Goal: Task Accomplishment & Management: Manage account settings

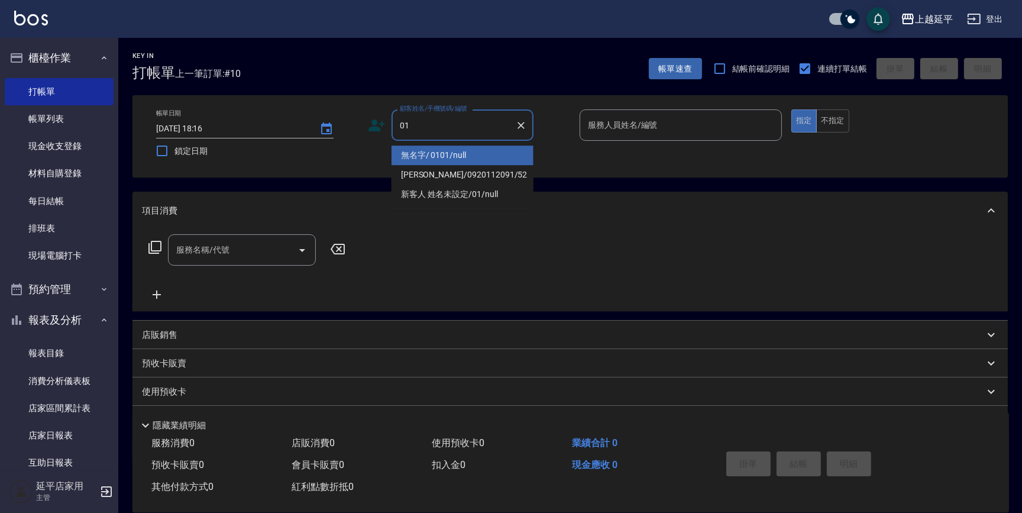
click at [450, 154] on li "無名字/ 0101/null" at bounding box center [463, 156] width 142 height 20
type input "無名字/ 0101/null"
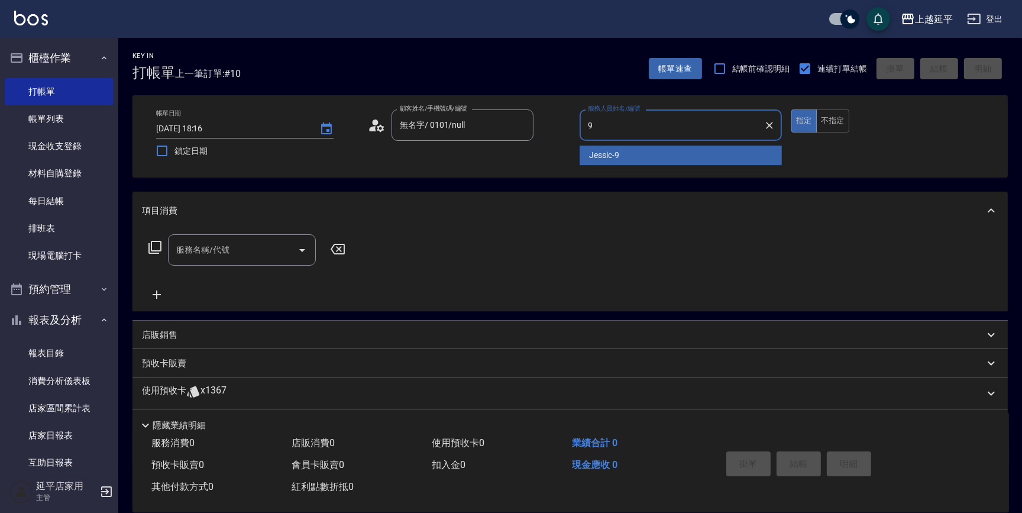
click at [713, 164] on div "Jessic -9" at bounding box center [681, 156] width 202 height 20
type input "Jessic-9"
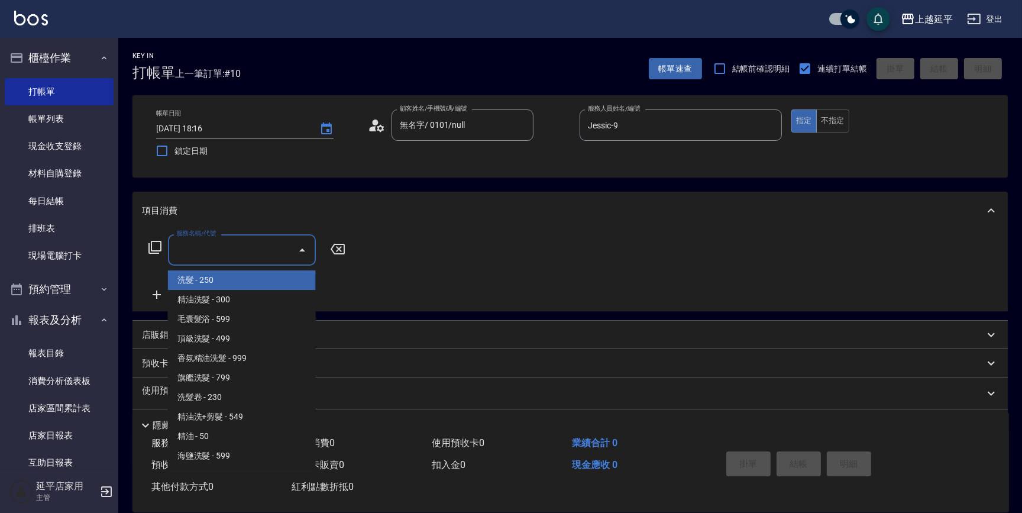
click at [225, 246] on div "服務名稱/代號 服務名稱/代號" at bounding box center [242, 249] width 148 height 31
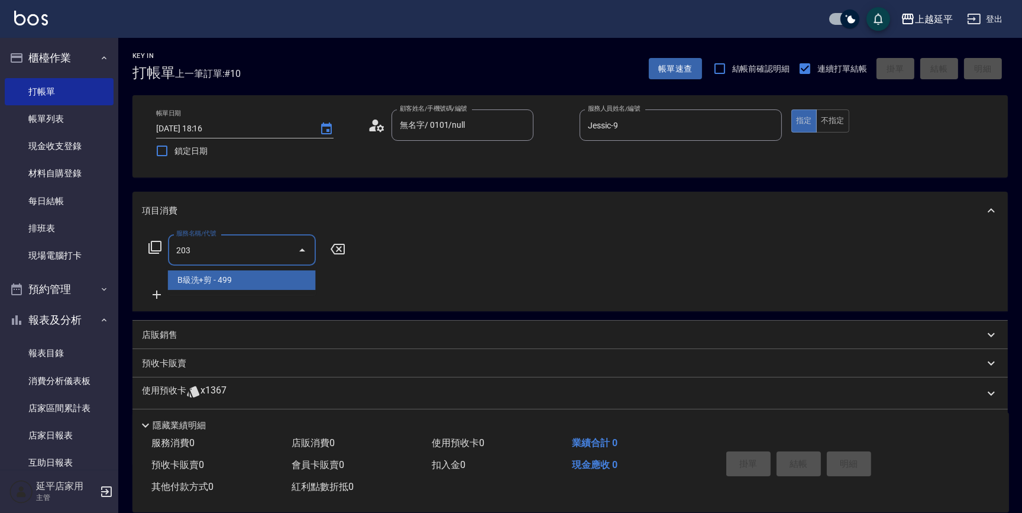
click at [243, 272] on span "B級洗+剪 - 499" at bounding box center [242, 280] width 148 height 20
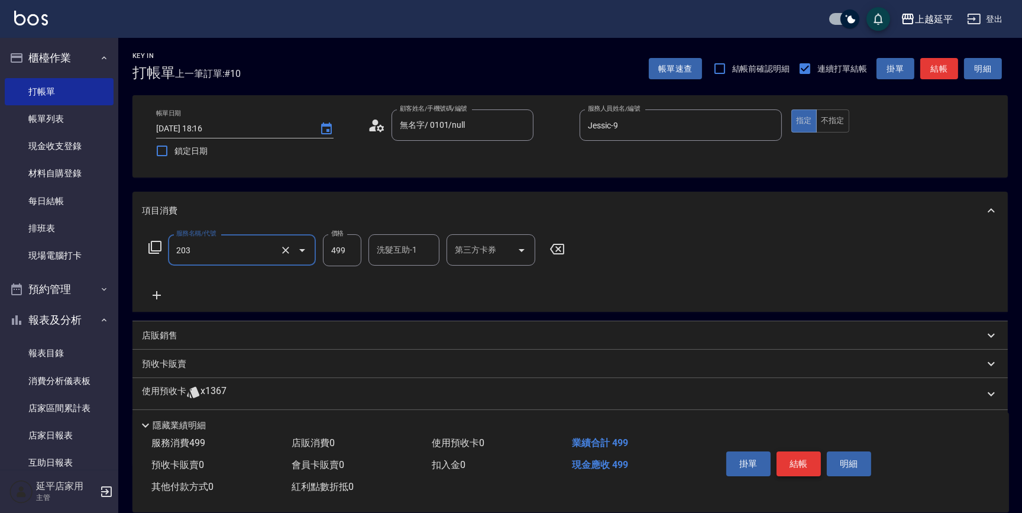
type input "B級洗+剪(203)"
click at [810, 466] on button "結帳" at bounding box center [799, 463] width 44 height 25
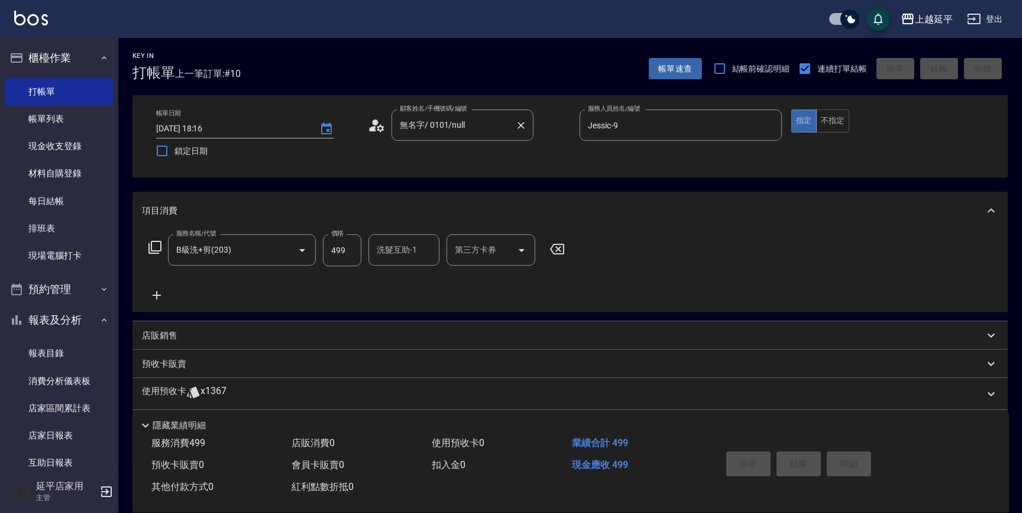
type input "[DATE] 19:13"
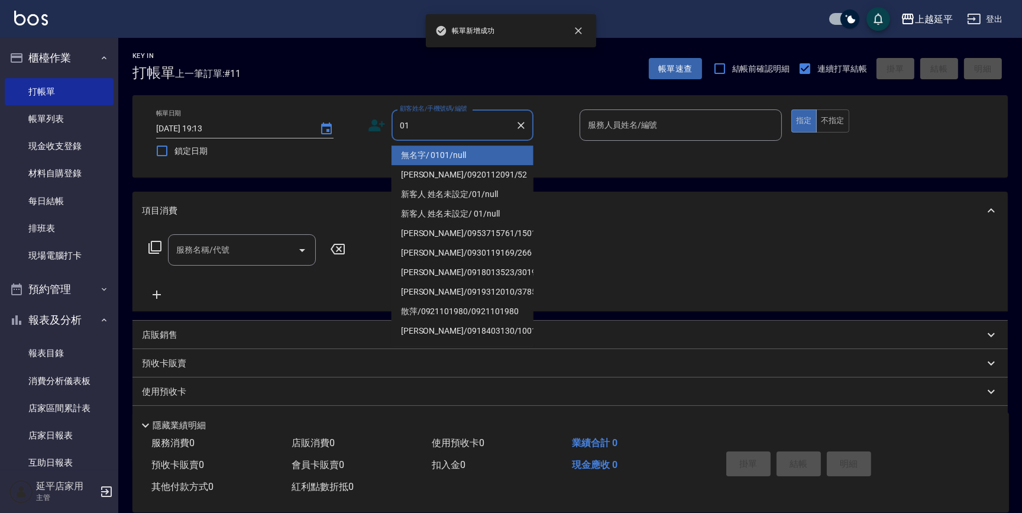
click at [444, 154] on li "無名字/ 0101/null" at bounding box center [463, 156] width 142 height 20
type input "無名字/ 0101/null"
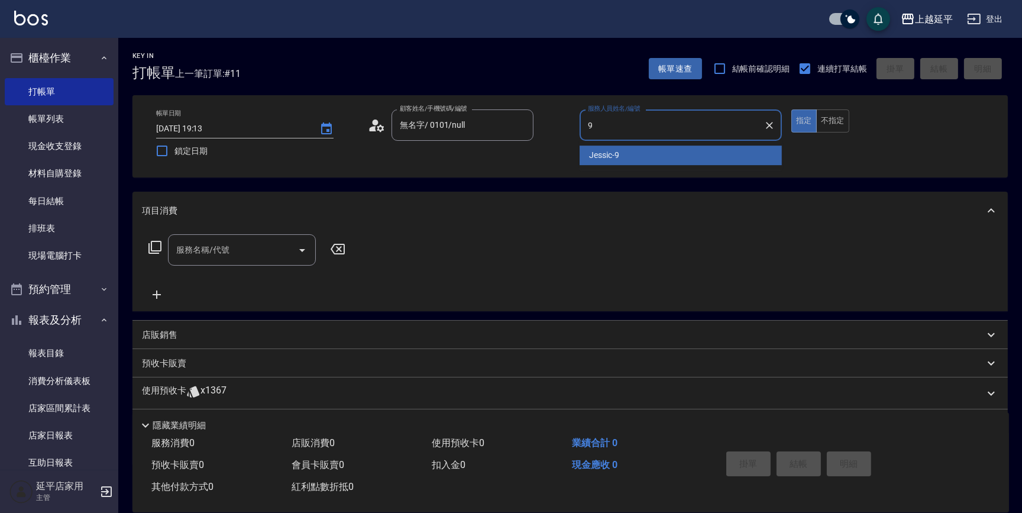
click at [595, 157] on span "Jessic -9" at bounding box center [604, 155] width 30 height 12
type input "Jessic-9"
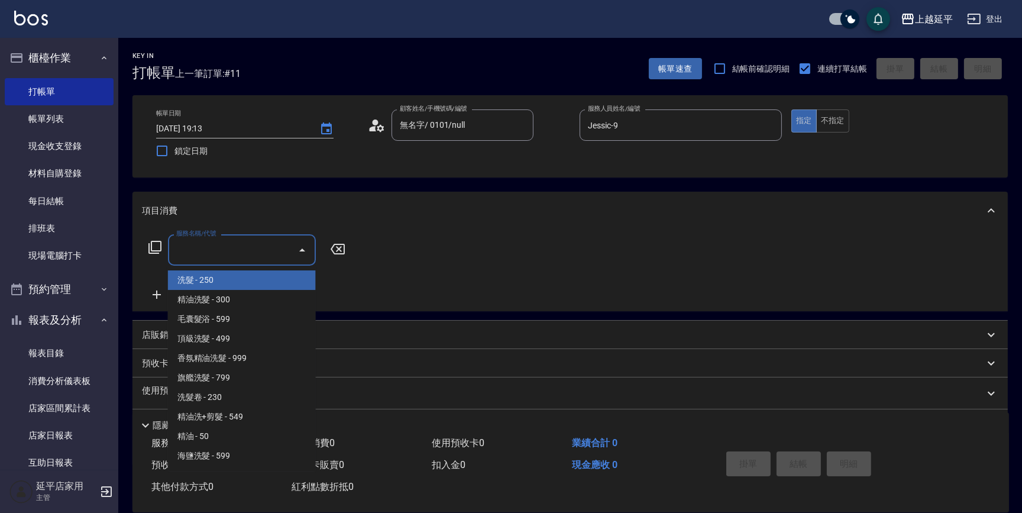
click at [241, 254] on input "服務名稱/代號" at bounding box center [233, 250] width 120 height 21
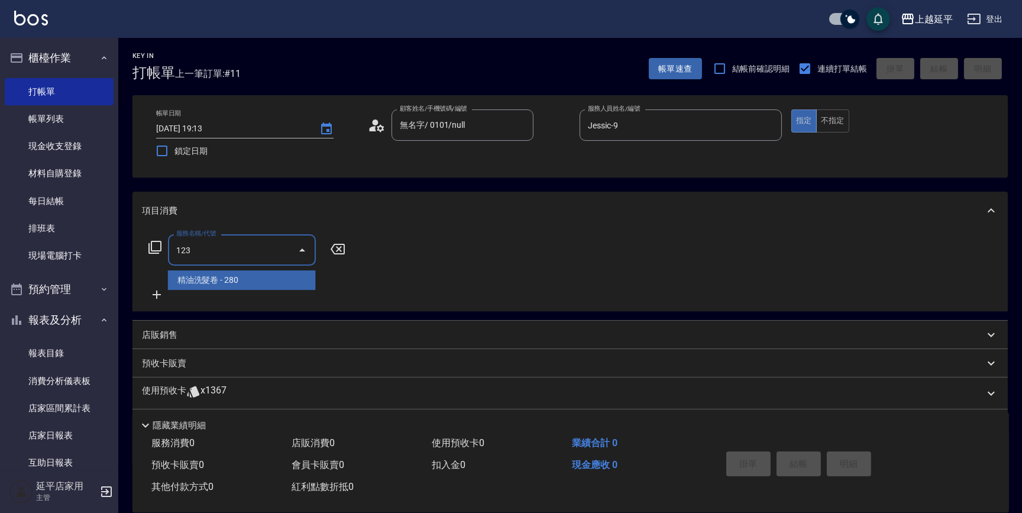
click at [258, 283] on span "精油洗髮卷 - 280" at bounding box center [242, 280] width 148 height 20
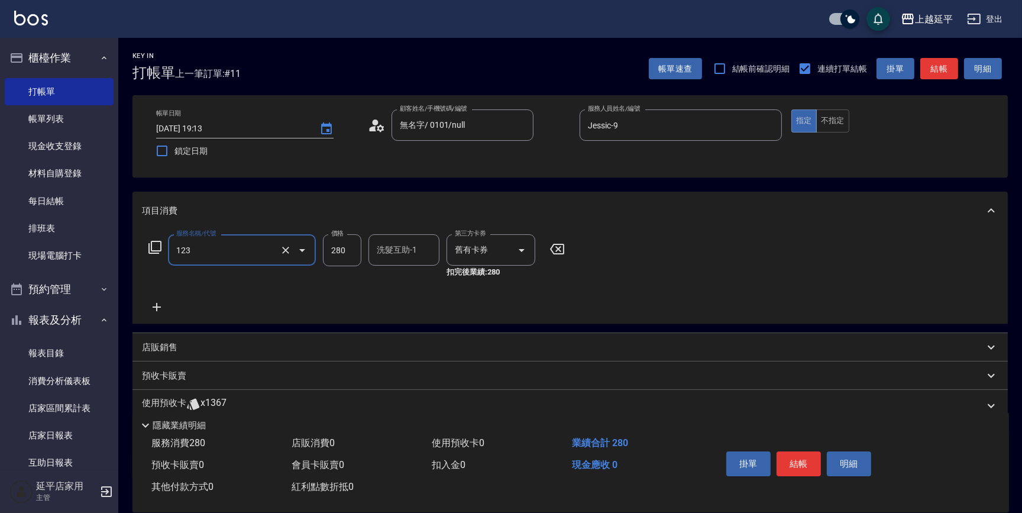
type input "精油洗髮卷(123)"
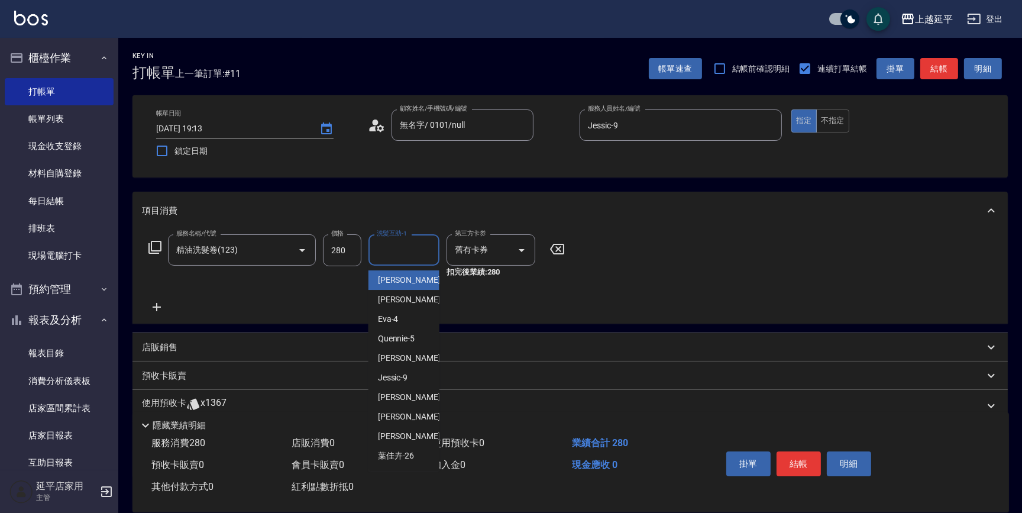
click at [389, 250] on div "洗髮互助-1 洗髮互助-1" at bounding box center [404, 249] width 71 height 31
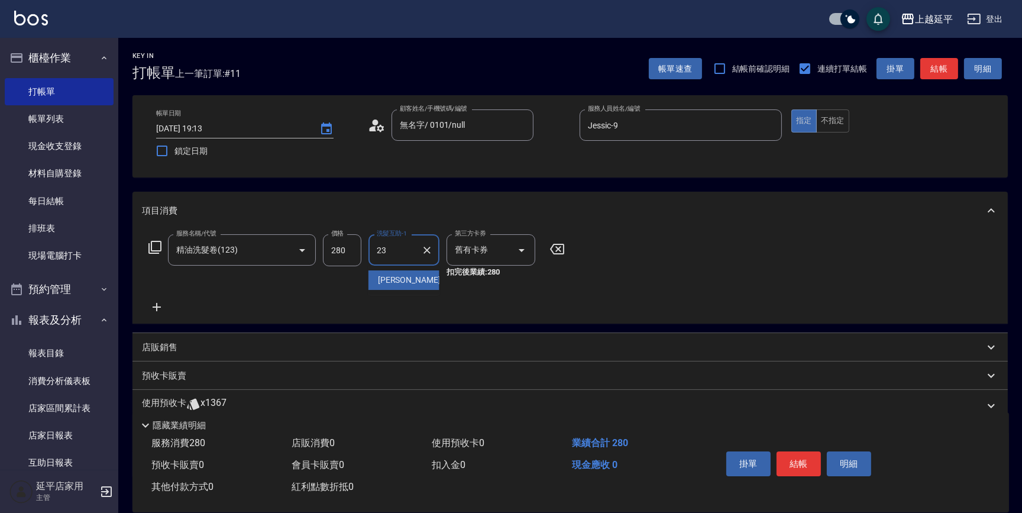
click at [401, 277] on span "恩恩 -23" at bounding box center [415, 280] width 75 height 12
type input "恩恩-23"
click at [798, 462] on button "結帳" at bounding box center [799, 463] width 44 height 25
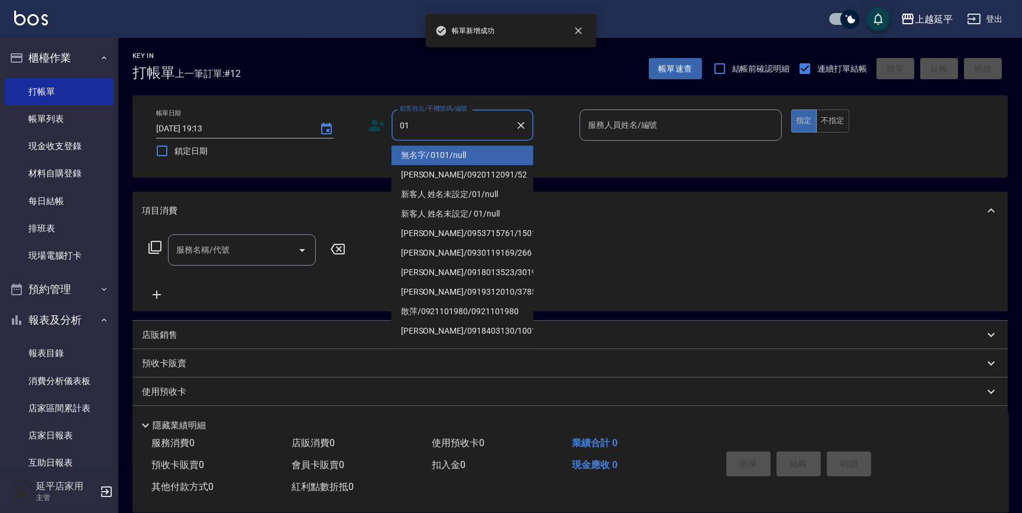
click at [461, 151] on li "無名字/ 0101/null" at bounding box center [463, 156] width 142 height 20
type input "無名字/ 0101/null"
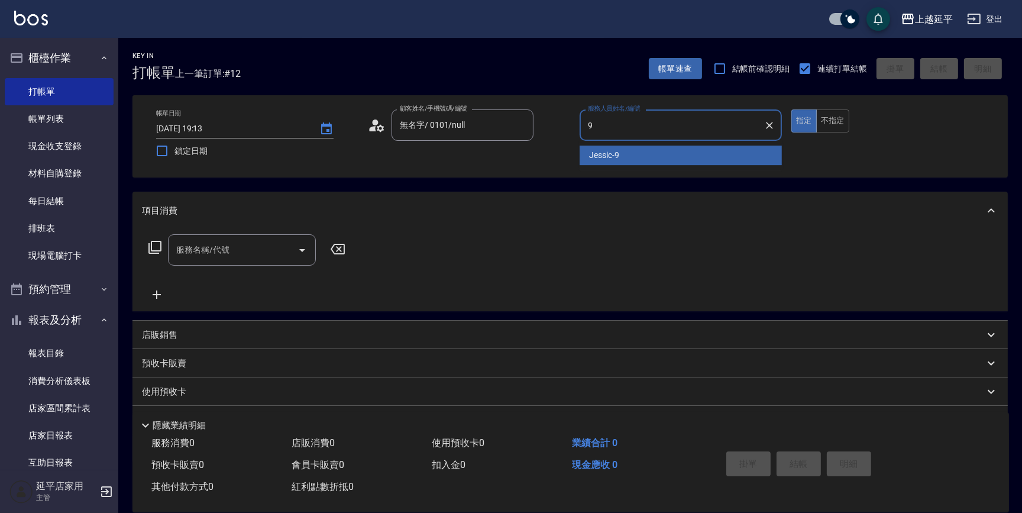
click at [609, 161] on span "Jessic -9" at bounding box center [604, 155] width 30 height 12
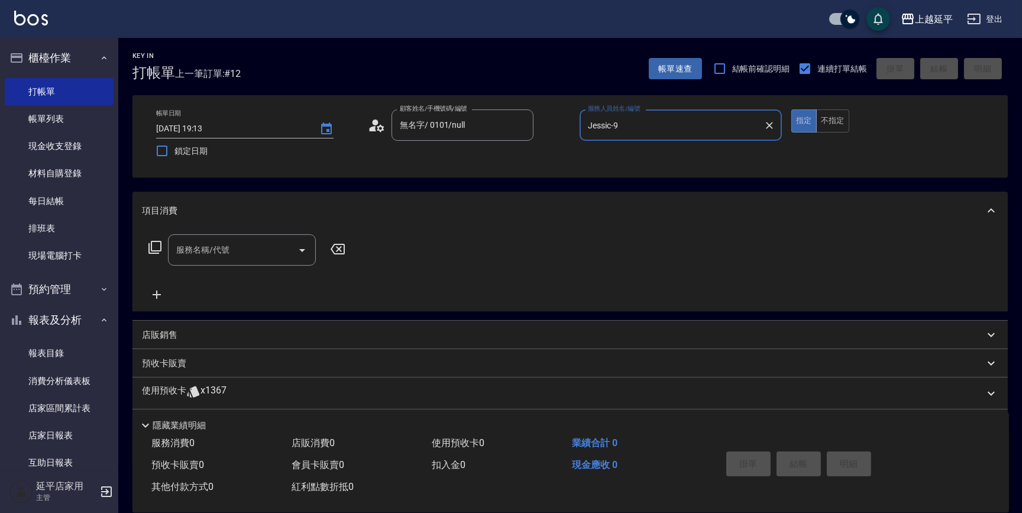
click at [247, 260] on div "服務名稱/代號" at bounding box center [242, 249] width 148 height 31
type input "Jessic-9"
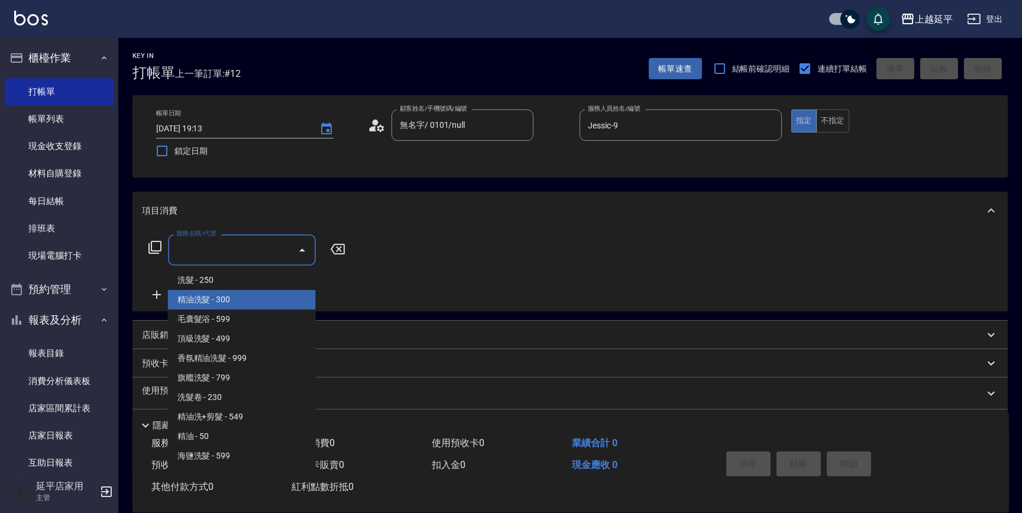
click at [256, 299] on span "精油洗髮 - 300" at bounding box center [242, 300] width 148 height 20
type input "精油洗髮(102)"
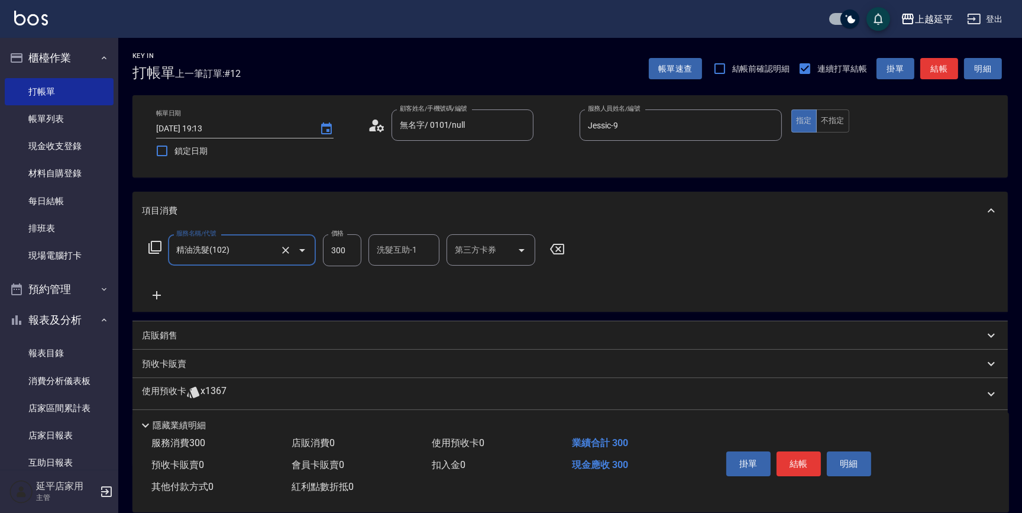
click at [349, 253] on input "300" at bounding box center [342, 250] width 38 height 32
type input "350"
click at [624, 350] on div "預收卡販賣 卡券名稱/代號 卡券名稱/代號" at bounding box center [571, 364] width 876 height 28
click at [789, 459] on button "結帳" at bounding box center [799, 463] width 44 height 25
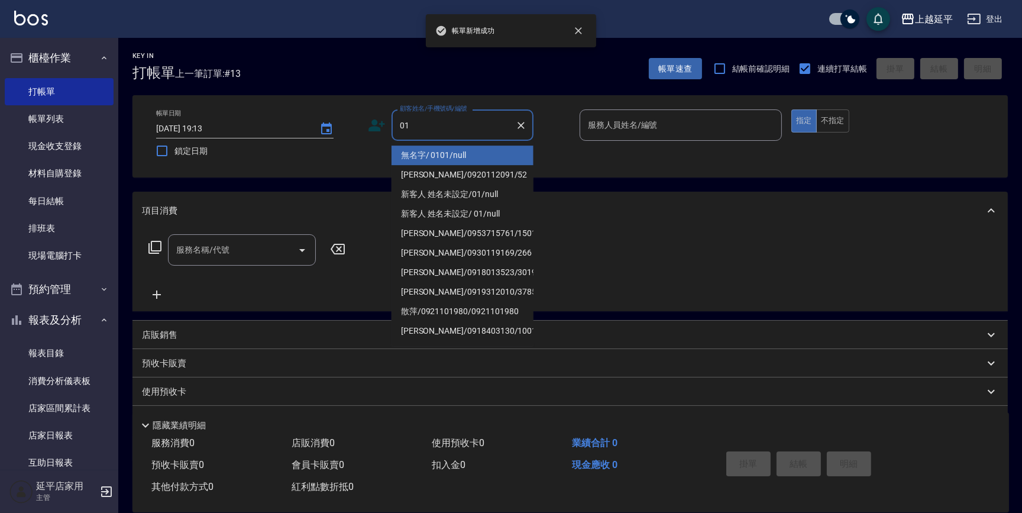
click at [426, 146] on li "無名字/ 0101/null" at bounding box center [463, 156] width 142 height 20
type input "無名字/ 0101/null"
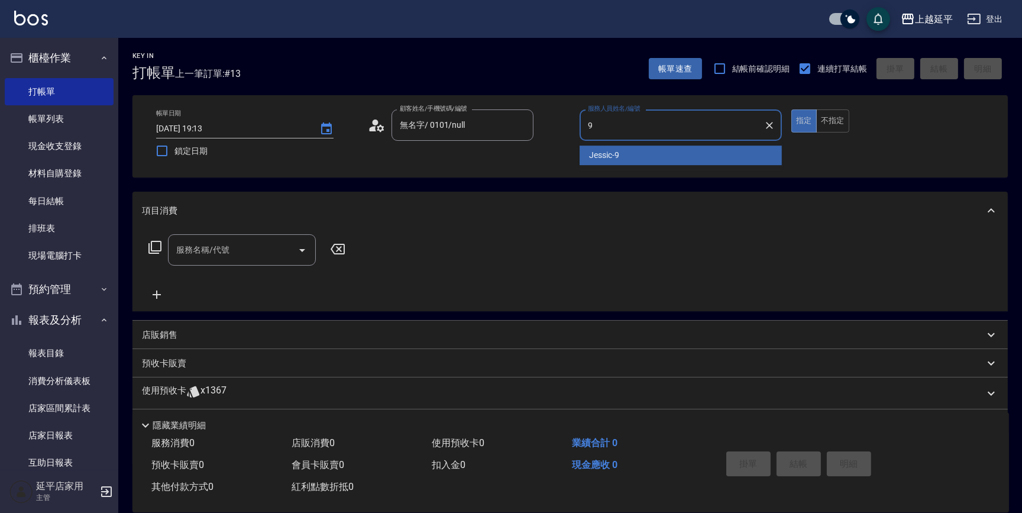
click at [615, 156] on span "Jessic -9" at bounding box center [604, 155] width 30 height 12
type input "Jessic-9"
click at [256, 249] on input "服務名稱/代號" at bounding box center [233, 250] width 120 height 21
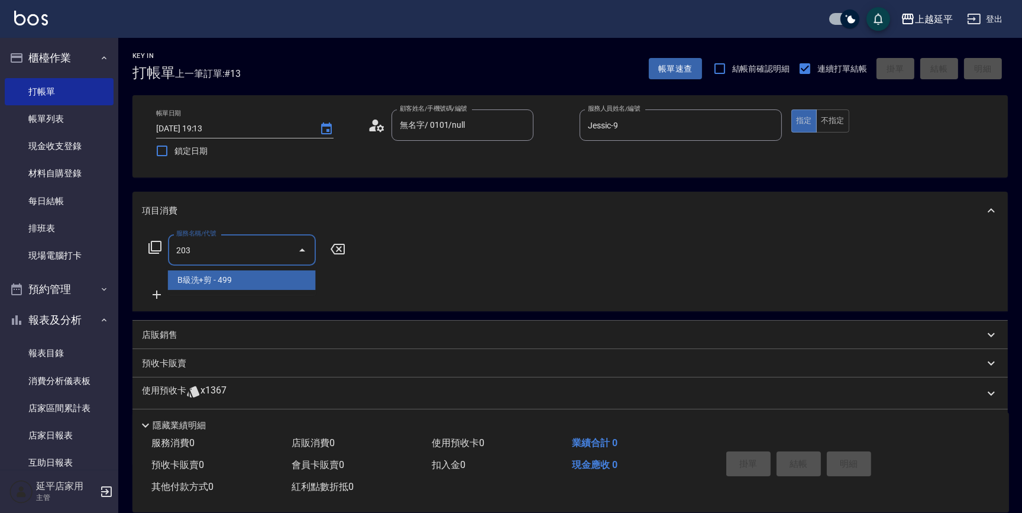
click at [285, 278] on span "B級洗+剪 - 499" at bounding box center [242, 280] width 148 height 20
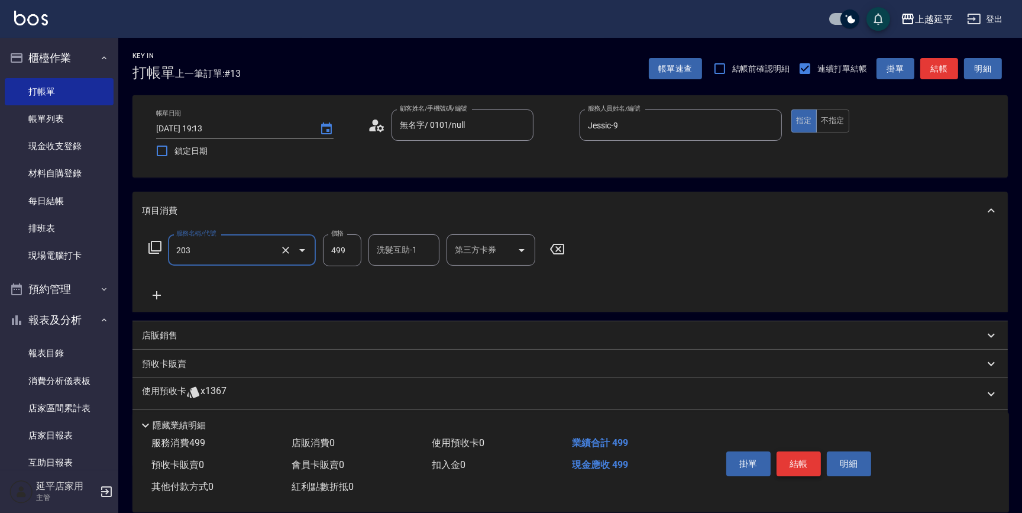
type input "B級洗+剪(203)"
click at [799, 461] on button "結帳" at bounding box center [799, 463] width 44 height 25
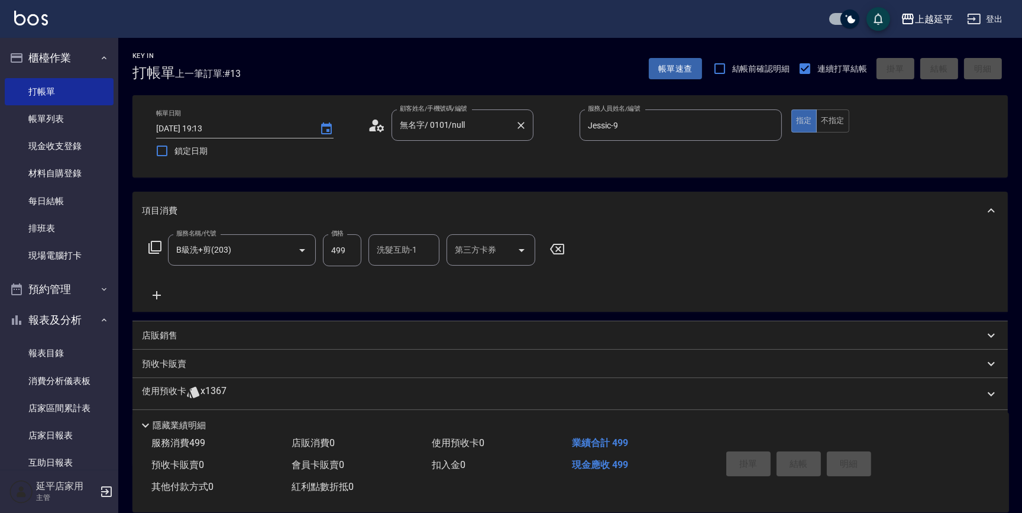
type input "[DATE] 19:14"
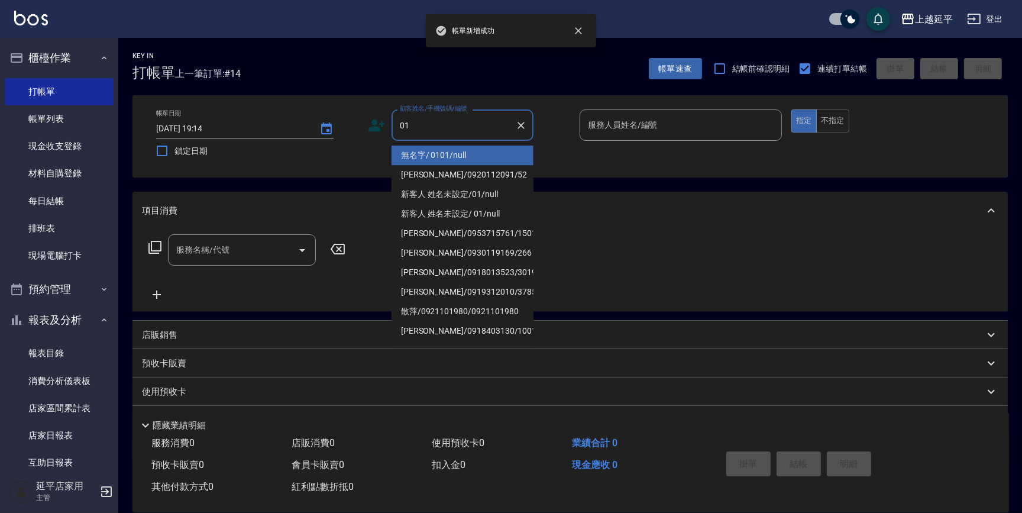
click at [442, 154] on li "無名字/ 0101/null" at bounding box center [463, 156] width 142 height 20
type input "無名字/ 0101/null"
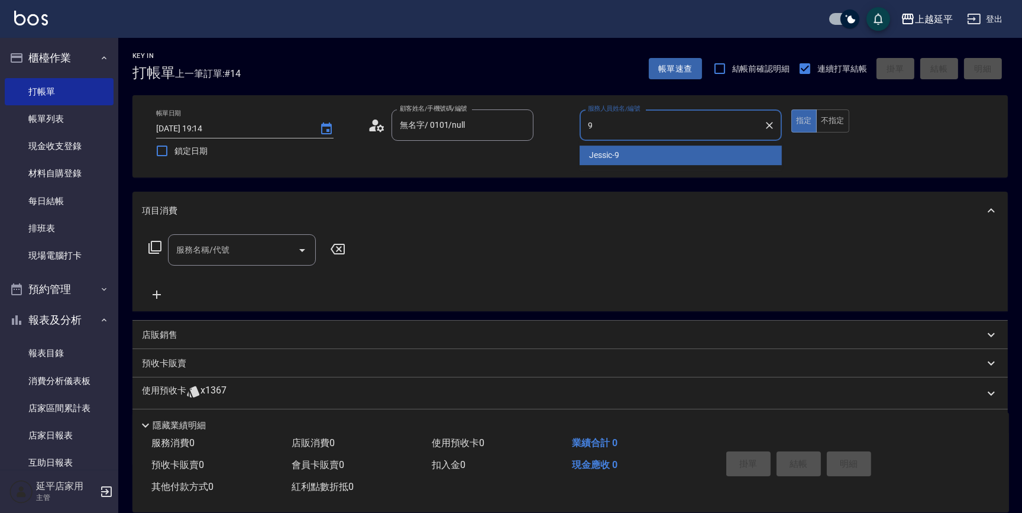
click at [596, 157] on span "Jessic -9" at bounding box center [604, 155] width 30 height 12
type input "Jessic-9"
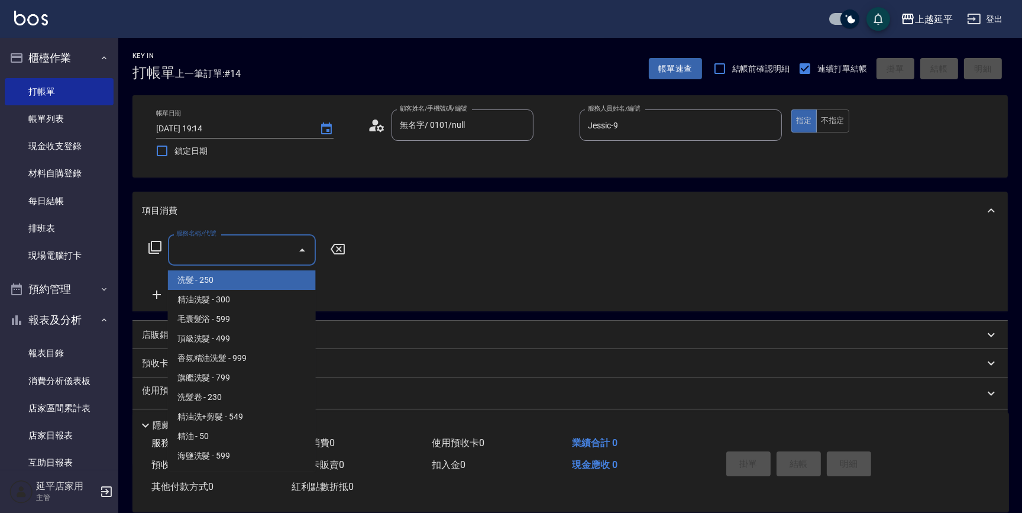
click at [250, 254] on input "服務名稱/代號" at bounding box center [233, 250] width 120 height 21
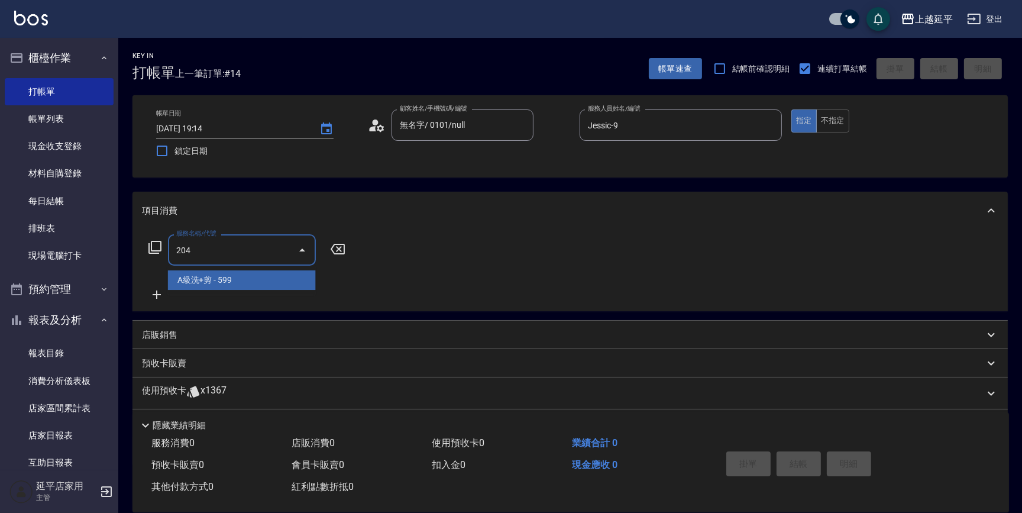
click at [267, 277] on span "A級洗+剪 - 599" at bounding box center [242, 280] width 148 height 20
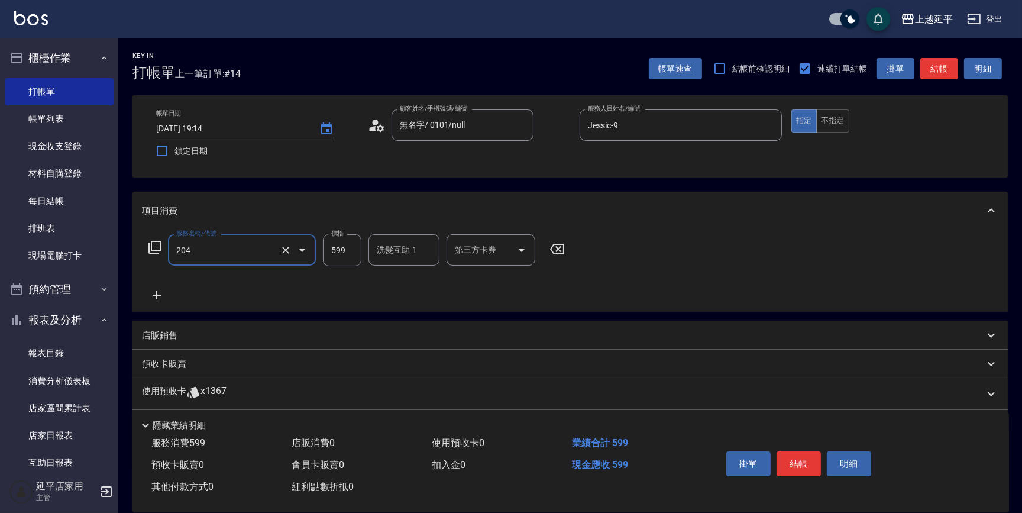
type input "A級洗+剪(204)"
click at [390, 254] on input "洗髮互助-1" at bounding box center [404, 250] width 60 height 21
click at [402, 280] on span "恩恩 -23" at bounding box center [415, 280] width 75 height 12
type input "恩恩-23"
click at [807, 460] on button "結帳" at bounding box center [799, 463] width 44 height 25
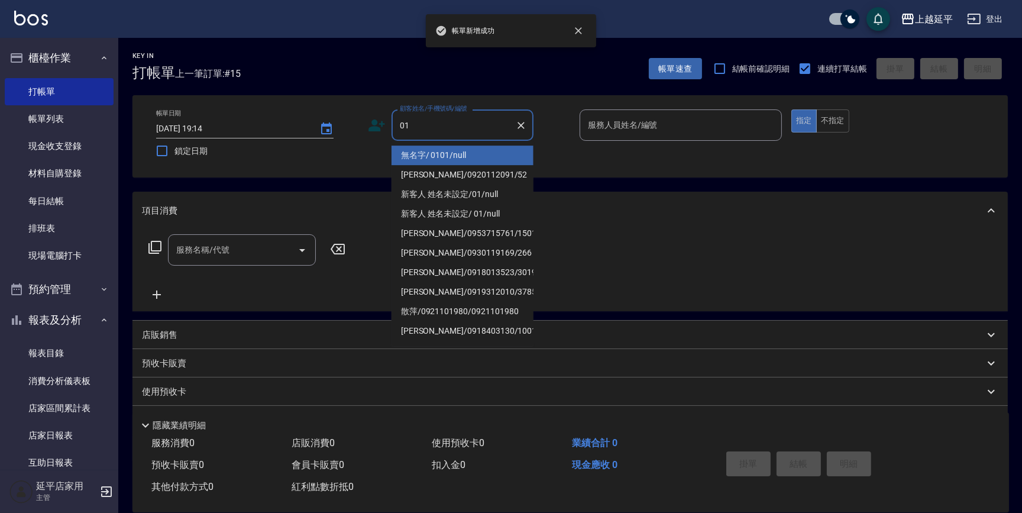
click at [430, 159] on li "無名字/ 0101/null" at bounding box center [463, 156] width 142 height 20
type input "無名字/ 0101/null"
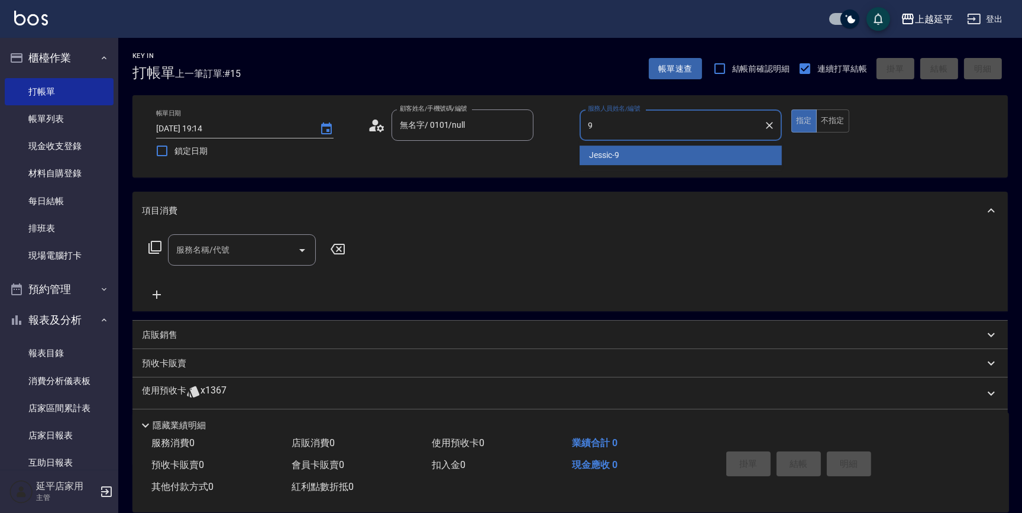
click at [599, 150] on span "Jessic -9" at bounding box center [604, 155] width 30 height 12
type input "Jessic-9"
click at [255, 255] on input "服務名稱/代號" at bounding box center [233, 250] width 120 height 21
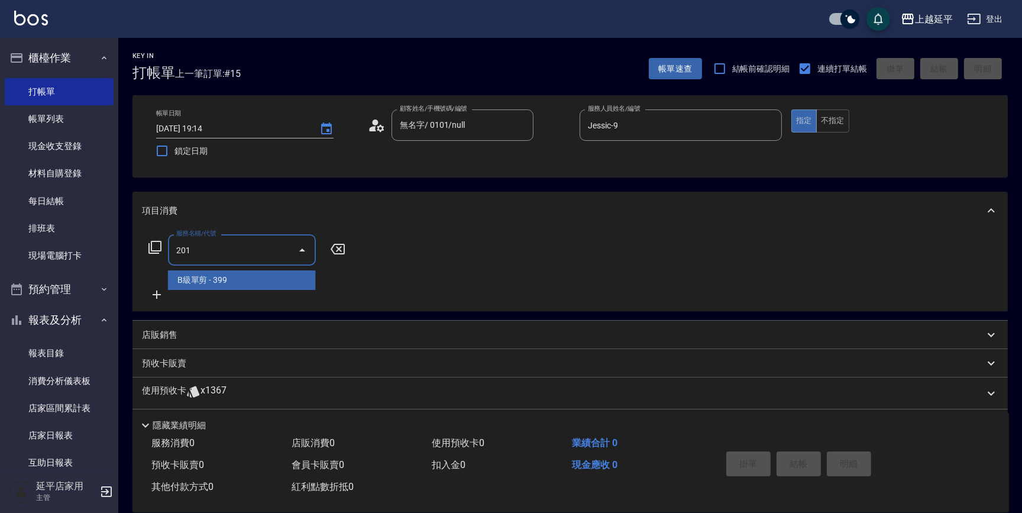
click at [267, 277] on span "B級單剪 - 399" at bounding box center [242, 280] width 148 height 20
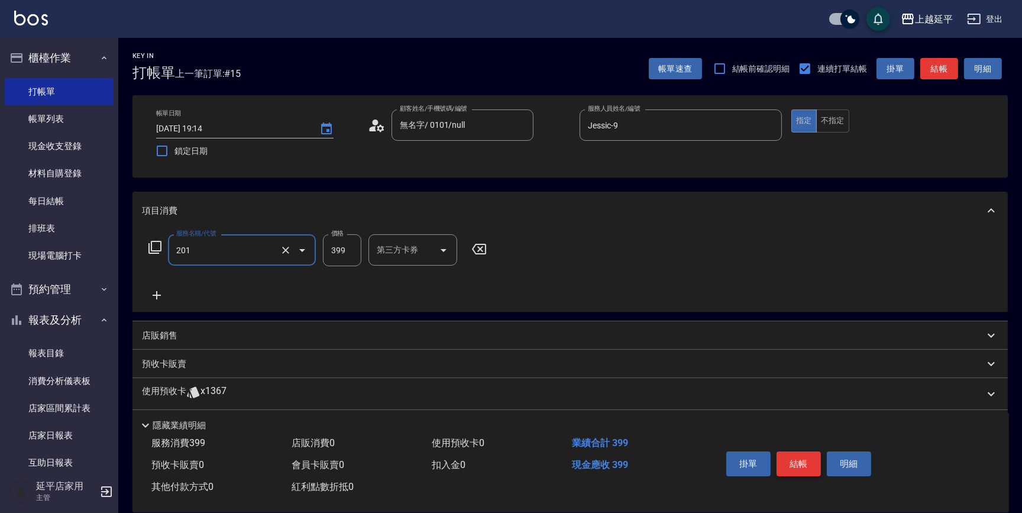
type input "B級單剪(201)"
click at [800, 463] on button "結帳" at bounding box center [799, 463] width 44 height 25
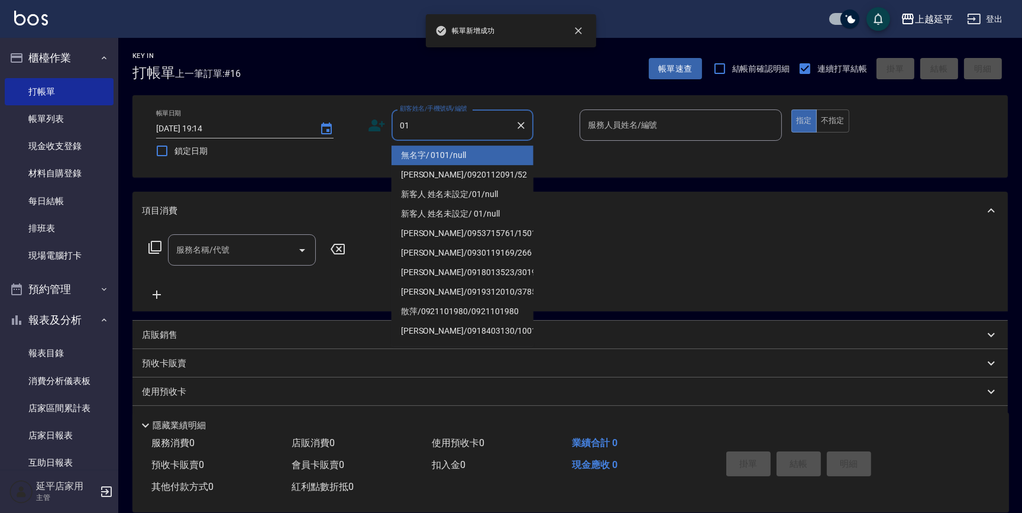
click at [428, 155] on li "無名字/ 0101/null" at bounding box center [463, 156] width 142 height 20
type input "無名字/ 0101/null"
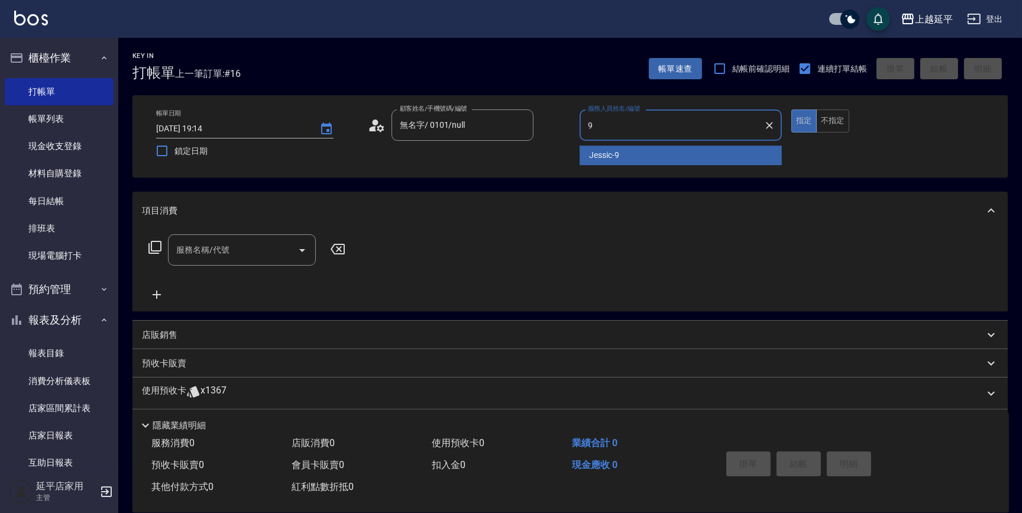
click at [598, 150] on span "Jessic -9" at bounding box center [604, 155] width 30 height 12
type input "Jessic-9"
click at [250, 241] on input "服務名稱/代號" at bounding box center [233, 250] width 120 height 21
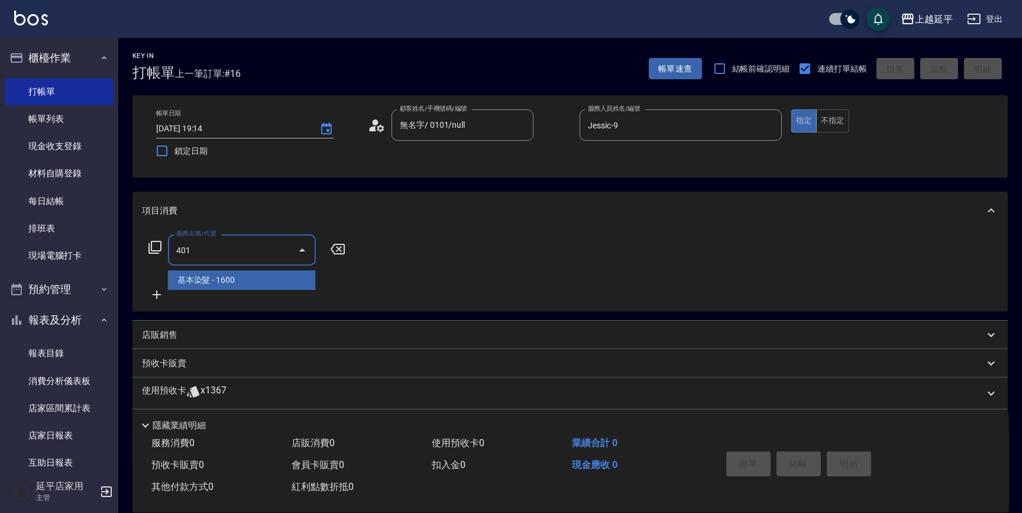
click at [257, 282] on span "基本染髮 - 1600" at bounding box center [242, 280] width 148 height 20
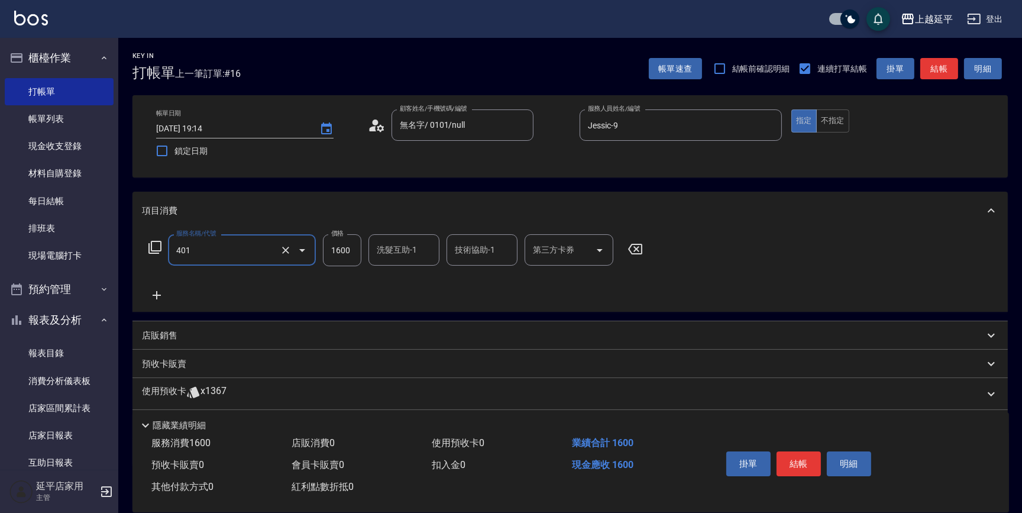
type input "基本染髮(401)"
click at [353, 250] on input "1600" at bounding box center [342, 250] width 38 height 32
type input "2000"
click at [397, 254] on input "洗髮互助-1" at bounding box center [404, 250] width 60 height 21
click at [413, 277] on div "恩恩 -23" at bounding box center [404, 280] width 71 height 20
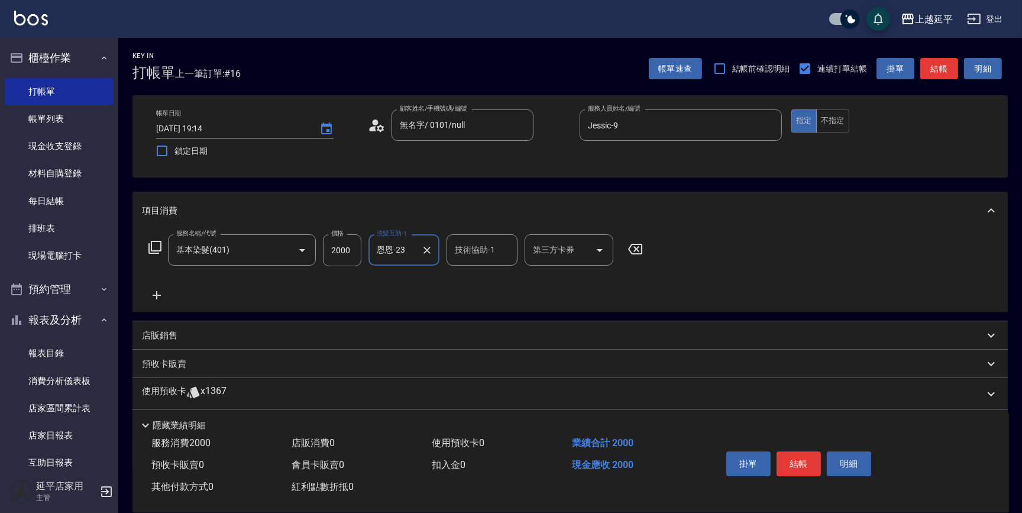
type input "恩恩-23"
click at [460, 253] on input "技術協助-1" at bounding box center [482, 250] width 60 height 21
click at [473, 277] on span "恩恩 -23" at bounding box center [493, 280] width 75 height 12
type input "恩恩-23"
click at [784, 457] on button "結帳" at bounding box center [799, 463] width 44 height 25
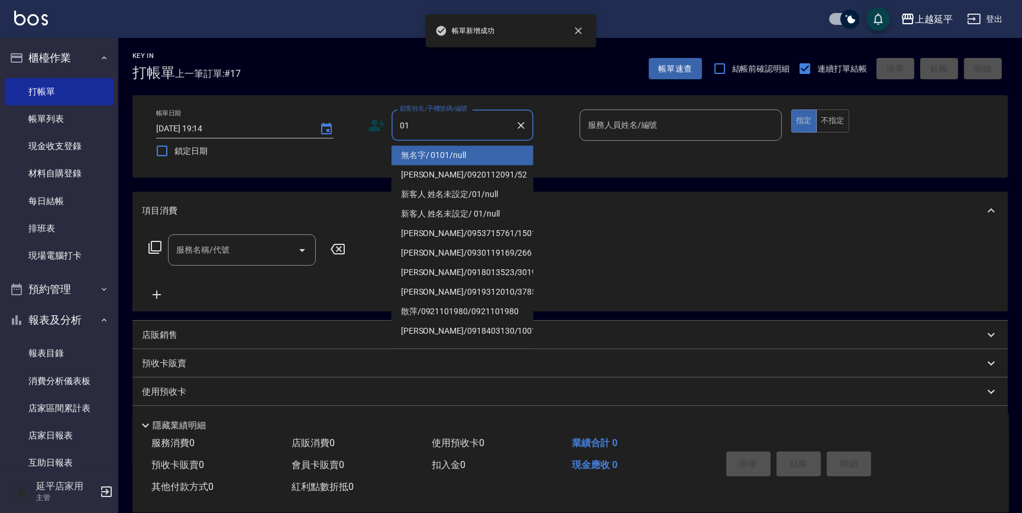
click at [458, 148] on li "無名字/ 0101/null" at bounding box center [463, 156] width 142 height 20
type input "無名字/ 0101/null"
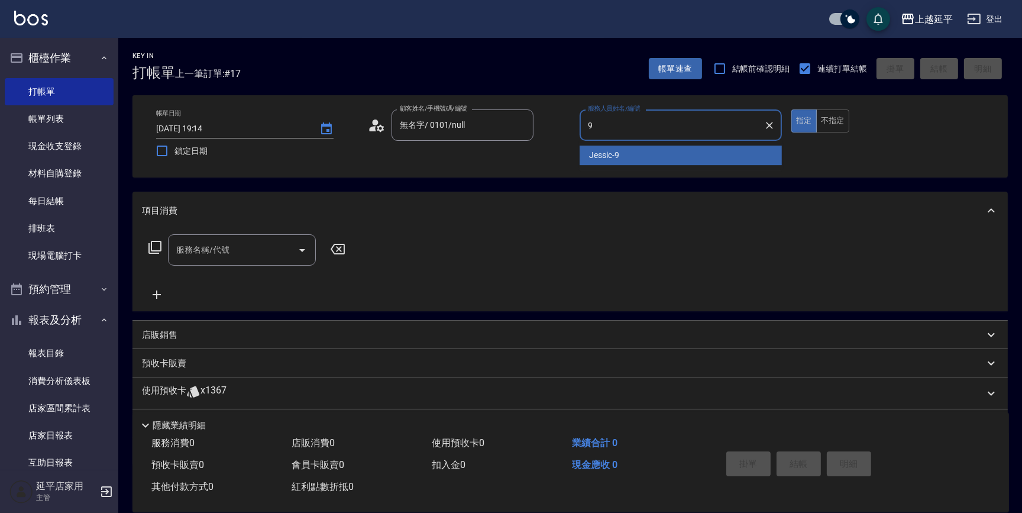
click at [600, 154] on span "Jessic -9" at bounding box center [604, 155] width 30 height 12
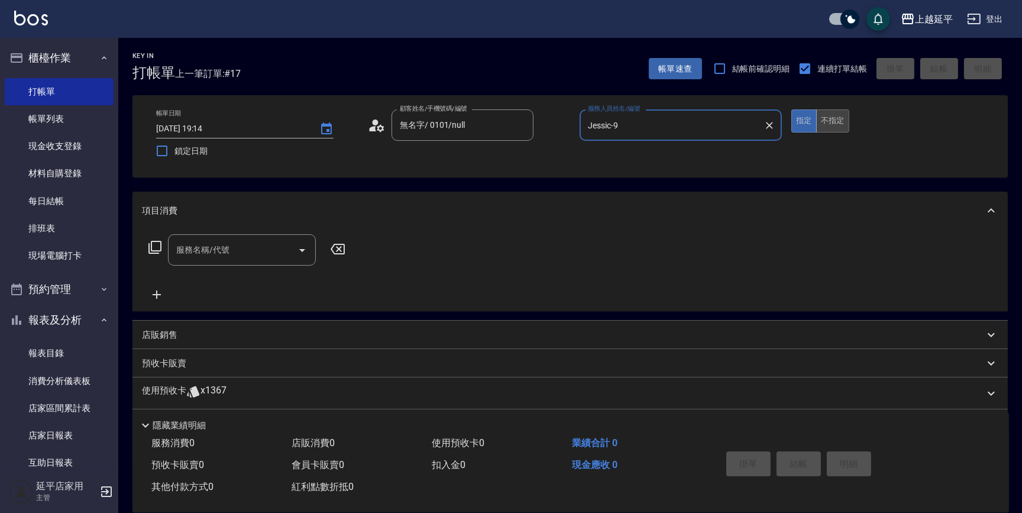
type input "Jessic-9"
click at [835, 121] on button "不指定" at bounding box center [832, 120] width 33 height 23
click at [234, 254] on input "服務名稱/代號" at bounding box center [233, 250] width 120 height 21
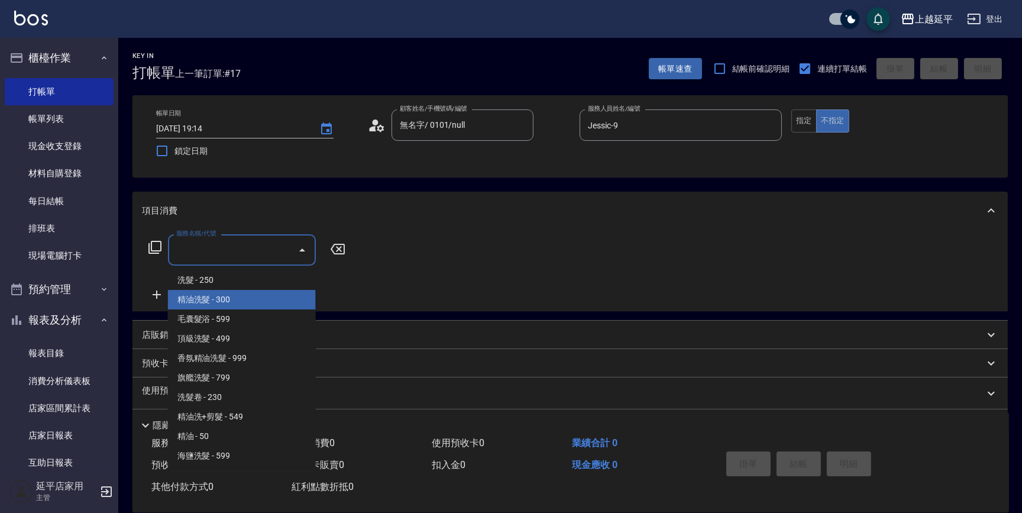
click at [240, 302] on span "精油洗髮 - 300" at bounding box center [242, 300] width 148 height 20
type input "精油洗髮(102)"
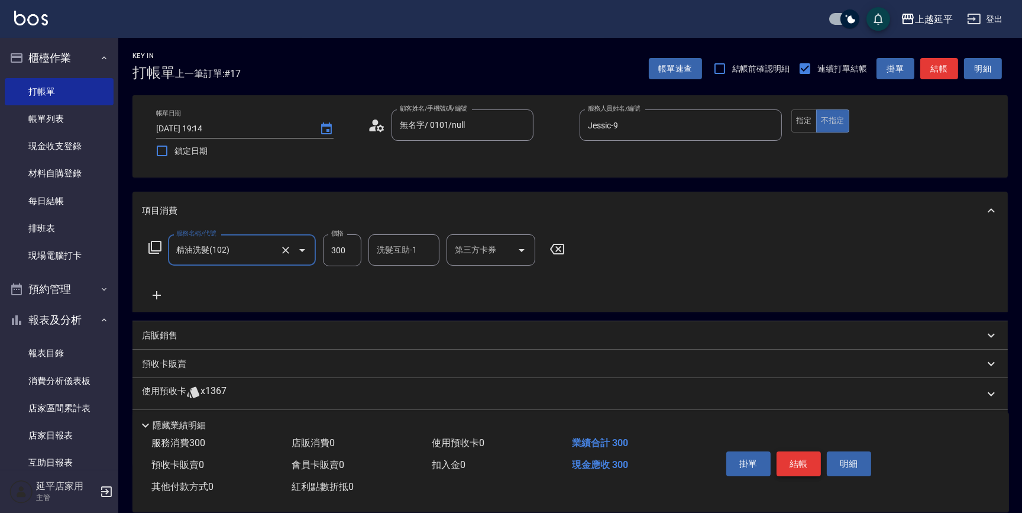
click at [802, 459] on button "結帳" at bounding box center [799, 463] width 44 height 25
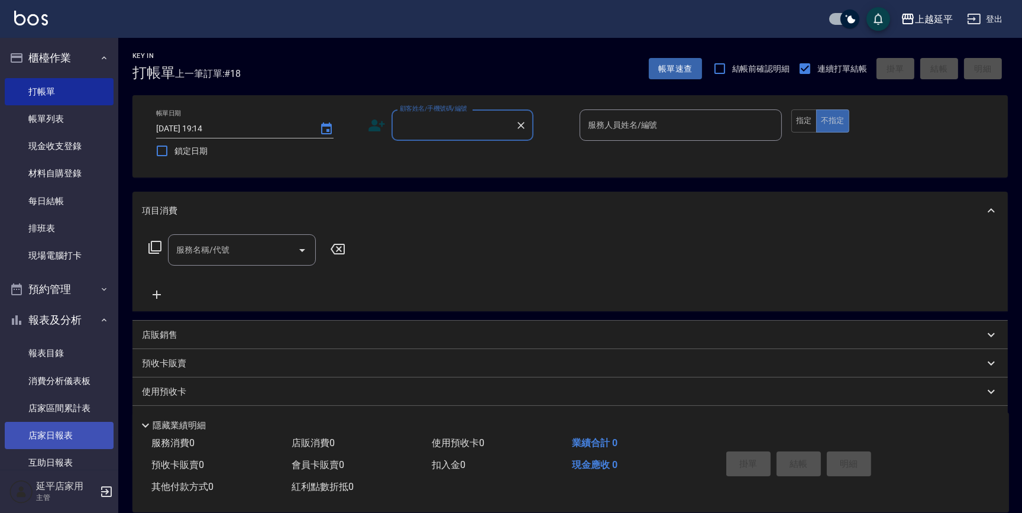
click at [59, 436] on link "店家日報表" at bounding box center [59, 435] width 109 height 27
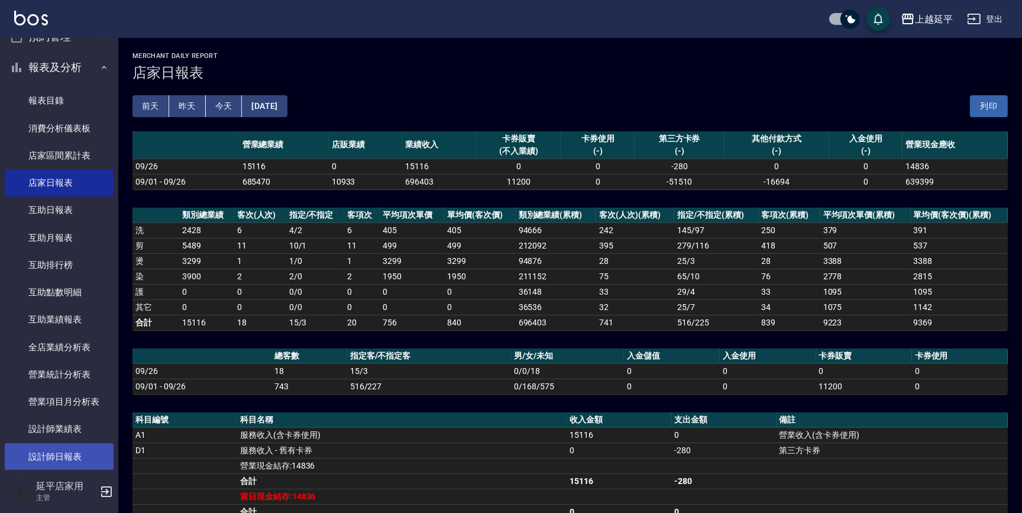
scroll to position [269, 0]
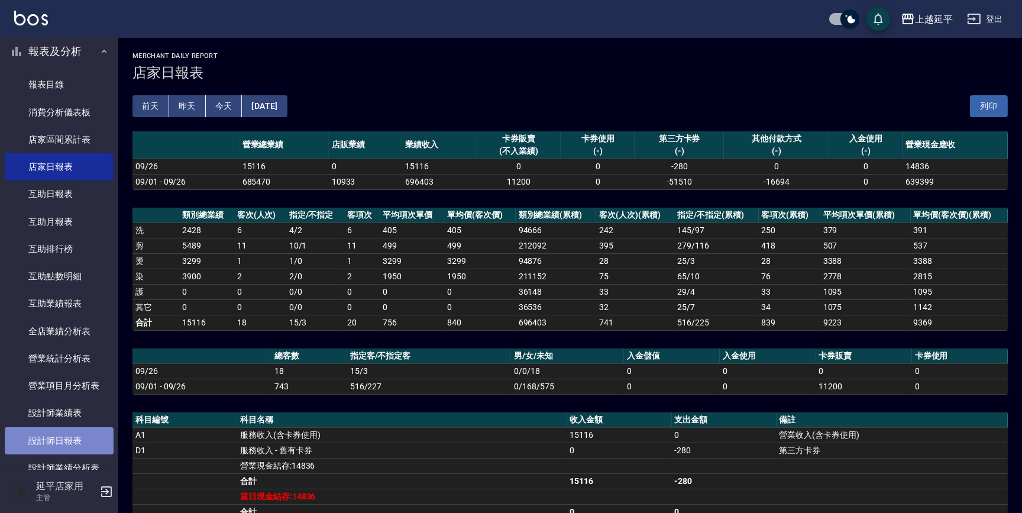
click at [86, 444] on link "設計師日報表" at bounding box center [59, 440] width 109 height 27
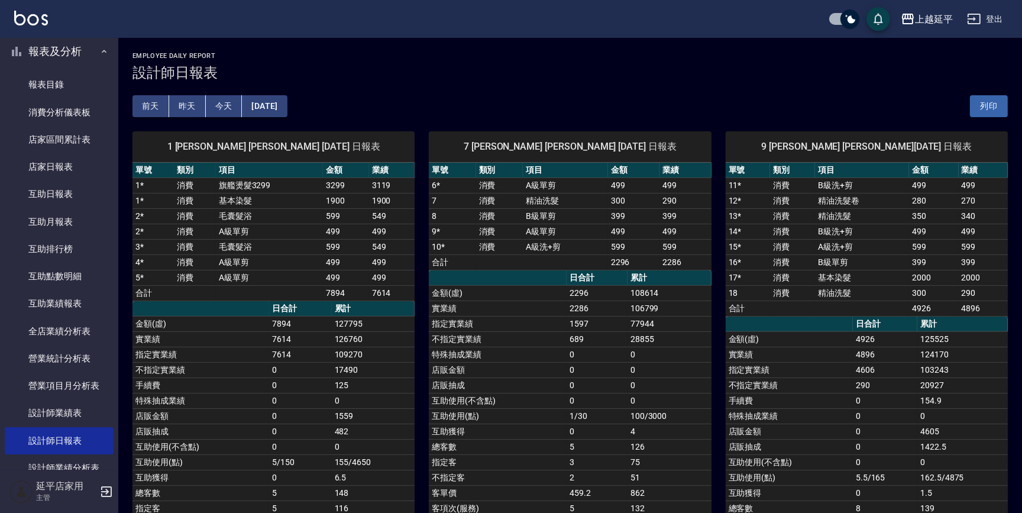
click at [228, 181] on td "旗艦燙髮3299" at bounding box center [269, 184] width 107 height 15
click at [234, 188] on td "旗艦燙髮3299" at bounding box center [269, 184] width 107 height 15
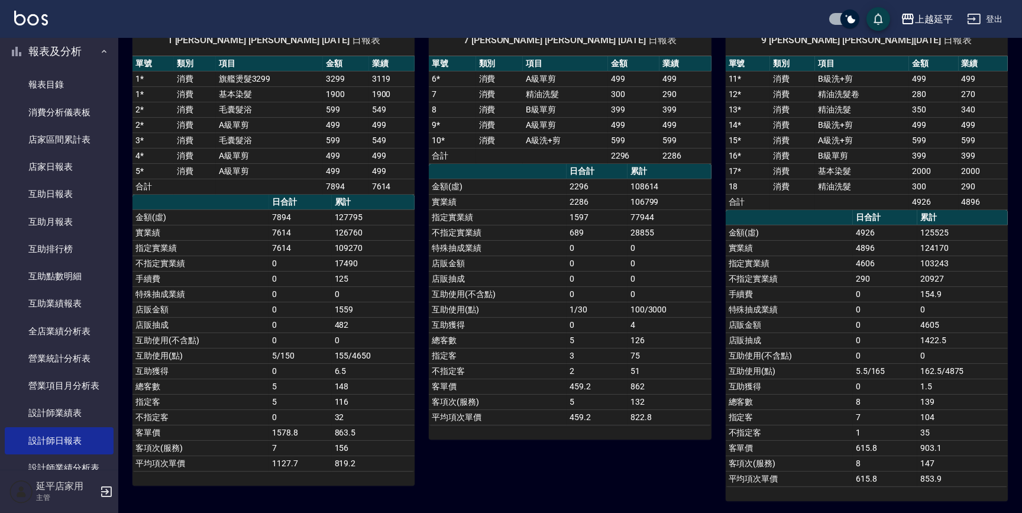
scroll to position [53, 0]
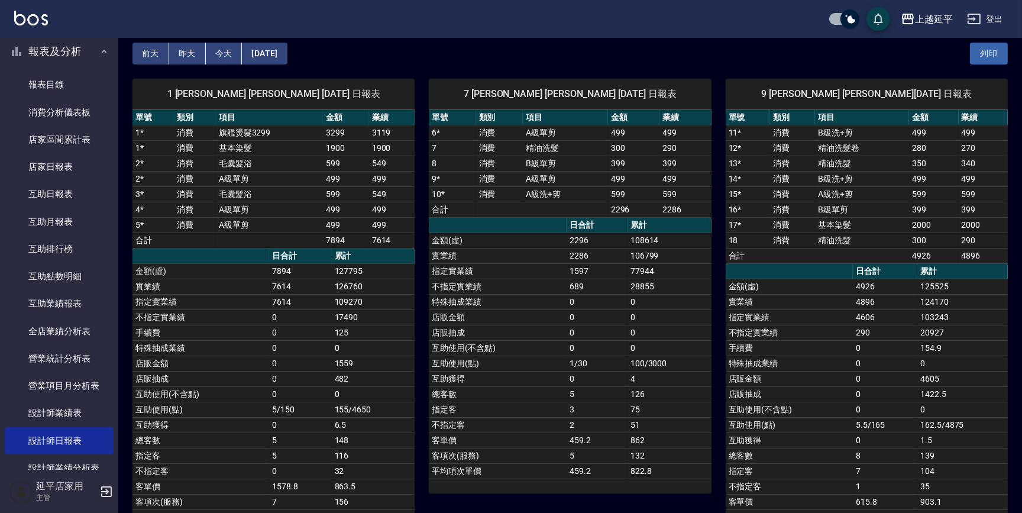
click at [184, 55] on button "昨天" at bounding box center [187, 54] width 37 height 22
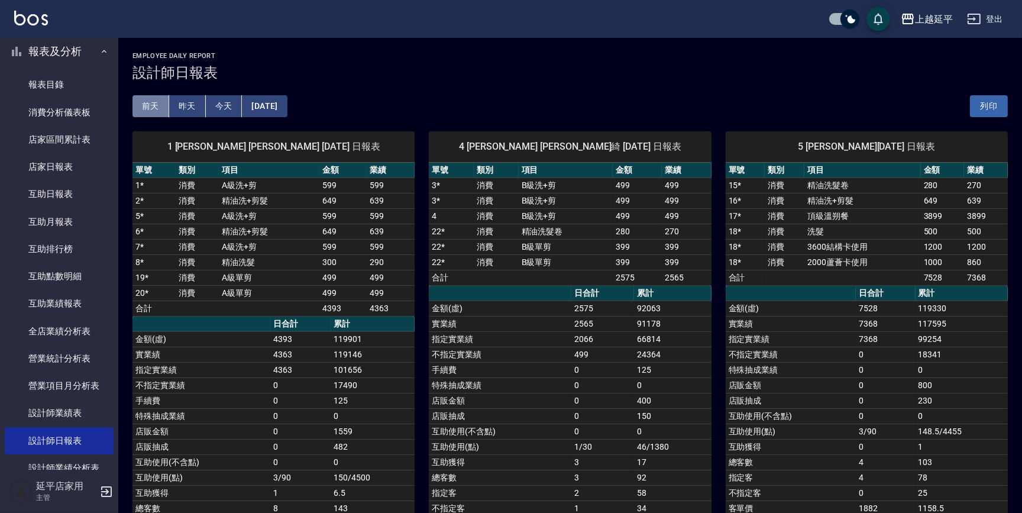
click at [159, 101] on button "前天" at bounding box center [151, 106] width 37 height 22
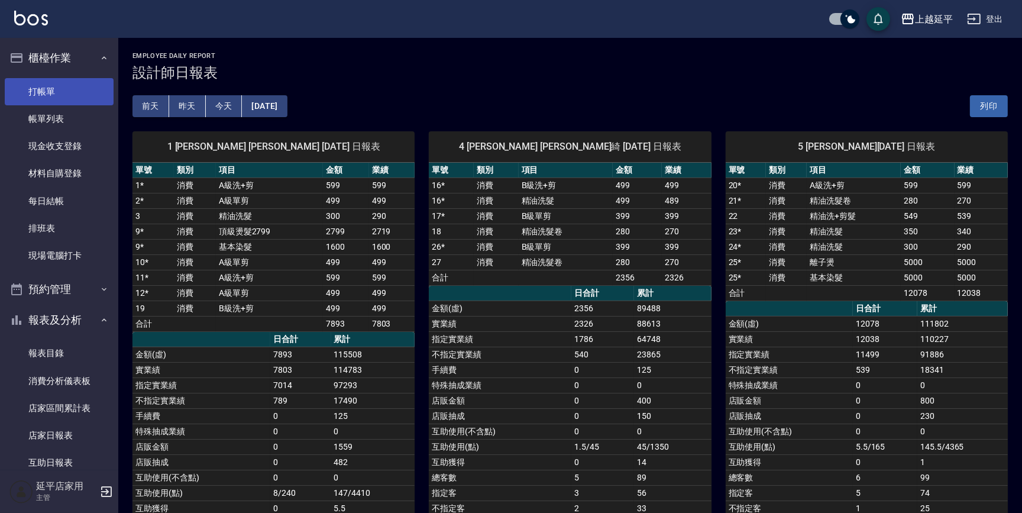
click at [53, 91] on link "打帳單" at bounding box center [59, 91] width 109 height 27
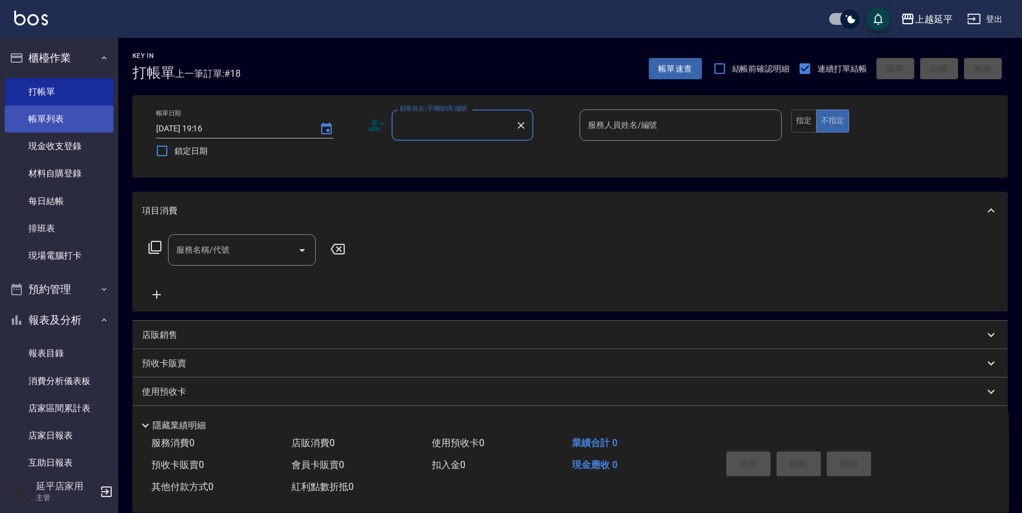
click at [44, 115] on link "帳單列表" at bounding box center [59, 118] width 109 height 27
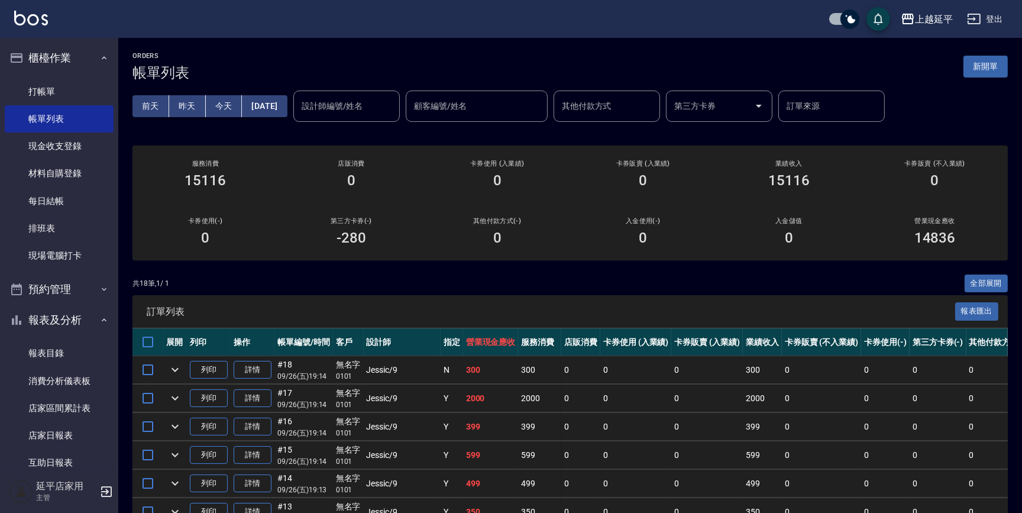
click at [333, 120] on div "設計師編號/姓名" at bounding box center [346, 106] width 106 height 31
click at [404, 138] on div "[PERSON_NAME]-1" at bounding box center [367, 136] width 106 height 20
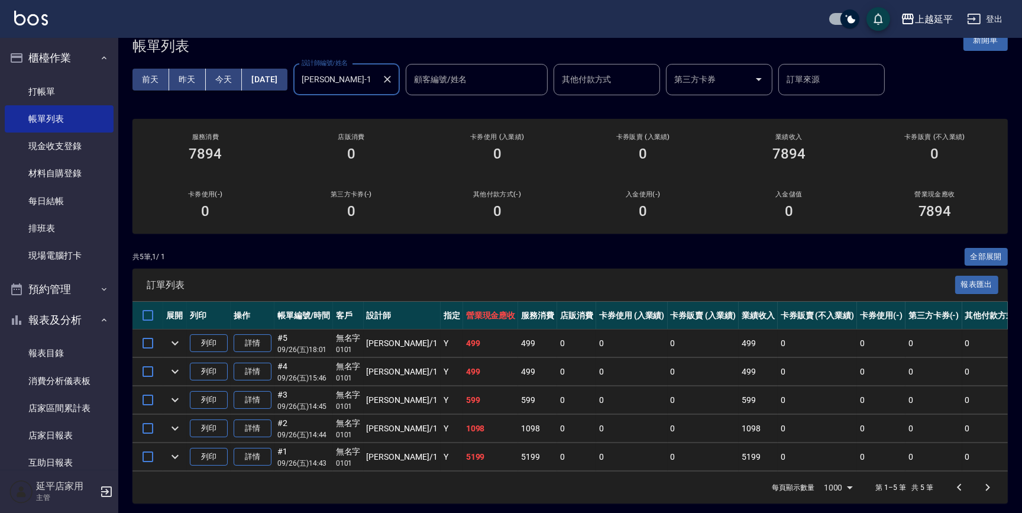
scroll to position [38, 0]
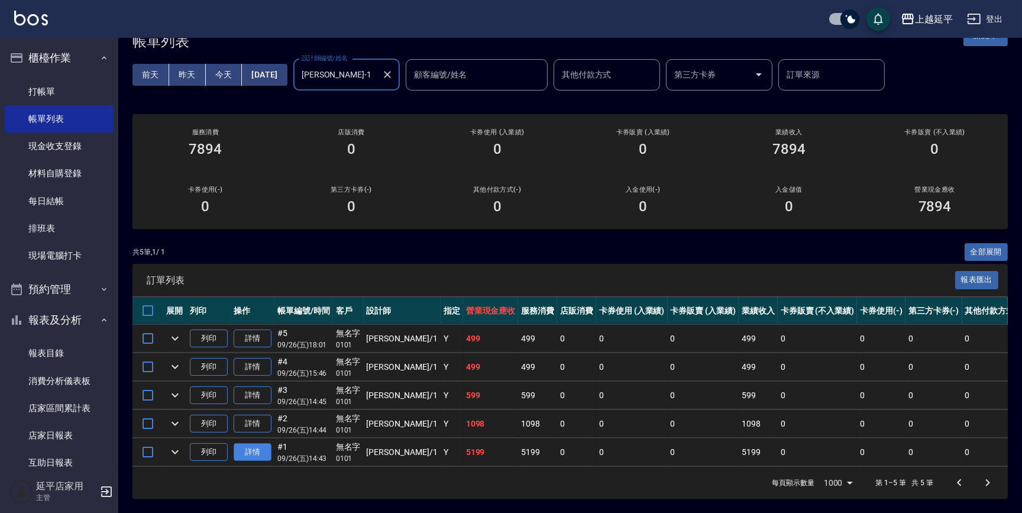
type input "[PERSON_NAME]-1"
click at [249, 443] on link "詳情" at bounding box center [253, 452] width 38 height 18
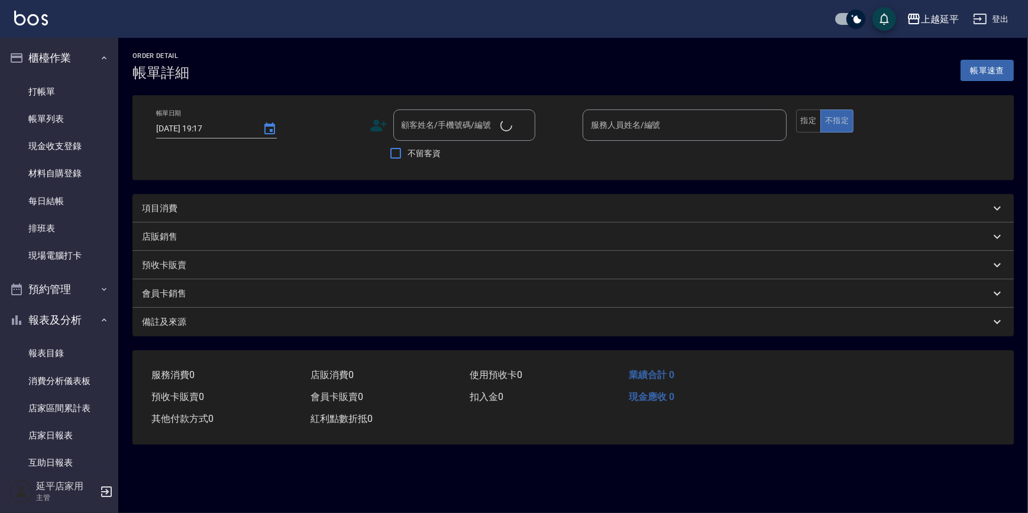
type input "[DATE] 14:43"
type input "[PERSON_NAME]-1"
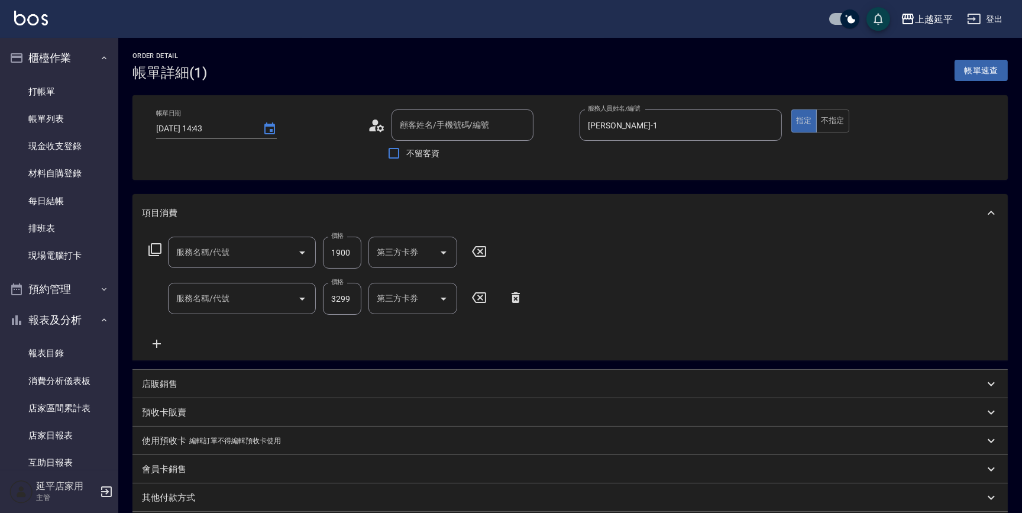
type input "無名字/ 0101/null"
type input "基本染髮(401)"
type input "旗艦燙髮3299(315)"
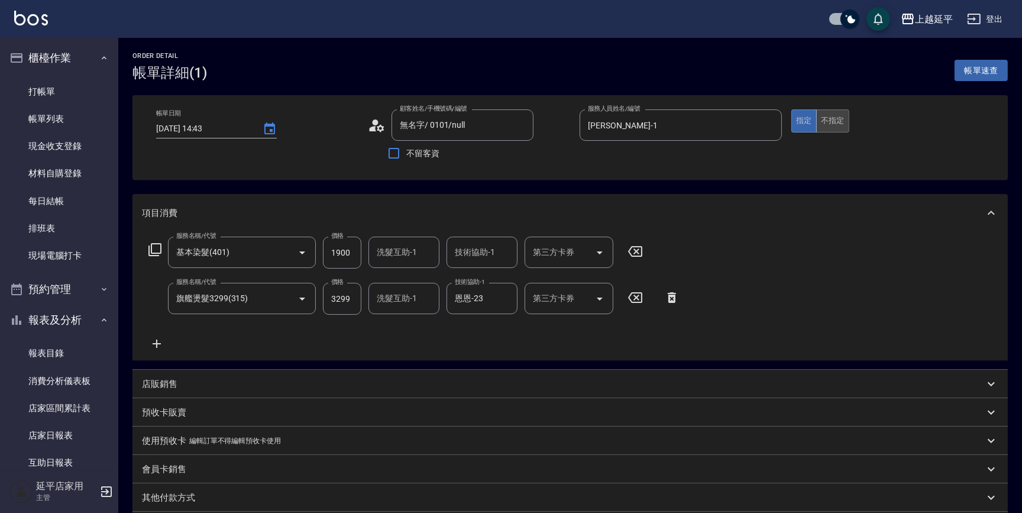
click at [841, 116] on button "不指定" at bounding box center [832, 120] width 33 height 23
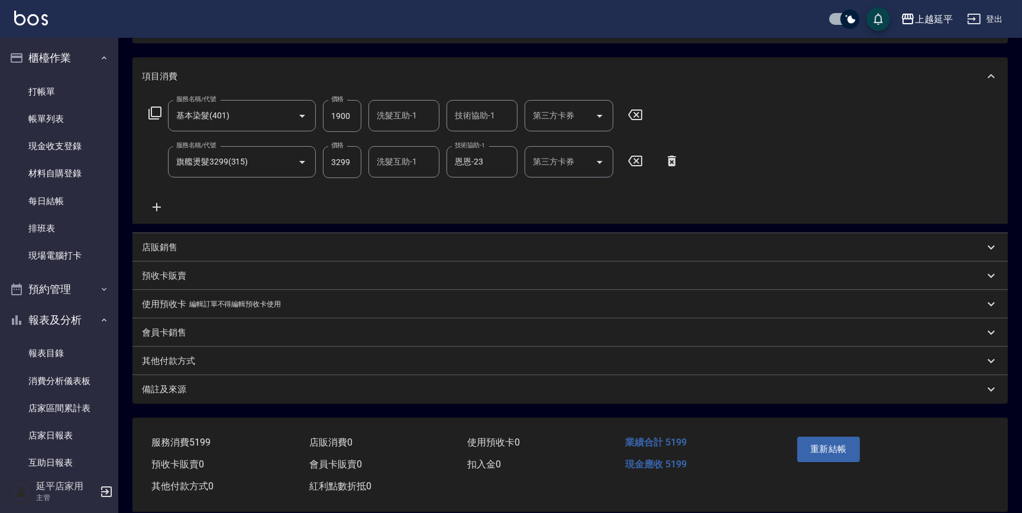
scroll to position [153, 0]
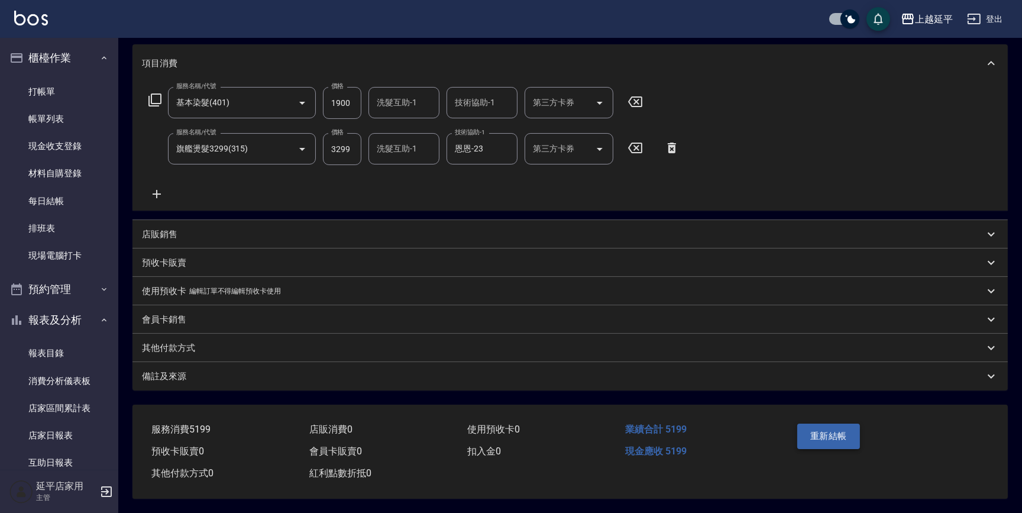
click at [826, 433] on button "重新結帳" at bounding box center [829, 436] width 63 height 25
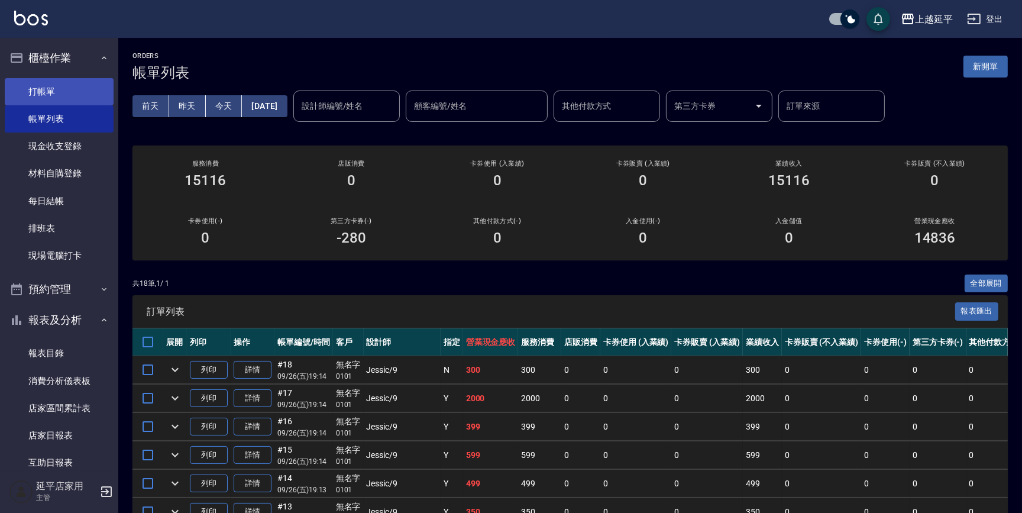
click at [36, 92] on link "打帳單" at bounding box center [59, 91] width 109 height 27
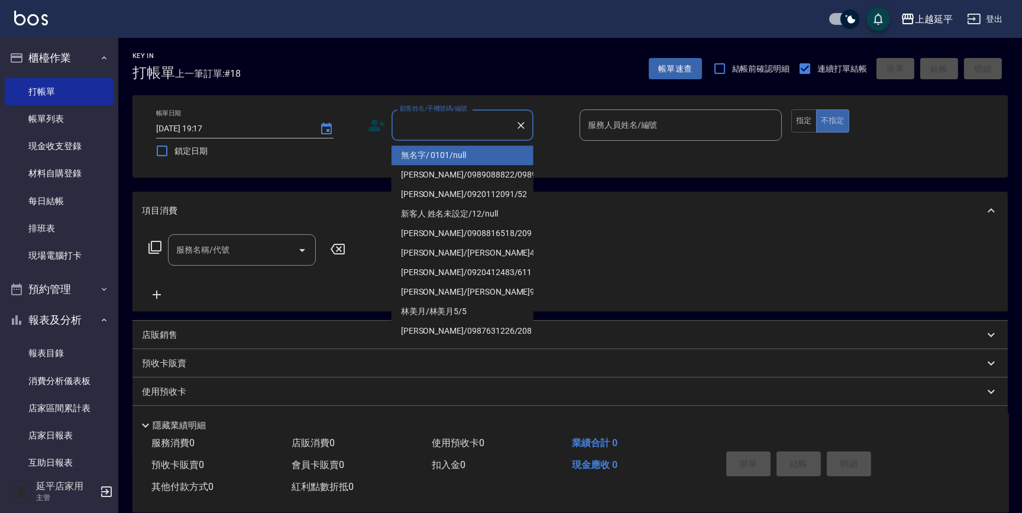
click at [501, 131] on input "顧客姓名/手機號碼/編號" at bounding box center [454, 125] width 114 height 21
click at [498, 153] on li "無名字/ 0101/null" at bounding box center [463, 156] width 142 height 20
type input "無名字/ 0101/null"
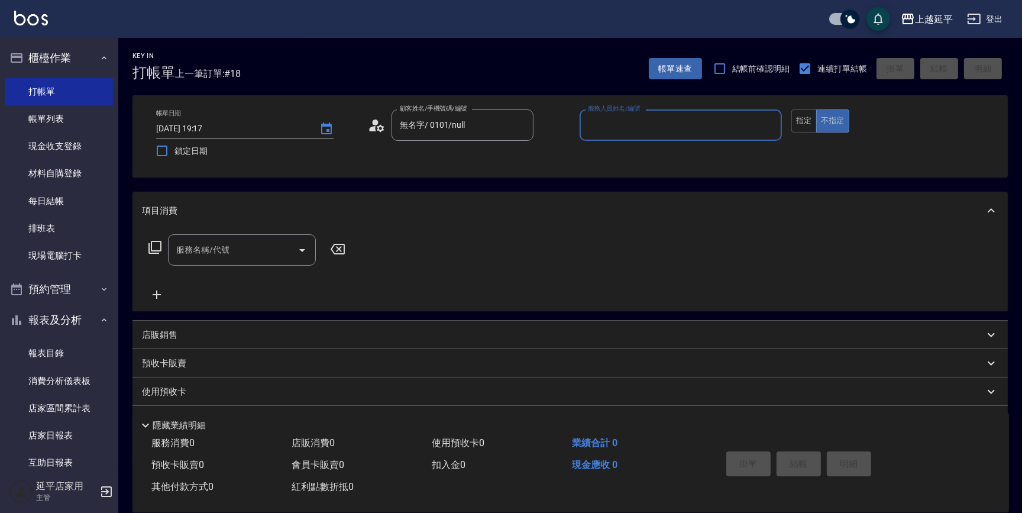
click at [647, 127] on input "服務人員姓名/編號" at bounding box center [681, 125] width 192 height 21
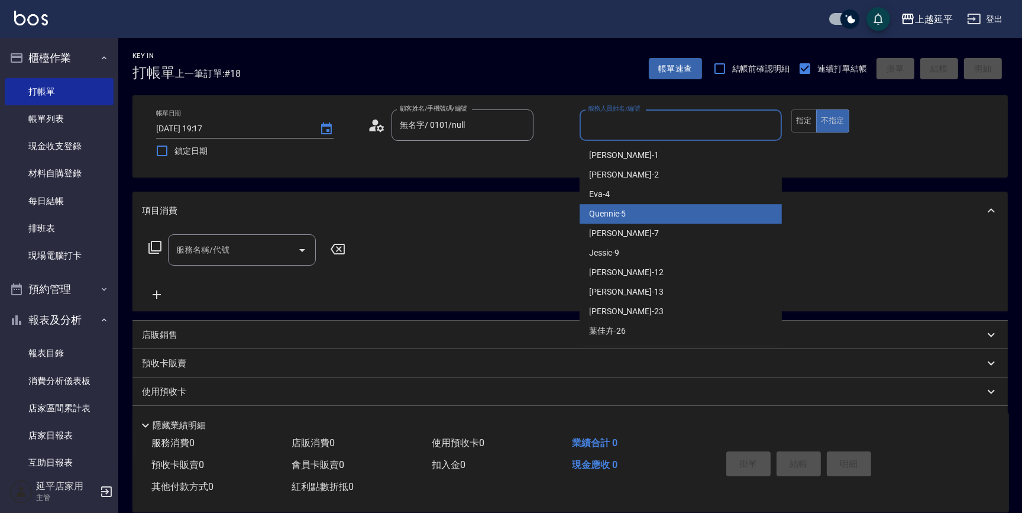
click at [664, 212] on div "Quennie -5" at bounding box center [681, 214] width 202 height 20
type input "Quennie-5"
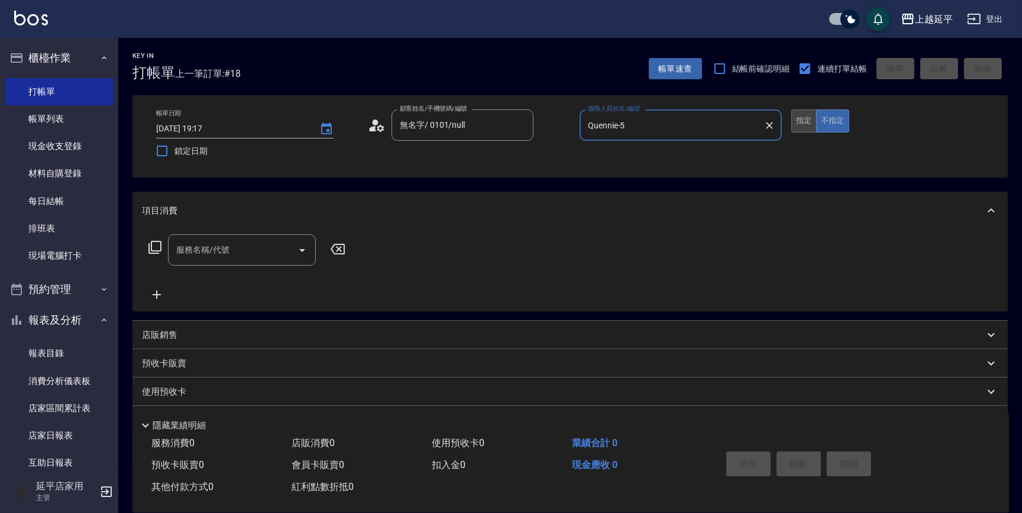
click at [812, 123] on button "指定" at bounding box center [804, 120] width 25 height 23
click at [270, 248] on input "服務名稱/代號" at bounding box center [233, 250] width 120 height 21
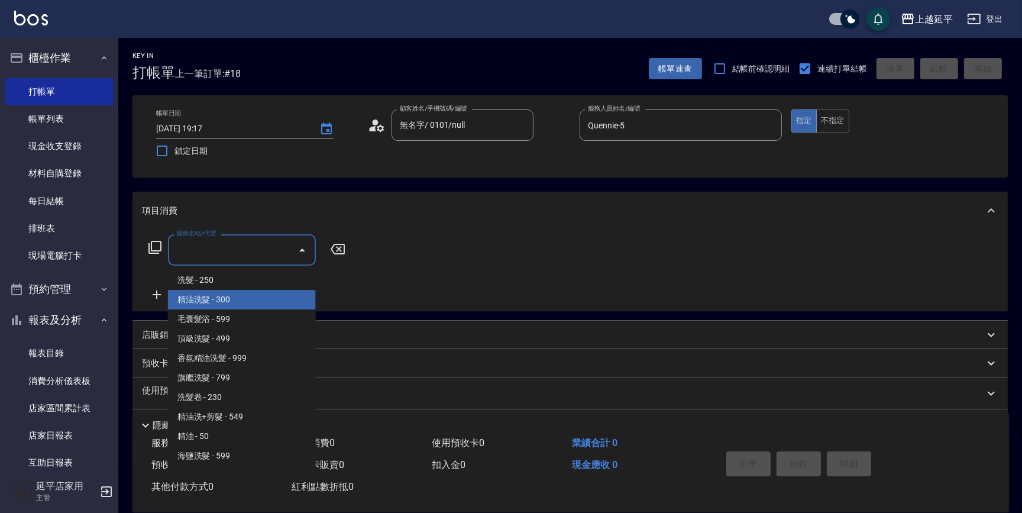
click at [264, 299] on span "精油洗髮 - 300" at bounding box center [242, 300] width 148 height 20
type input "精油洗髮(102)"
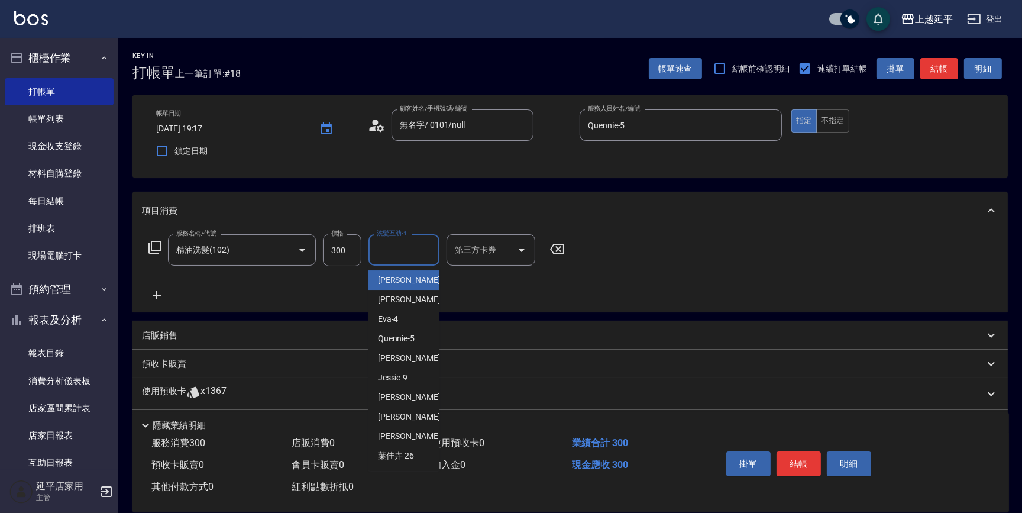
click at [394, 253] on input "洗髮互助-1" at bounding box center [404, 250] width 60 height 21
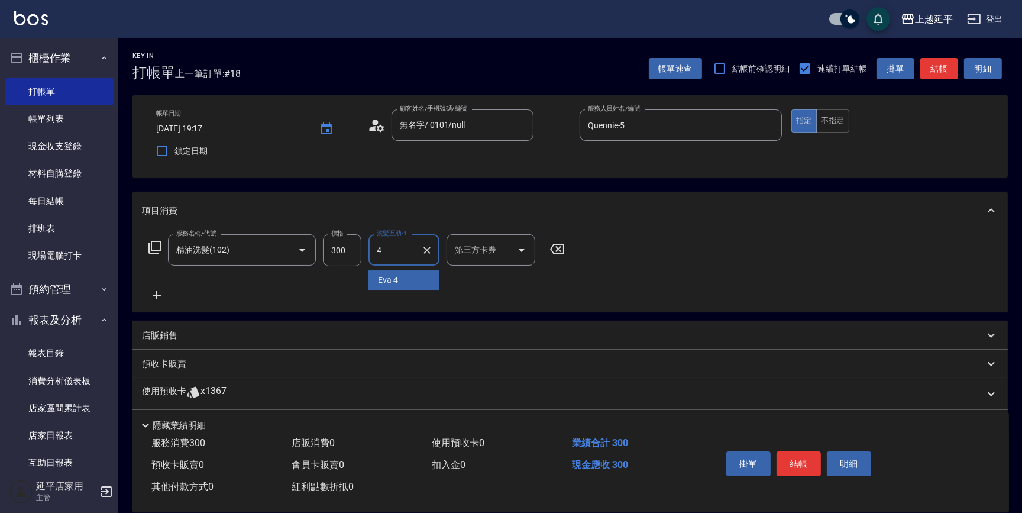
type input "[PERSON_NAME]-4"
click at [793, 467] on button "結帳" at bounding box center [799, 463] width 44 height 25
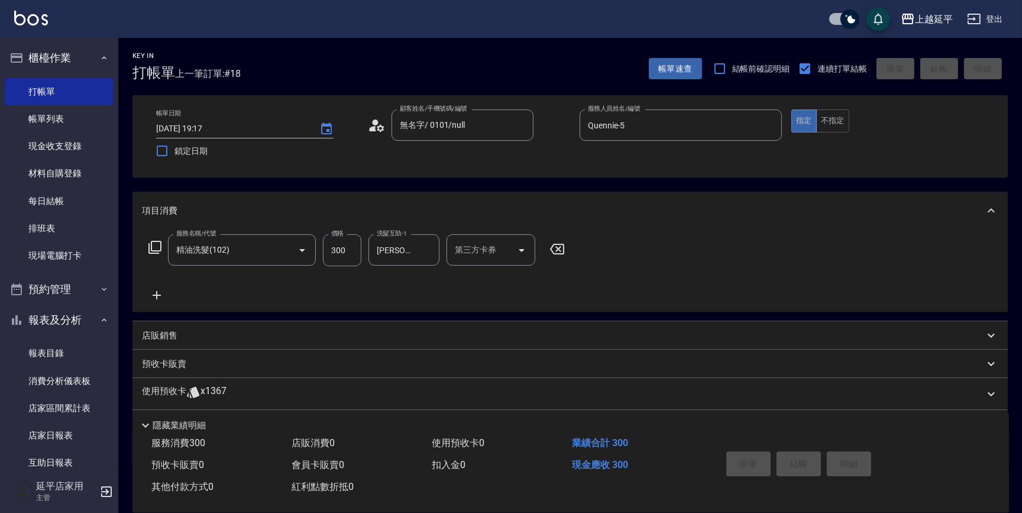
type input "[DATE] 19:18"
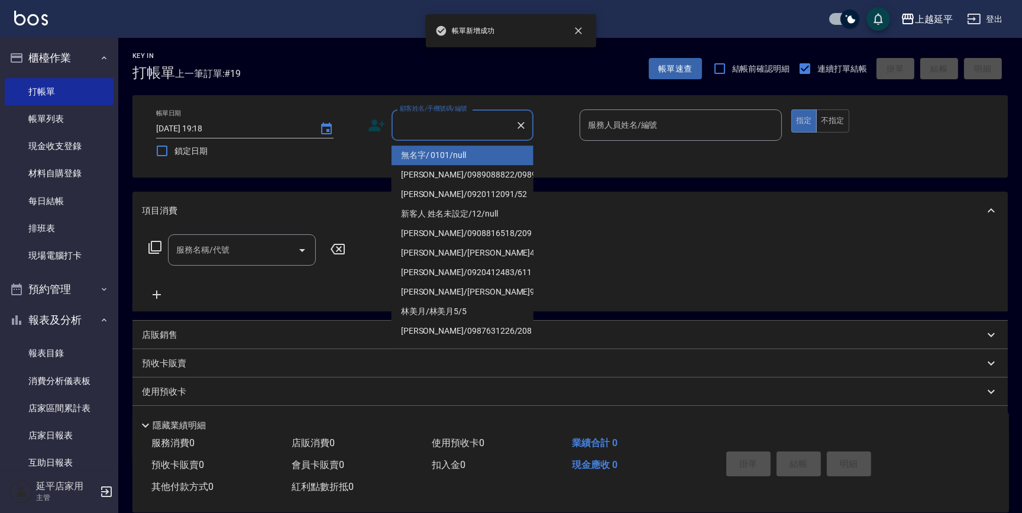
click at [427, 127] on input "顧客姓名/手機號碼/編號" at bounding box center [454, 125] width 114 height 21
click at [434, 160] on li "無名字/ 0101/null" at bounding box center [463, 156] width 142 height 20
type input "無名字/ 0101/null"
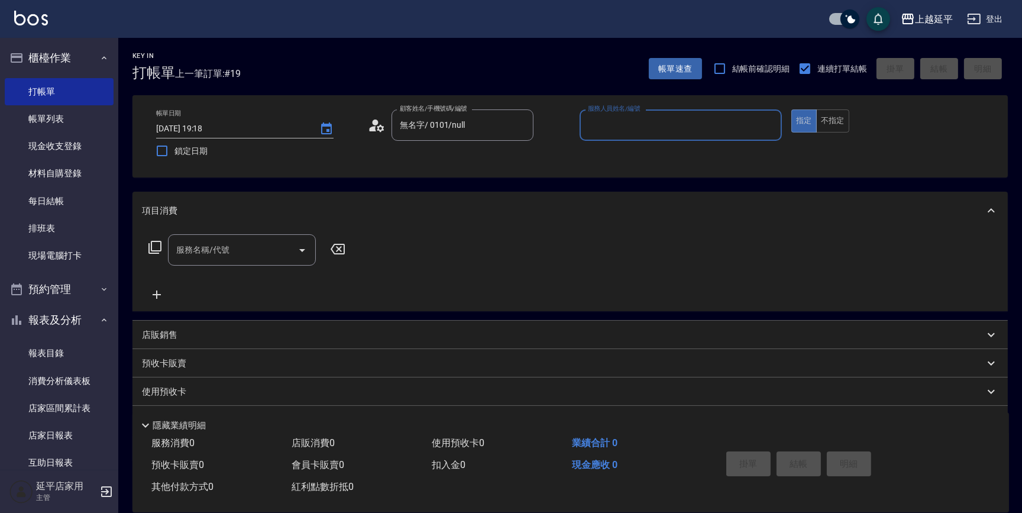
click at [613, 128] on input "服務人員姓名/編號" at bounding box center [681, 125] width 192 height 21
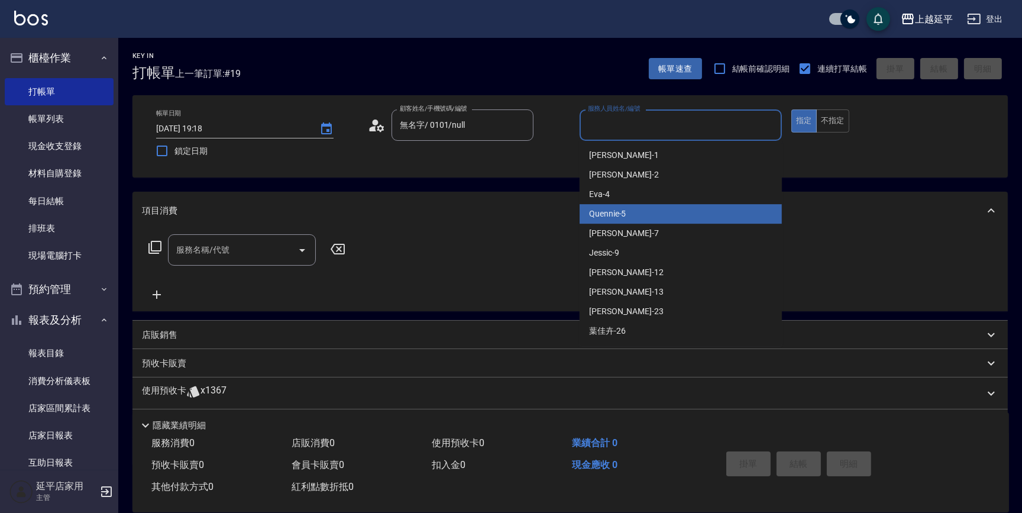
click at [641, 212] on div "Quennie -5" at bounding box center [681, 214] width 202 height 20
type input "Quennie-5"
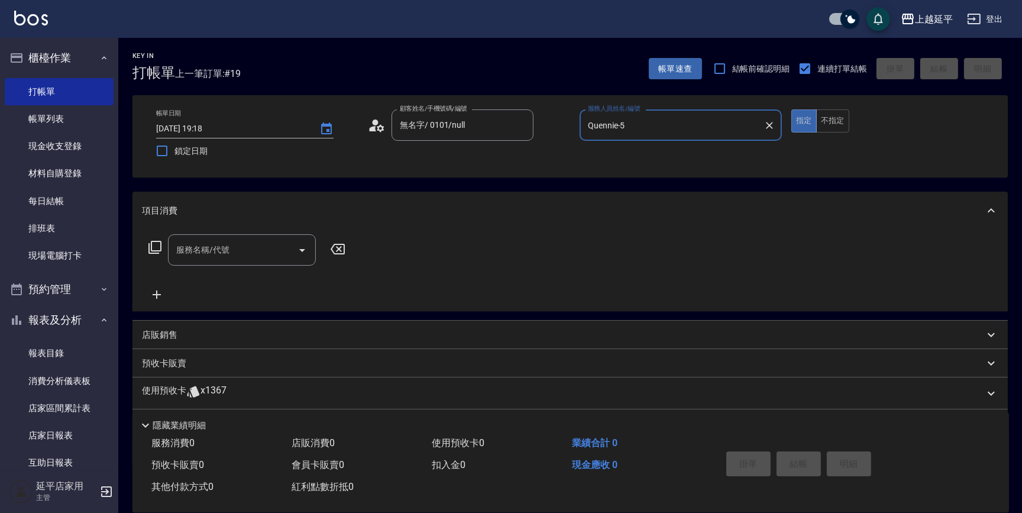
click at [152, 251] on icon at bounding box center [155, 247] width 14 height 14
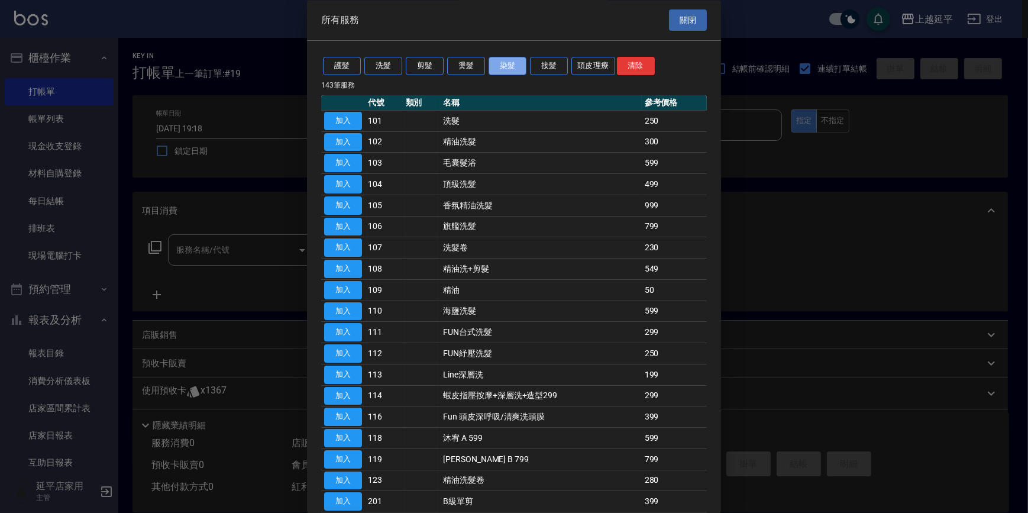
click at [499, 67] on button "染髮" at bounding box center [508, 66] width 38 height 18
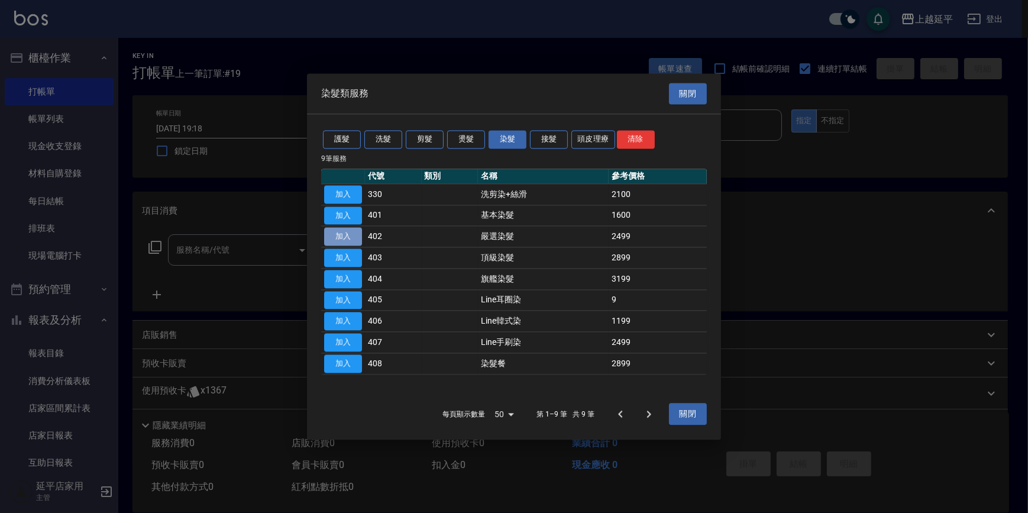
click at [348, 236] on button "加入" at bounding box center [343, 237] width 38 height 18
type input "嚴選染髮(402)"
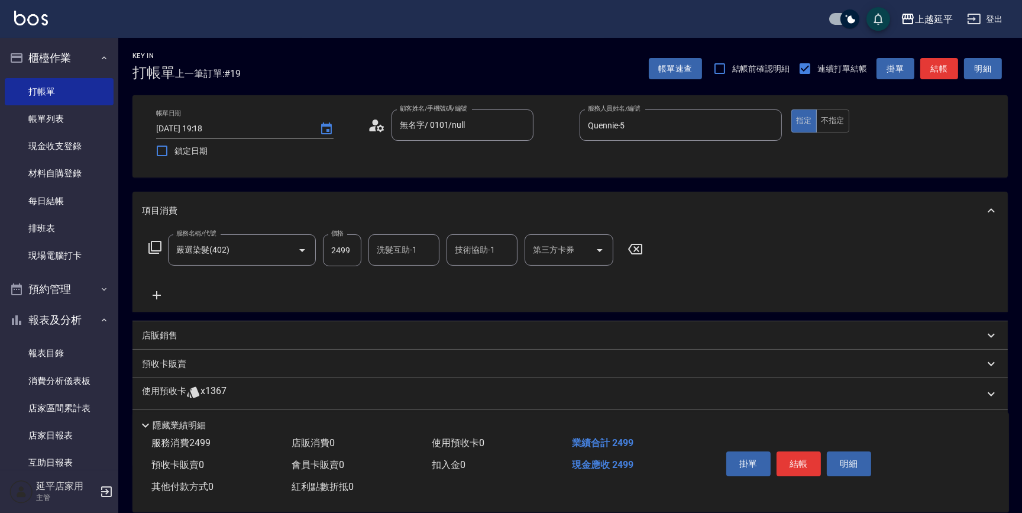
click at [343, 244] on input "2499" at bounding box center [342, 250] width 38 height 32
type input "3699"
type input "丞宗-29"
click at [813, 457] on button "結帳" at bounding box center [799, 463] width 44 height 25
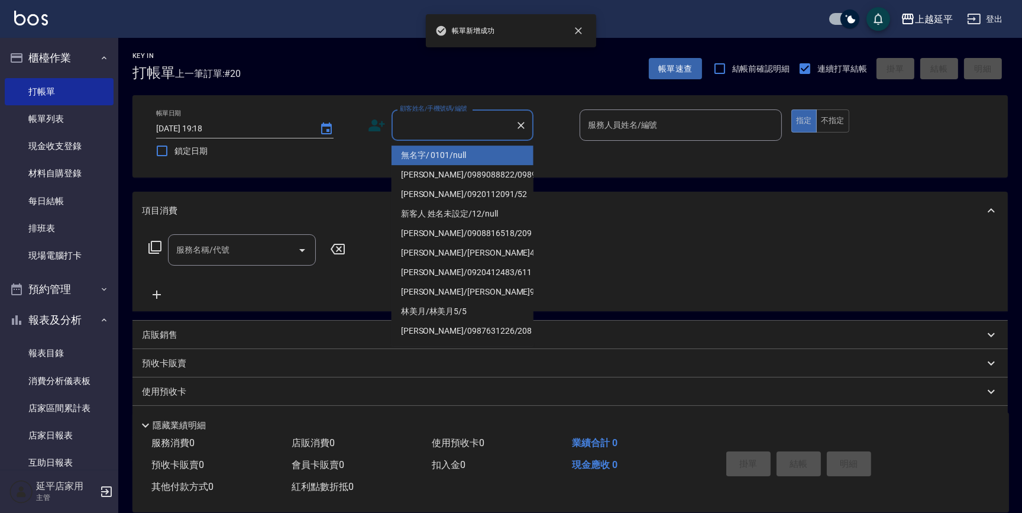
click at [473, 126] on input "顧客姓名/手機號碼/編號" at bounding box center [454, 125] width 114 height 21
click at [470, 153] on li "無名字/ 0101/null" at bounding box center [463, 156] width 142 height 20
type input "無名字/ 0101/null"
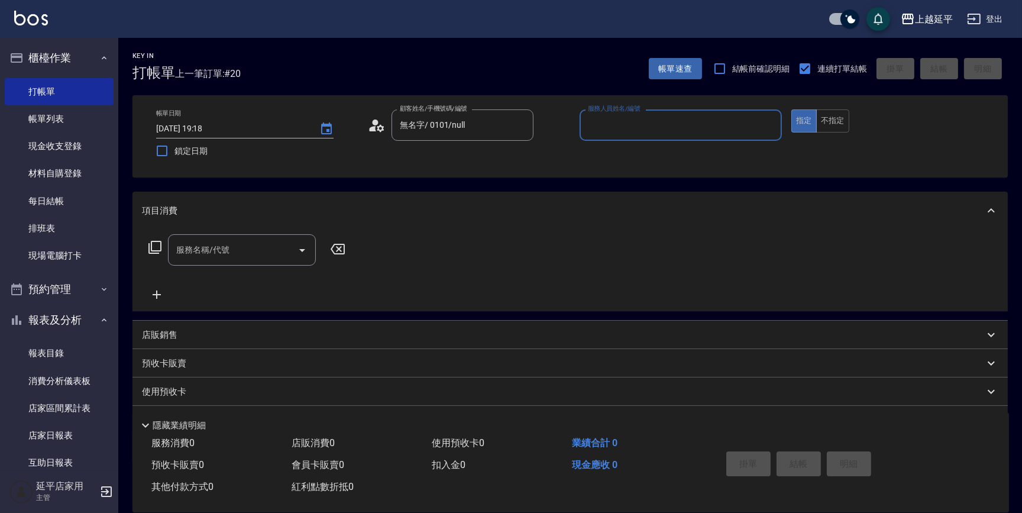
click at [586, 125] on input "服務人員姓名/編號" at bounding box center [681, 125] width 192 height 21
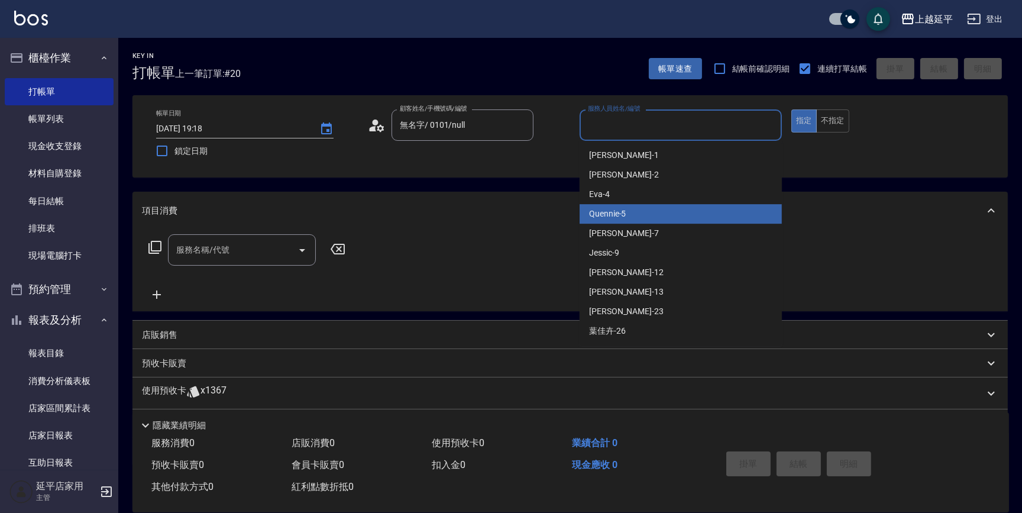
click at [632, 211] on div "Quennie -5" at bounding box center [681, 214] width 202 height 20
type input "Quennie-5"
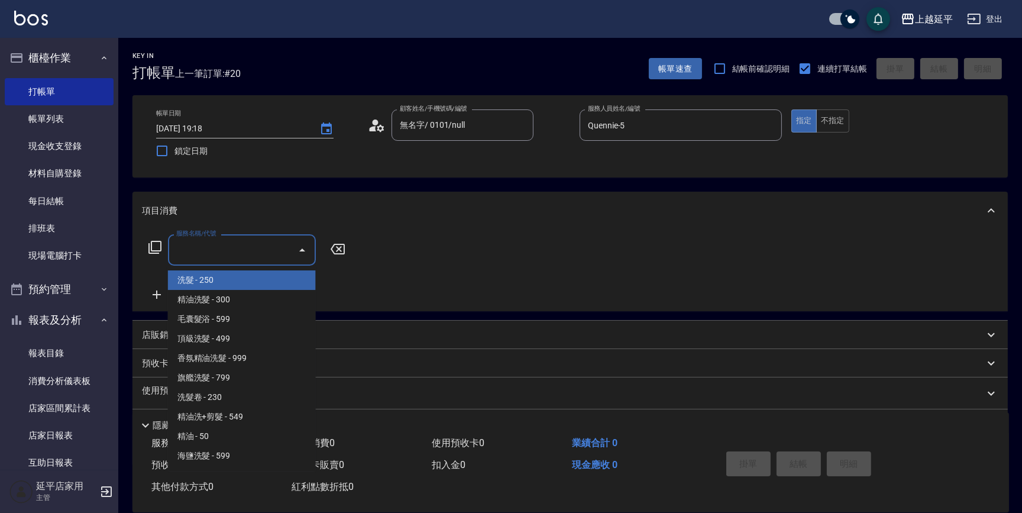
click at [215, 243] on input "服務名稱/代號" at bounding box center [233, 250] width 120 height 21
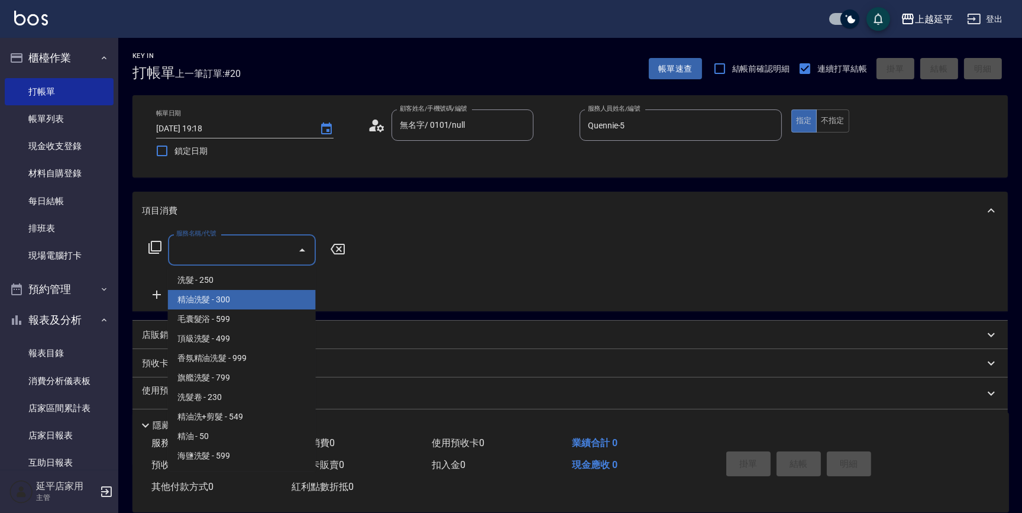
click at [233, 298] on span "精油洗髮 - 300" at bounding box center [242, 300] width 148 height 20
type input "精油洗髮(102)"
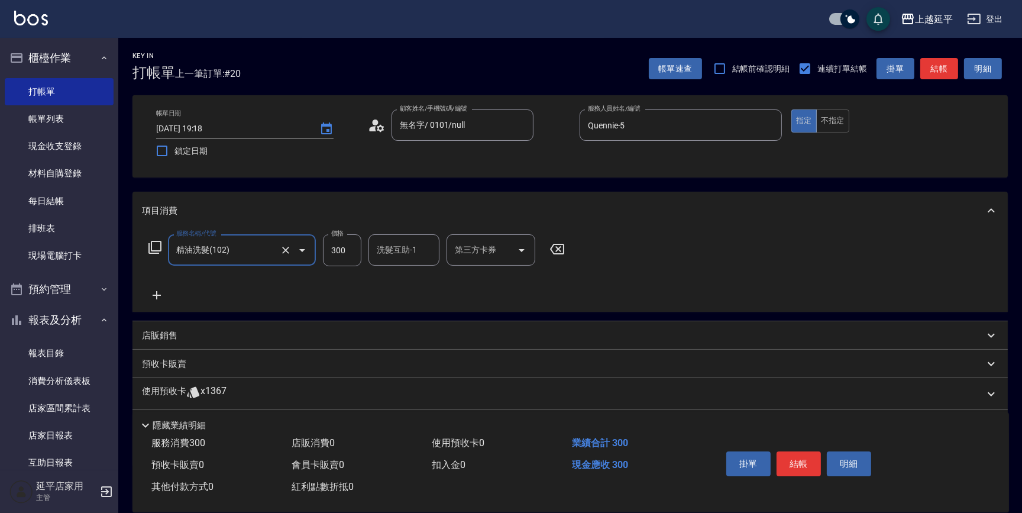
click at [409, 254] on div "洗髮互助-1 洗髮互助-1" at bounding box center [404, 249] width 71 height 31
type input "恩恩-23"
click at [791, 463] on button "結帳" at bounding box center [799, 463] width 44 height 25
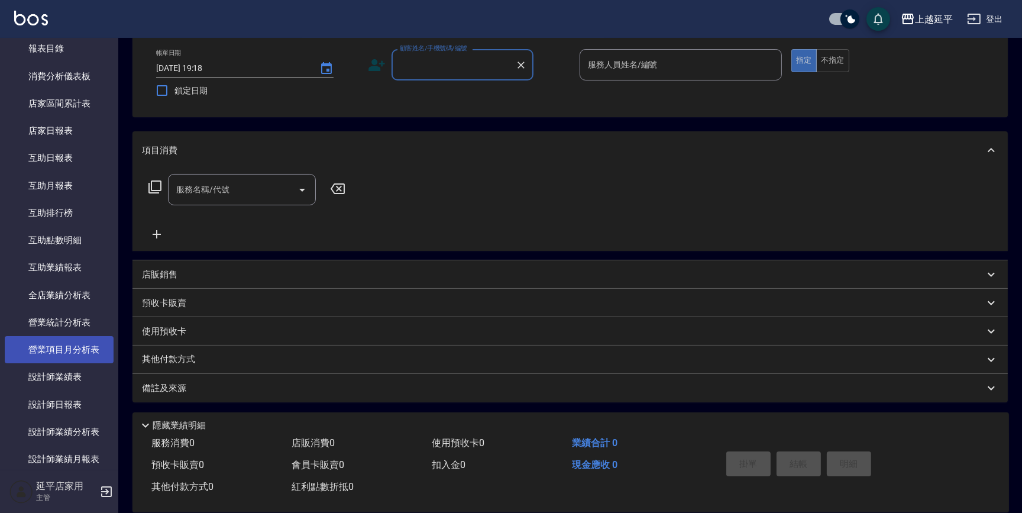
scroll to position [376, 0]
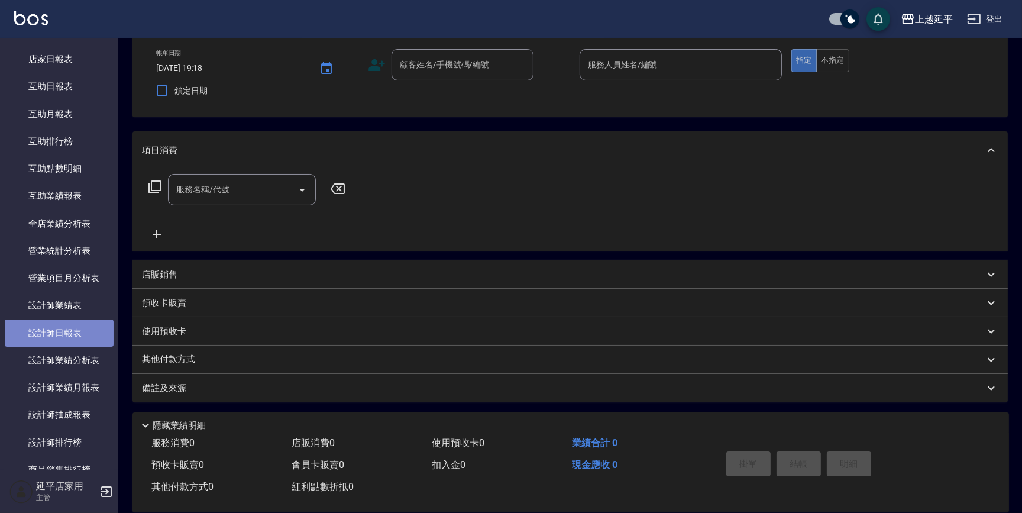
click at [85, 336] on link "設計師日報表" at bounding box center [59, 332] width 109 height 27
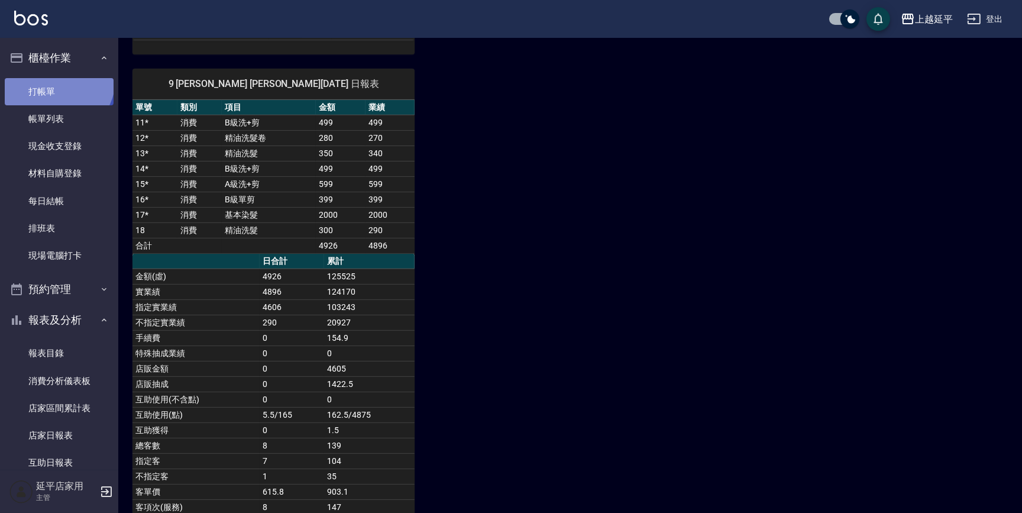
click at [57, 79] on link "打帳單" at bounding box center [59, 91] width 109 height 27
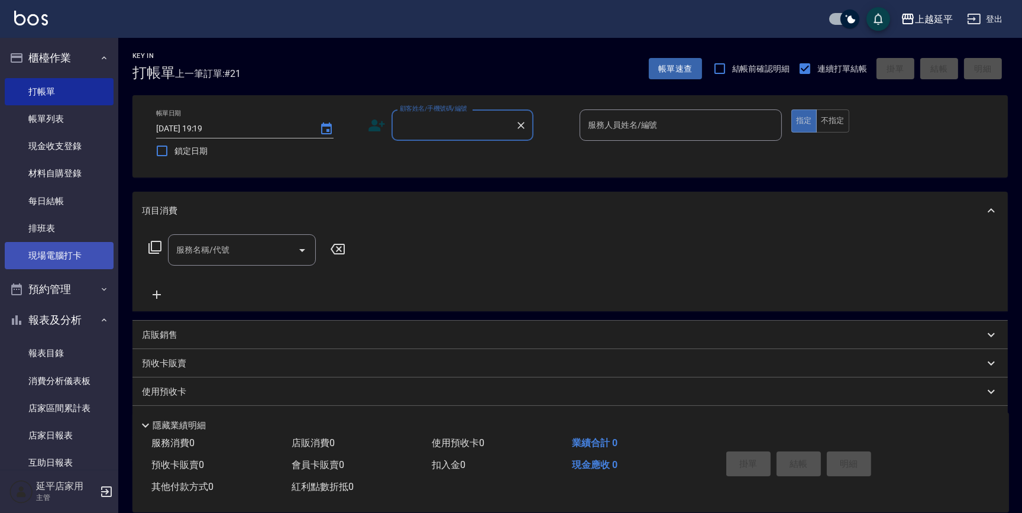
click at [34, 260] on link "現場電腦打卡" at bounding box center [59, 255] width 109 height 27
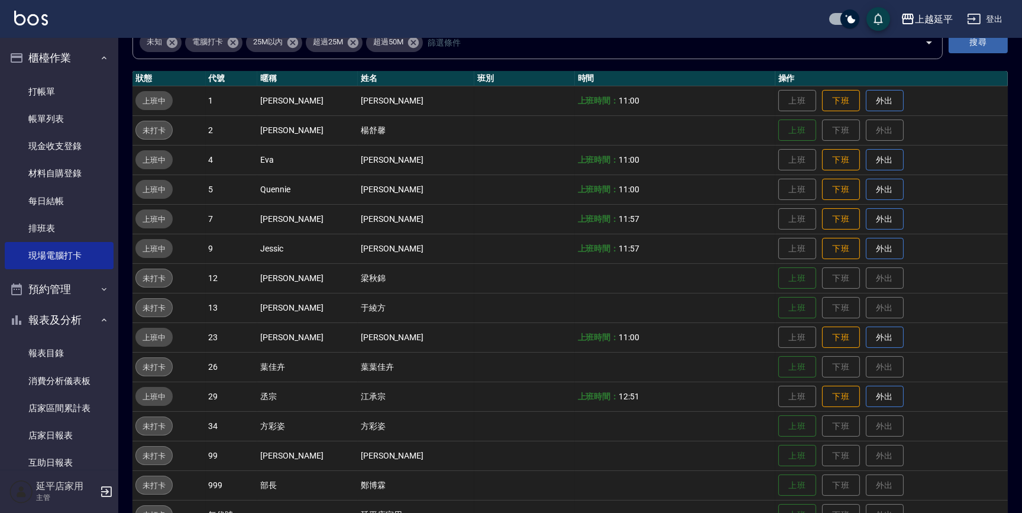
scroll to position [107, 0]
click at [746, 167] on td "上班時間： 11:00" at bounding box center [675, 158] width 201 height 30
click at [747, 164] on td "上班時間： 11:00" at bounding box center [675, 158] width 201 height 30
drag, startPoint x: 747, startPoint y: 164, endPoint x: 754, endPoint y: 160, distance: 8.5
click at [754, 160] on td "上班時間： 11:00" at bounding box center [675, 158] width 201 height 30
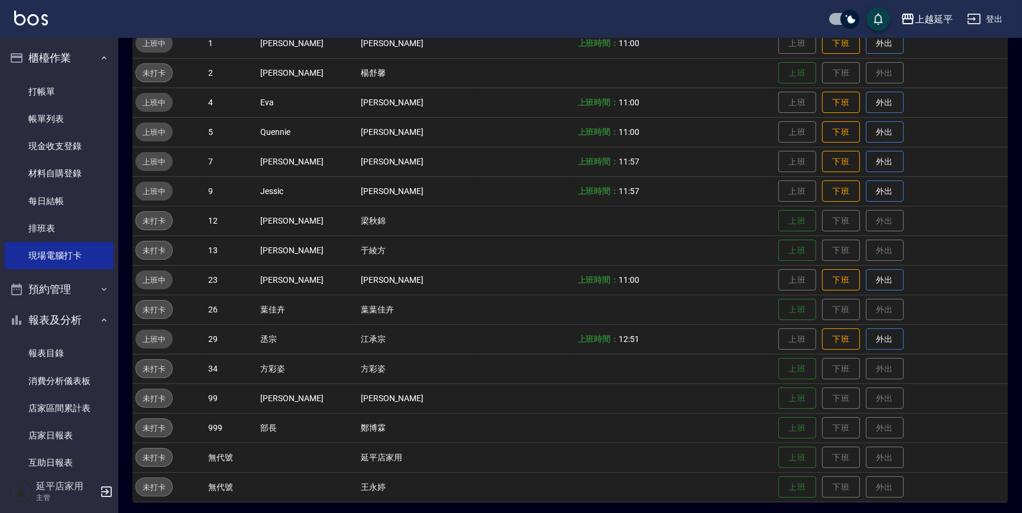
scroll to position [166, 0]
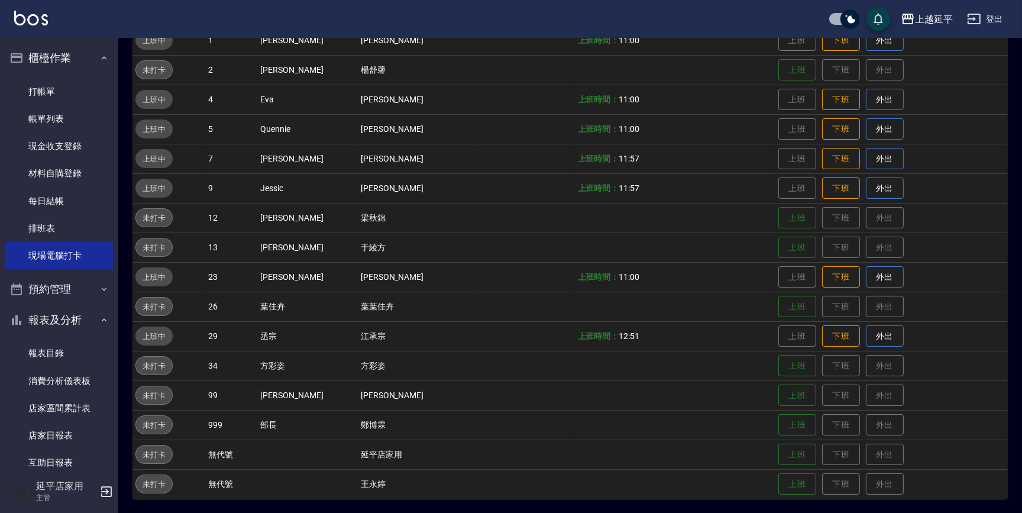
click at [758, 166] on td "上班時間： 11:57" at bounding box center [675, 159] width 201 height 30
drag, startPoint x: 765, startPoint y: 191, endPoint x: 689, endPoint y: 220, distance: 81.9
click at [690, 221] on td at bounding box center [675, 218] width 201 height 30
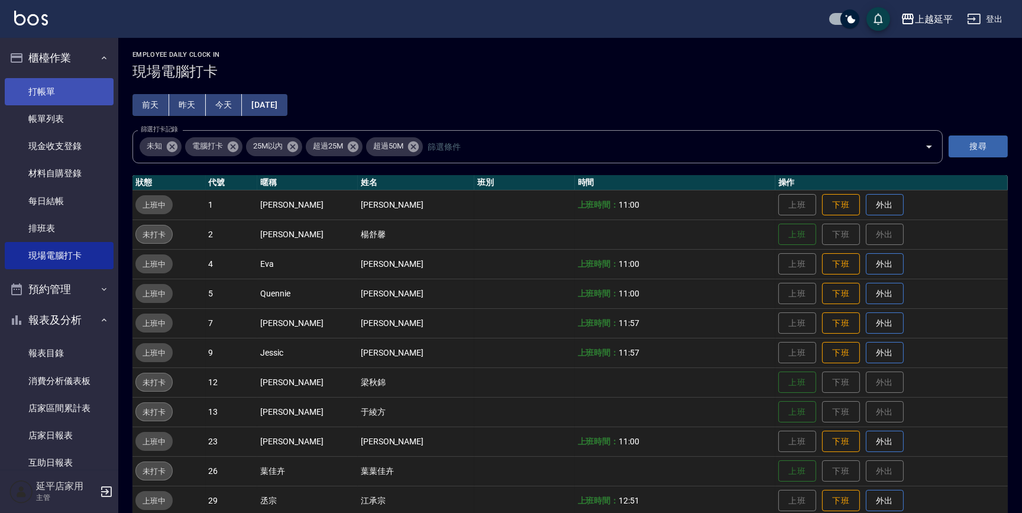
scroll to position [0, 0]
click at [93, 86] on link "打帳單" at bounding box center [59, 91] width 109 height 27
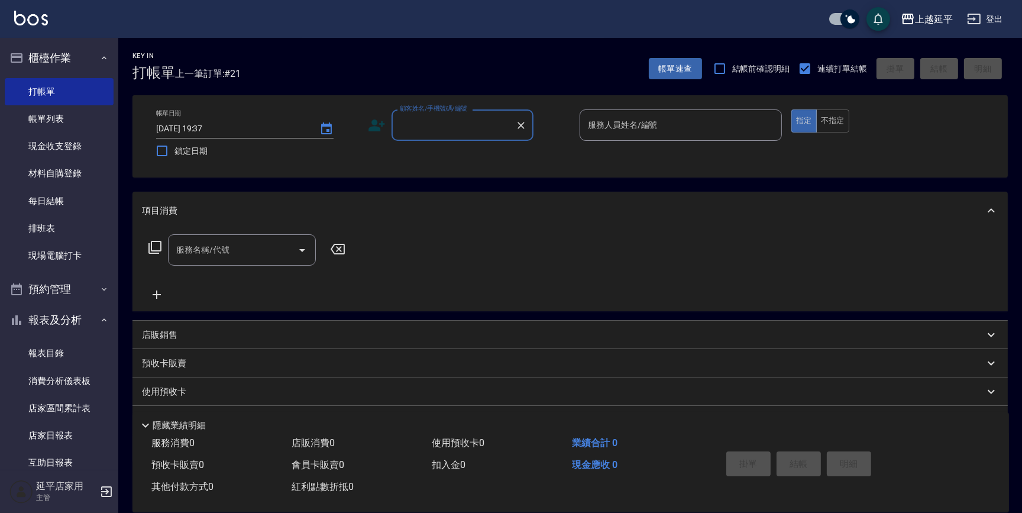
click at [489, 127] on input "顧客姓名/手機號碼/編號" at bounding box center [454, 125] width 114 height 21
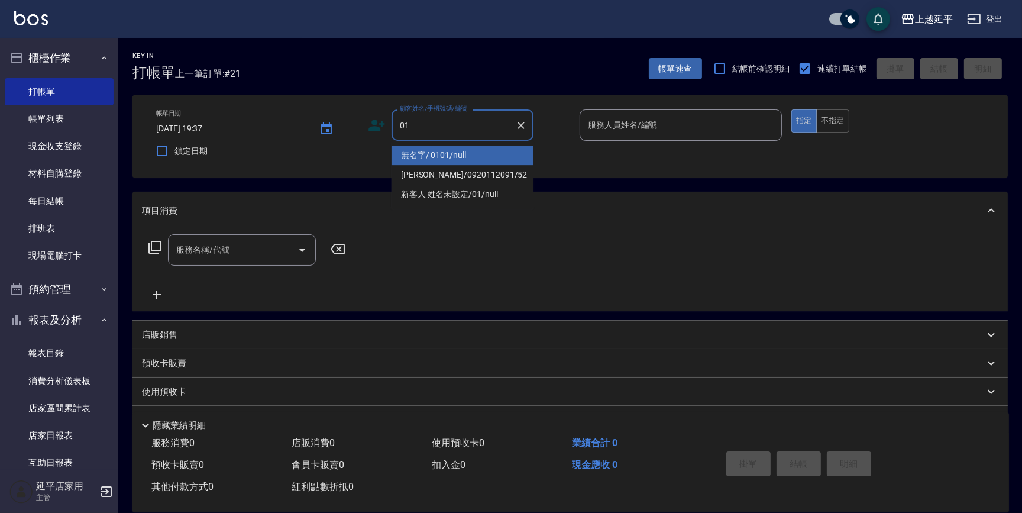
click at [503, 158] on li "無名字/ 0101/null" at bounding box center [463, 156] width 142 height 20
type input "無名字/ 0101/null"
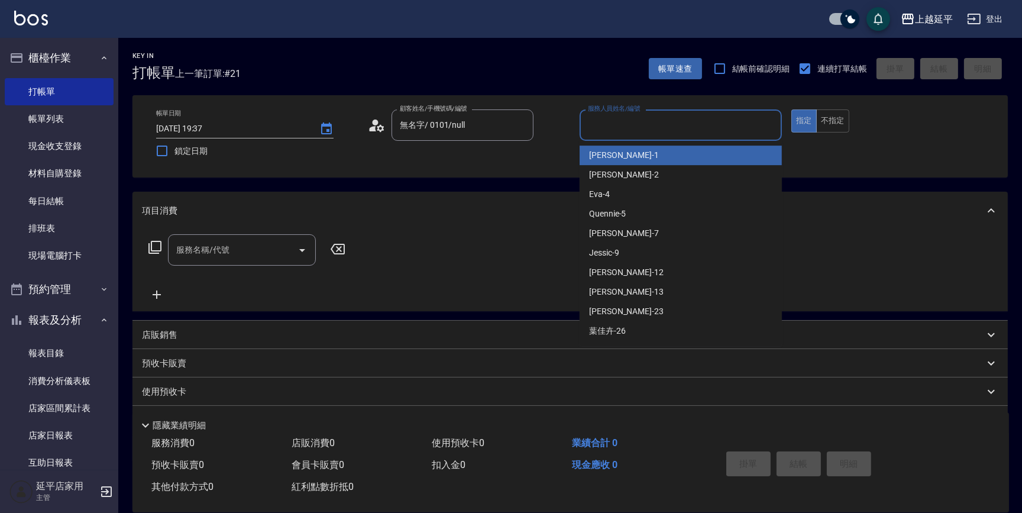
click at [594, 115] on input "服務人員姓名/編號" at bounding box center [681, 125] width 192 height 21
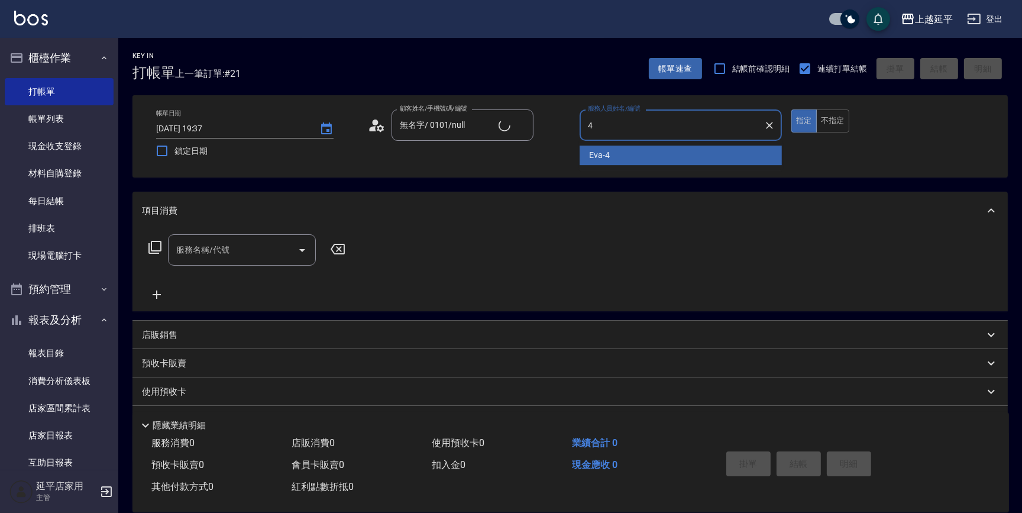
click at [605, 147] on div "[PERSON_NAME] -4" at bounding box center [681, 156] width 202 height 20
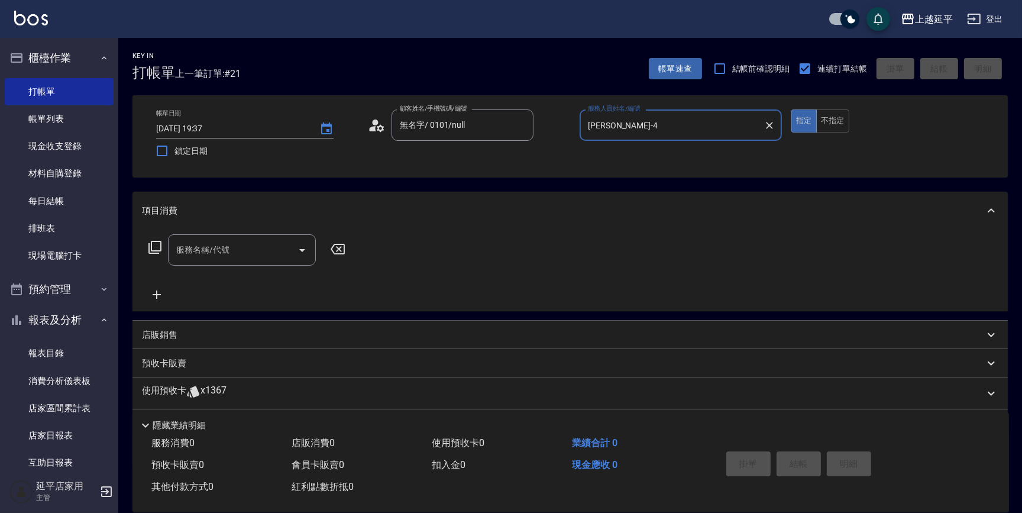
type input "[PERSON_NAME]-4"
click at [262, 240] on input "服務名稱/代號" at bounding box center [233, 250] width 120 height 21
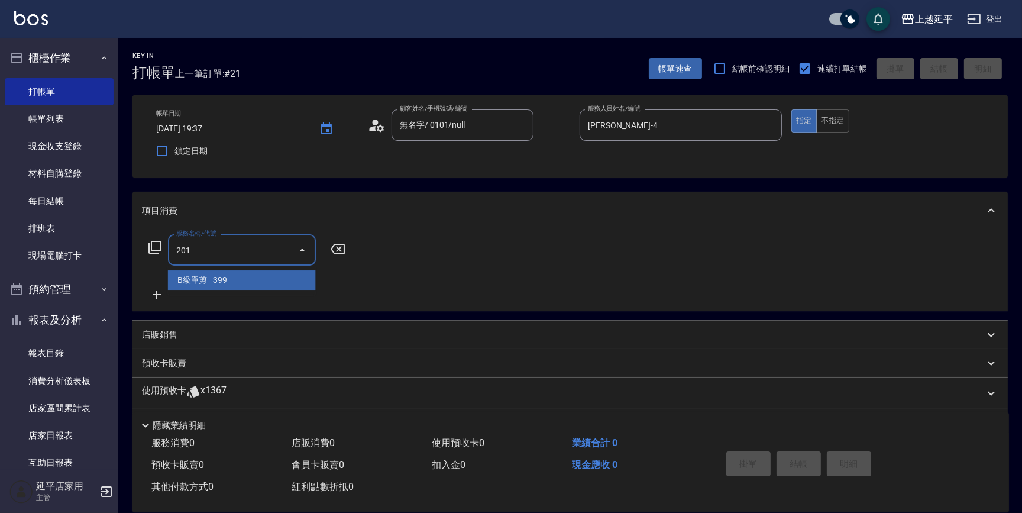
click at [261, 276] on span "B級單剪 - 399" at bounding box center [242, 280] width 148 height 20
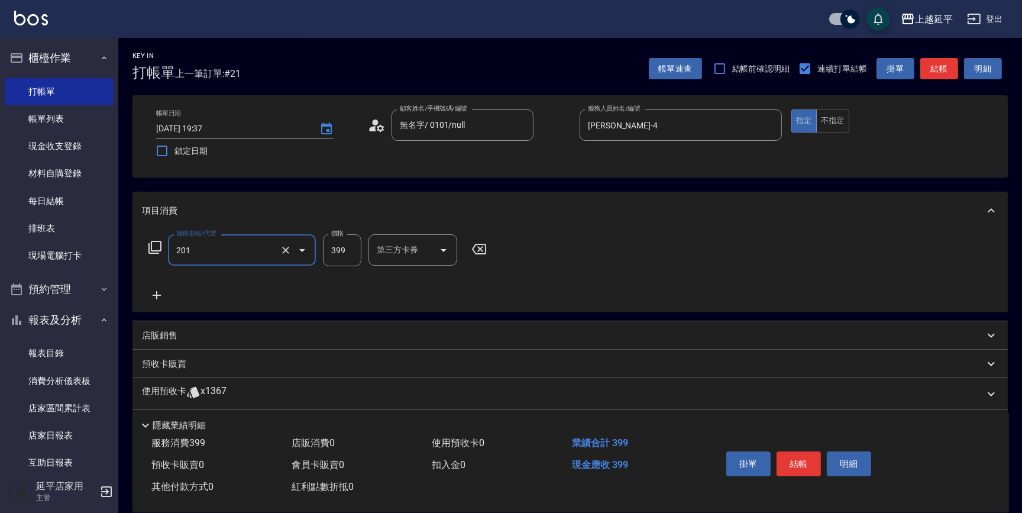
type input "B級單剪(201)"
click at [154, 296] on icon at bounding box center [157, 295] width 30 height 14
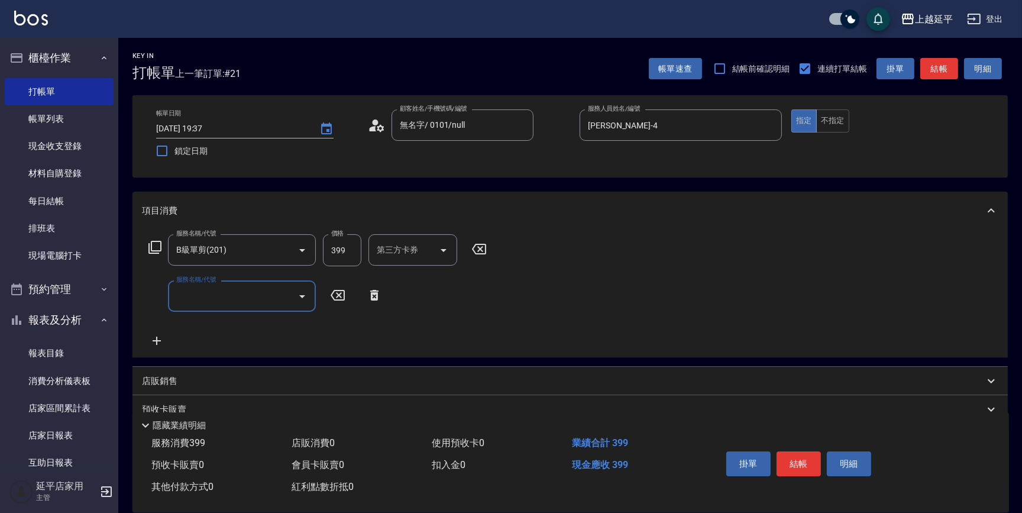
click at [237, 294] on input "服務名稱/代號" at bounding box center [233, 296] width 120 height 21
click at [257, 331] on span "B級洗+剪 - 499" at bounding box center [242, 327] width 148 height 20
type input "B級洗+剪(203)"
click at [935, 66] on button "結帳" at bounding box center [940, 69] width 38 height 22
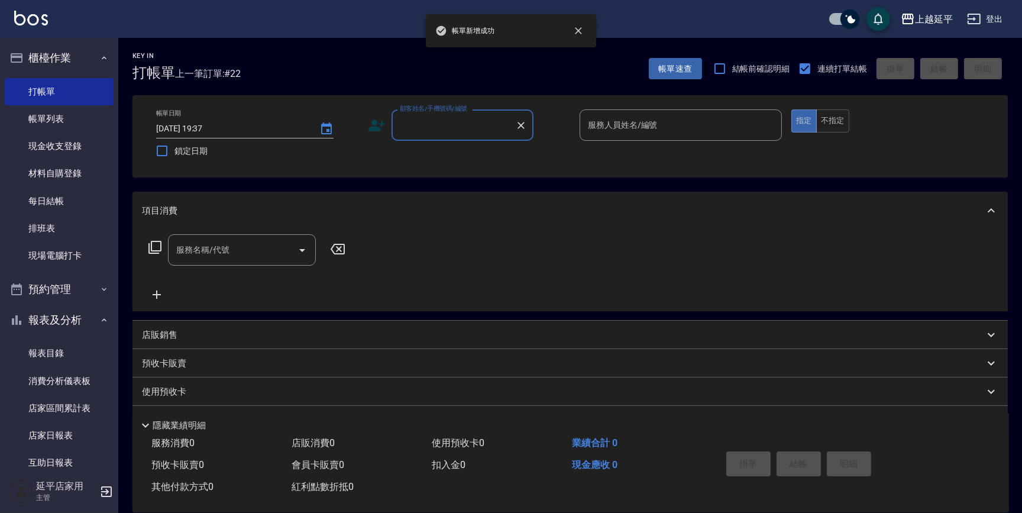
click at [456, 115] on input "顧客姓名/手機號碼/編號" at bounding box center [454, 125] width 114 height 21
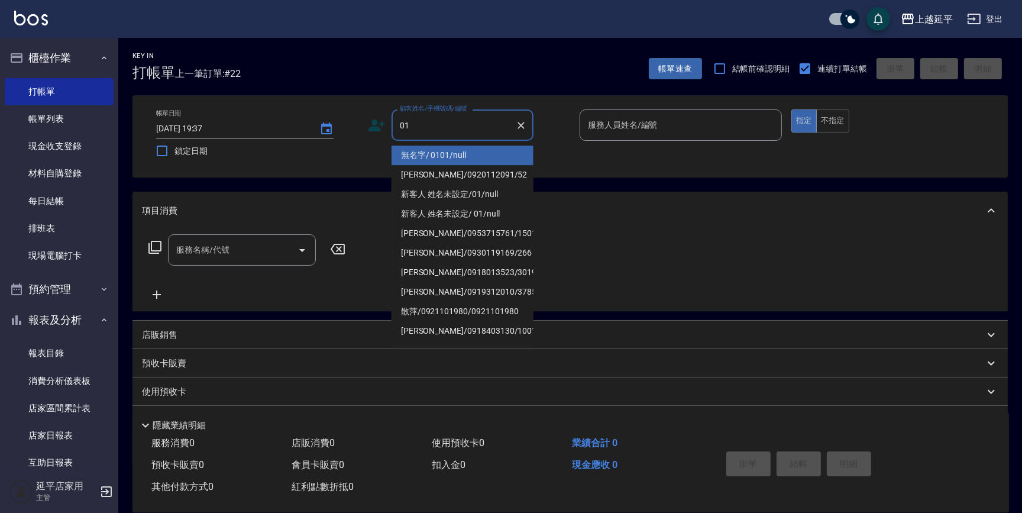
click at [473, 153] on li "無名字/ 0101/null" at bounding box center [463, 156] width 142 height 20
type input "無名字/ 0101/null"
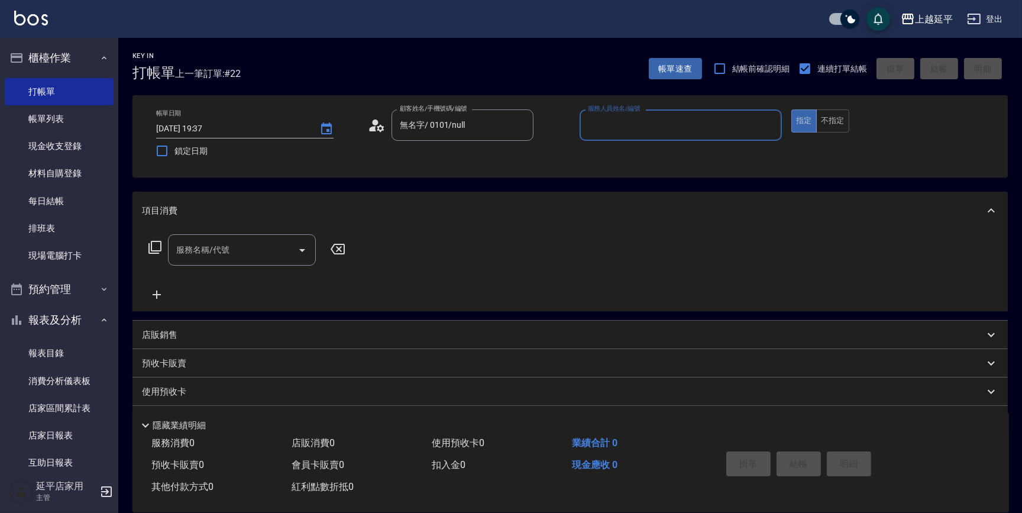
click at [598, 129] on input "服務人員姓名/編號" at bounding box center [681, 125] width 192 height 21
click at [607, 148] on div "[PERSON_NAME] -4" at bounding box center [681, 156] width 202 height 20
type input "[PERSON_NAME]-4"
click at [275, 244] on input "服務名稱/代號" at bounding box center [233, 250] width 120 height 21
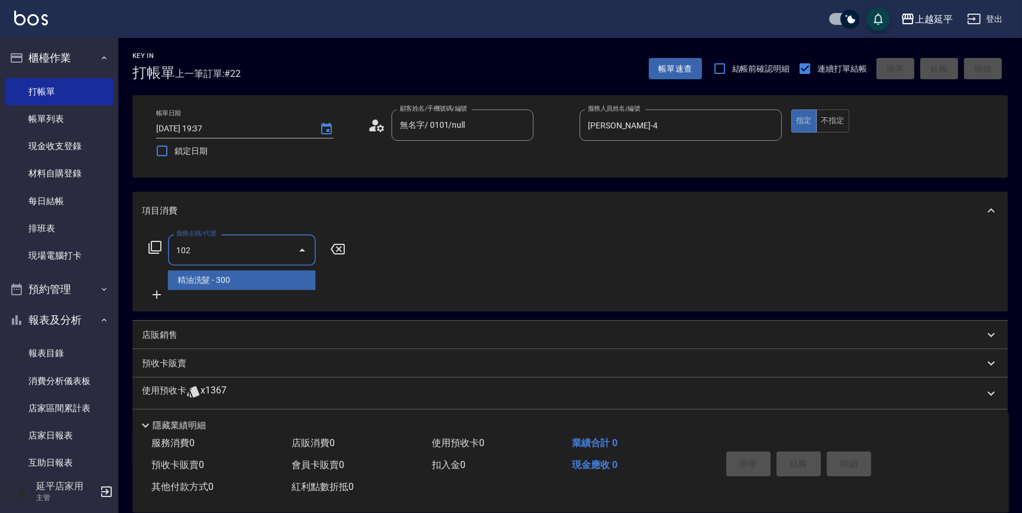
click at [273, 273] on span "精油洗髮 - 300" at bounding box center [242, 280] width 148 height 20
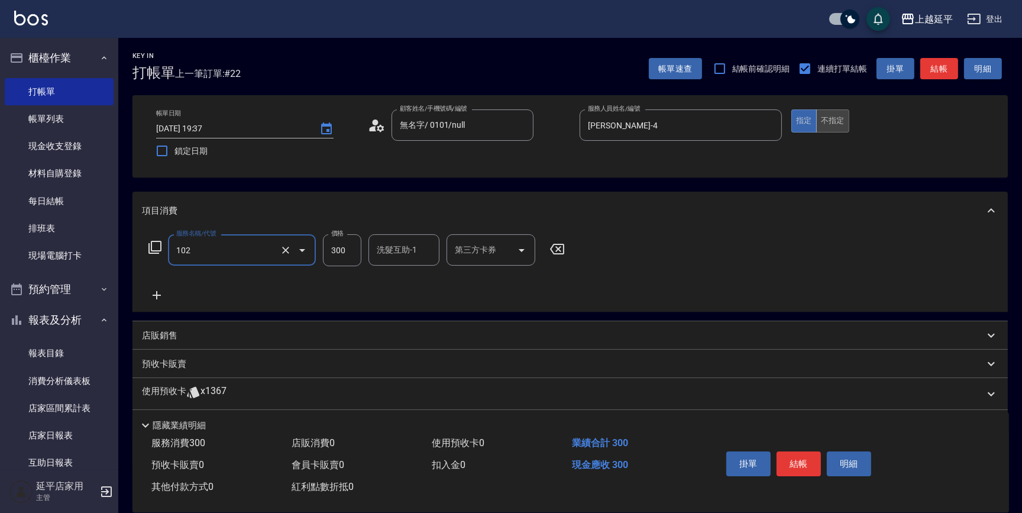
type input "精油洗髮(102)"
click at [834, 120] on button "不指定" at bounding box center [832, 120] width 33 height 23
click at [803, 459] on button "結帳" at bounding box center [799, 463] width 44 height 25
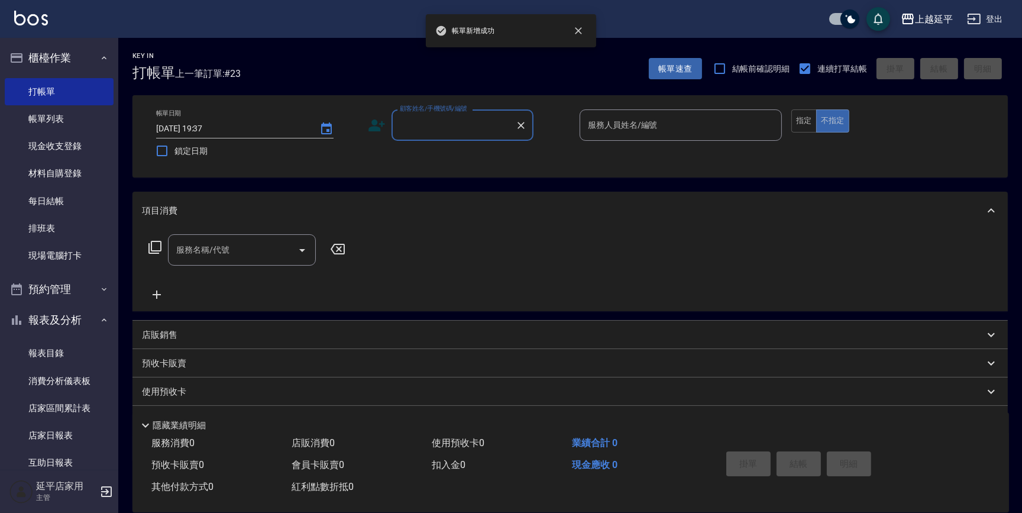
click at [459, 118] on input "顧客姓名/手機號碼/編號" at bounding box center [454, 125] width 114 height 21
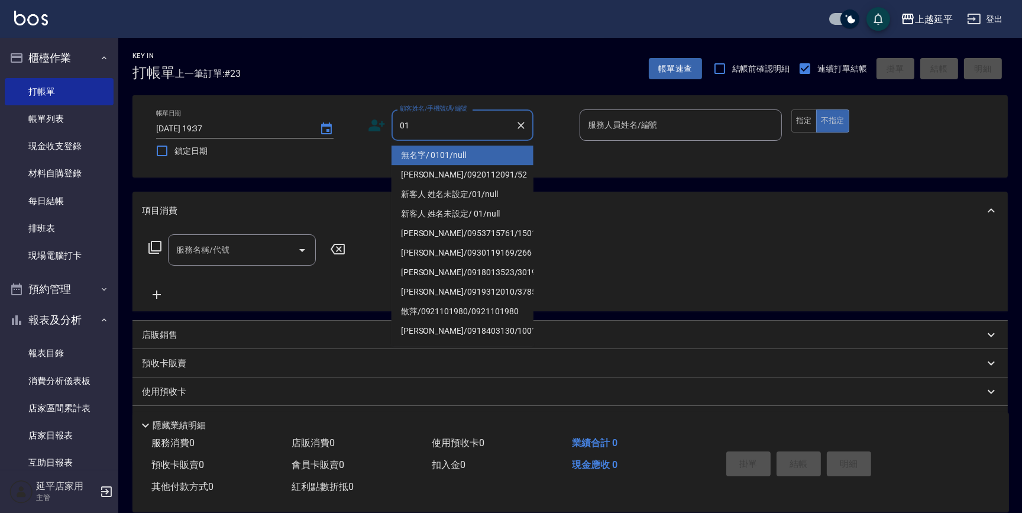
click at [459, 149] on li "無名字/ 0101/null" at bounding box center [463, 156] width 142 height 20
type input "無名字/ 0101/null"
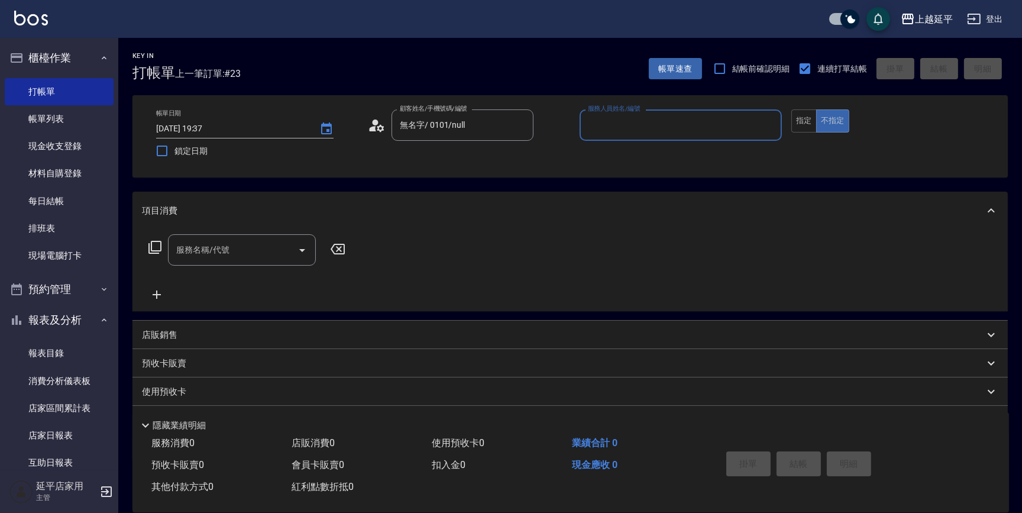
click at [597, 126] on input "服務人員姓名/編號" at bounding box center [681, 125] width 192 height 21
click at [621, 150] on div "[PERSON_NAME] -4" at bounding box center [681, 156] width 202 height 20
type input "[PERSON_NAME]-4"
click at [206, 248] on div "服務名稱/代號 服務名稱/代號" at bounding box center [242, 249] width 148 height 31
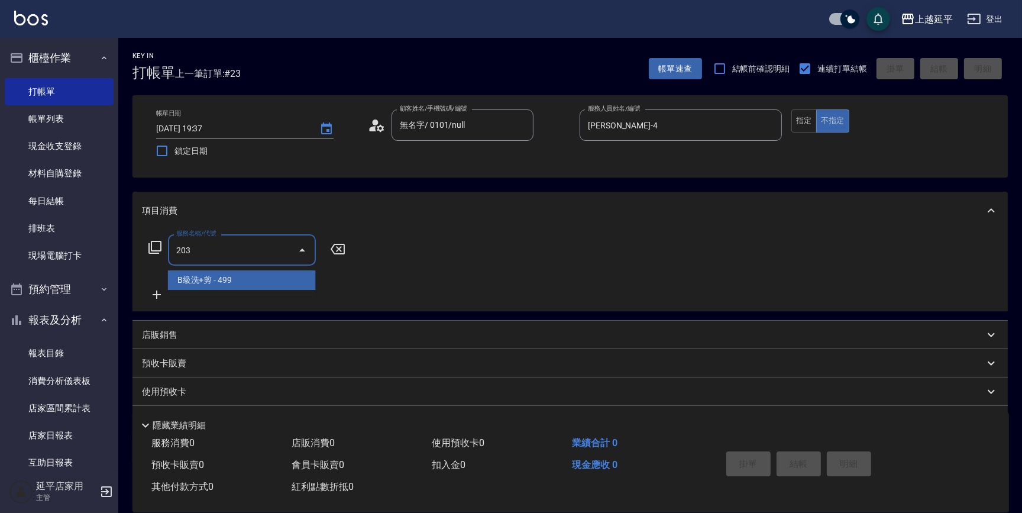
click at [243, 283] on span "B級洗+剪 - 499" at bounding box center [242, 280] width 148 height 20
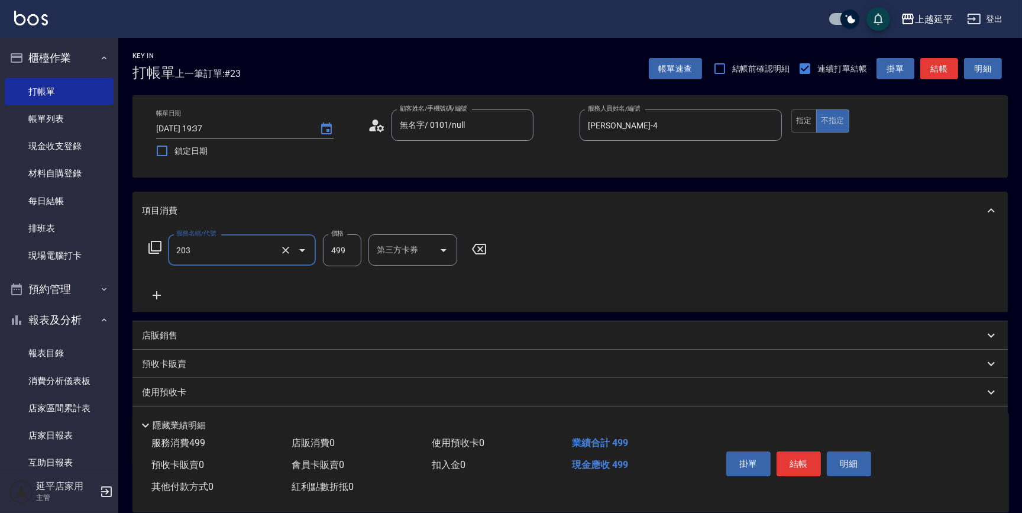
type input "B級洗+剪(203)"
click at [763, 256] on div "服務名稱/代號 B級洗+剪(203) 服務名稱/代號 價格 499 價格 第三方卡券 第三方卡券" at bounding box center [571, 271] width 876 height 82
click at [812, 124] on button "指定" at bounding box center [804, 120] width 25 height 23
click at [939, 71] on button "結帳" at bounding box center [940, 69] width 38 height 22
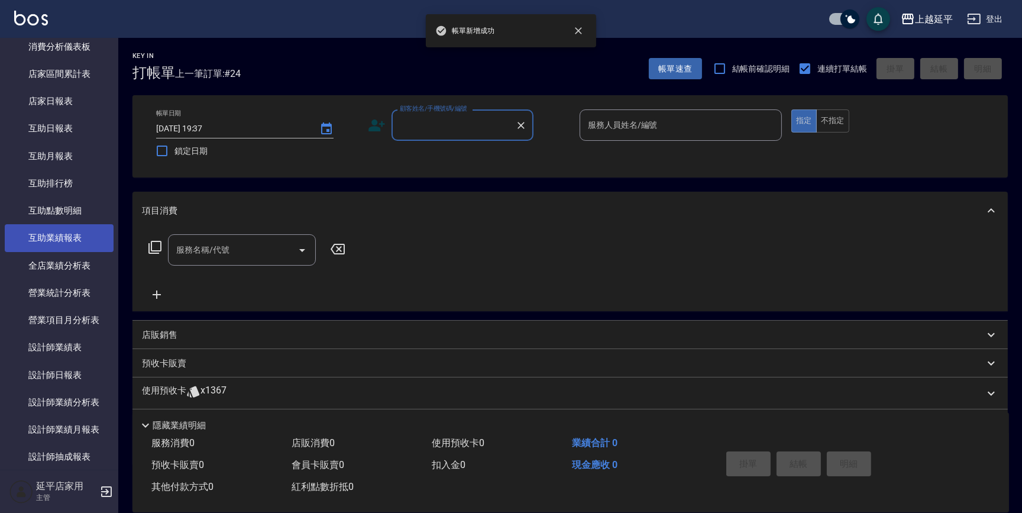
scroll to position [376, 0]
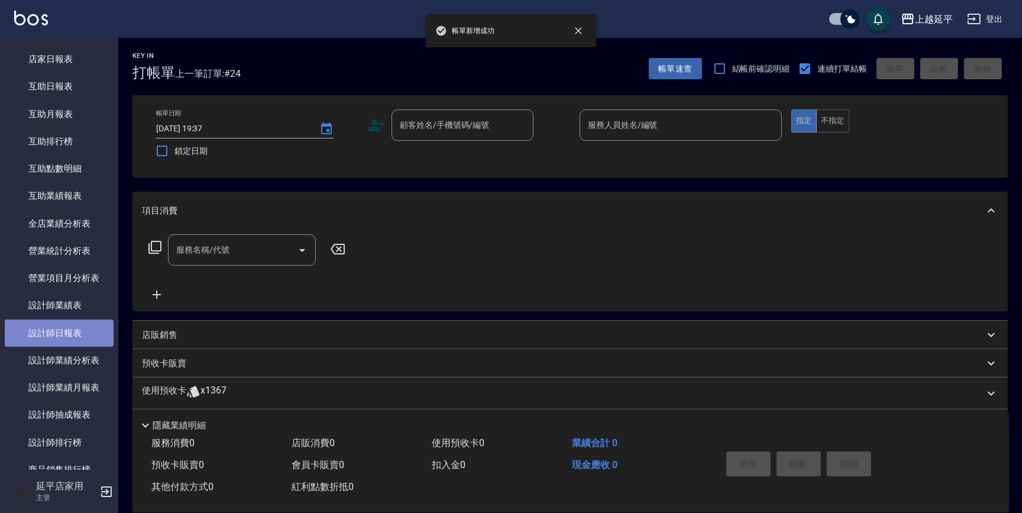
click at [78, 334] on link "設計師日報表" at bounding box center [59, 332] width 109 height 27
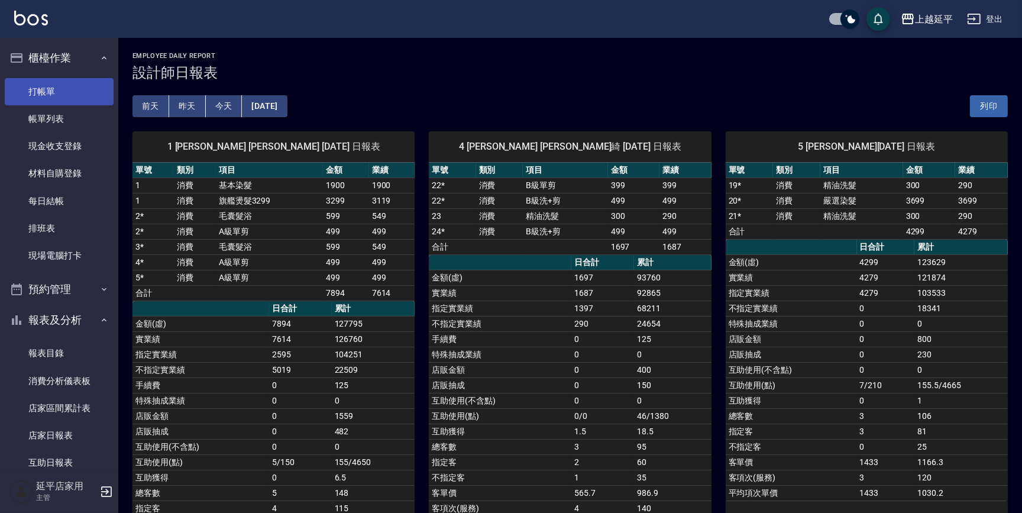
click at [63, 95] on link "打帳單" at bounding box center [59, 91] width 109 height 27
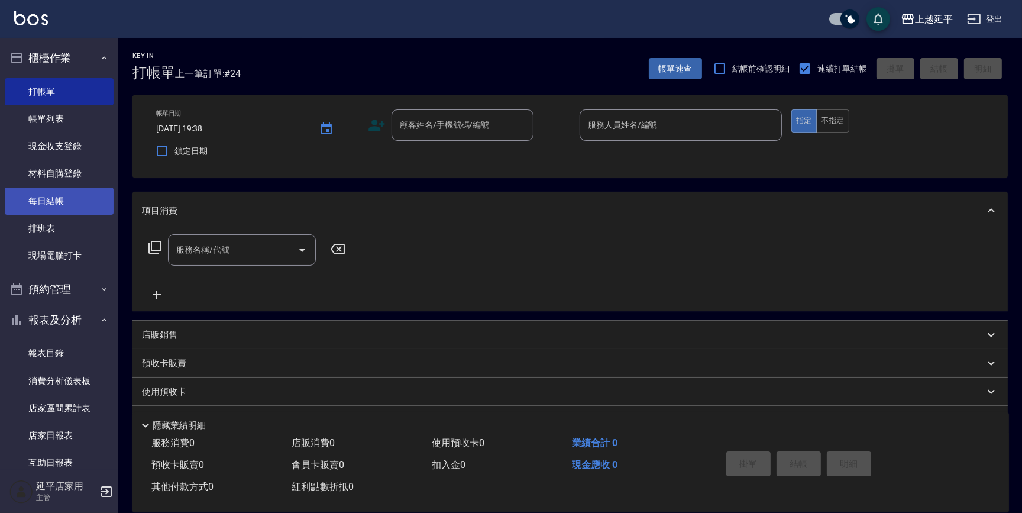
click at [68, 194] on link "每日結帳" at bounding box center [59, 201] width 109 height 27
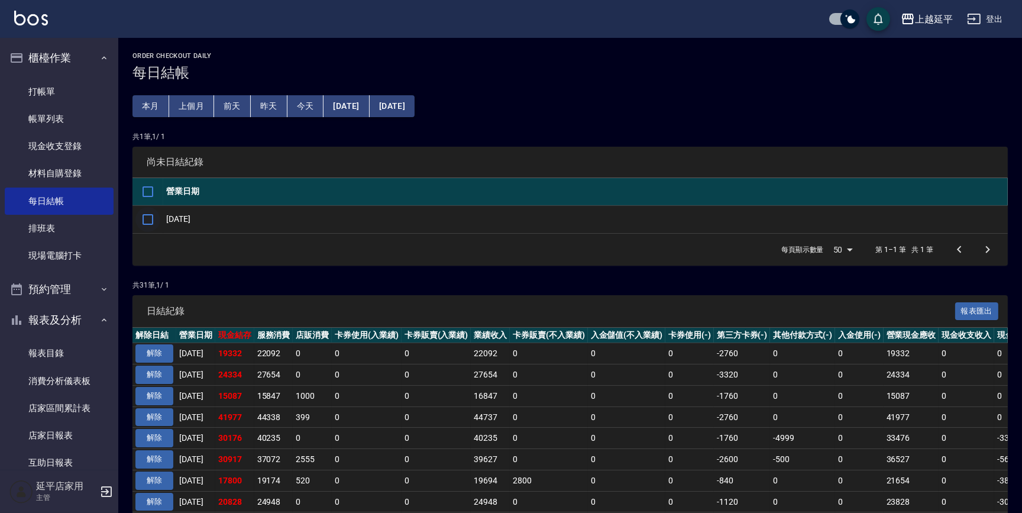
click at [147, 215] on input "checkbox" at bounding box center [147, 219] width 25 height 25
checkbox input "true"
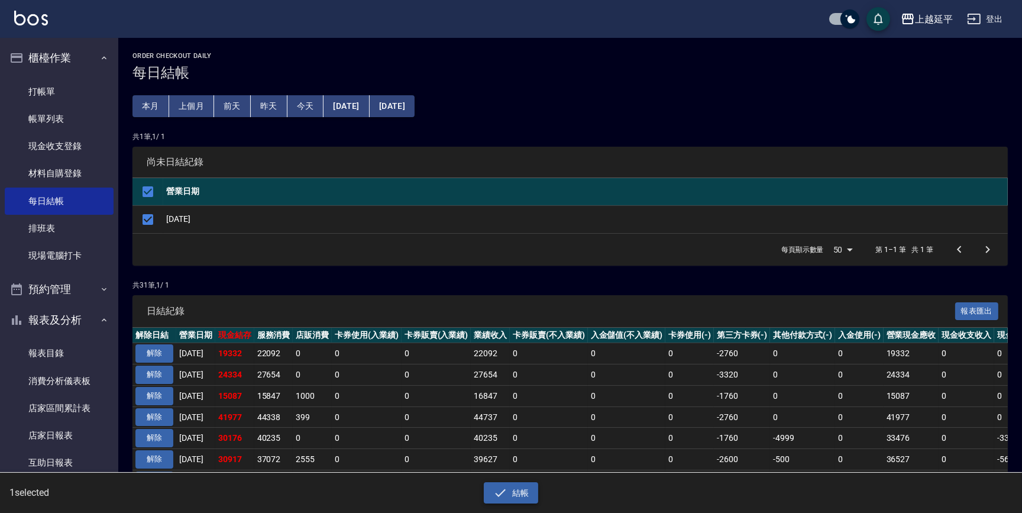
click at [516, 486] on button "結帳" at bounding box center [511, 493] width 55 height 22
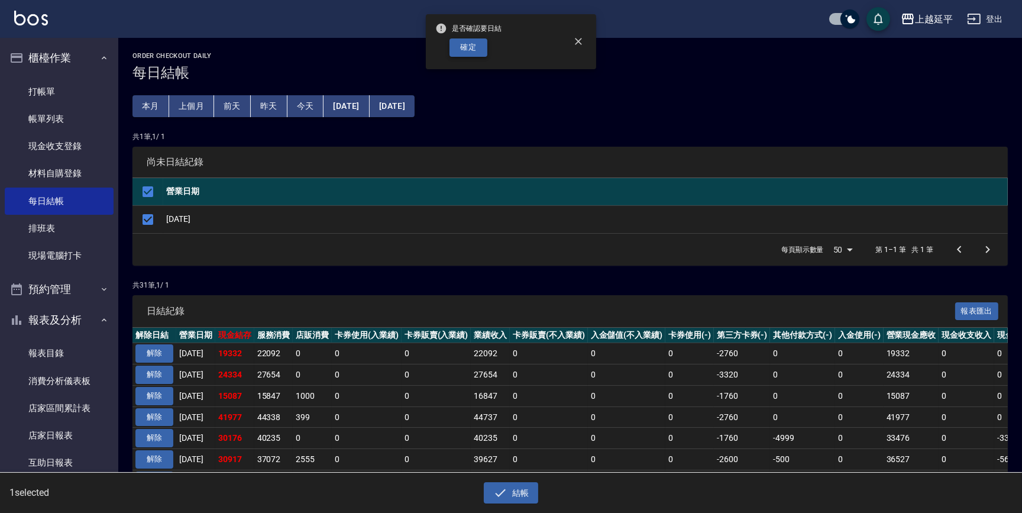
click at [482, 51] on button "確定" at bounding box center [469, 47] width 38 height 18
checkbox input "false"
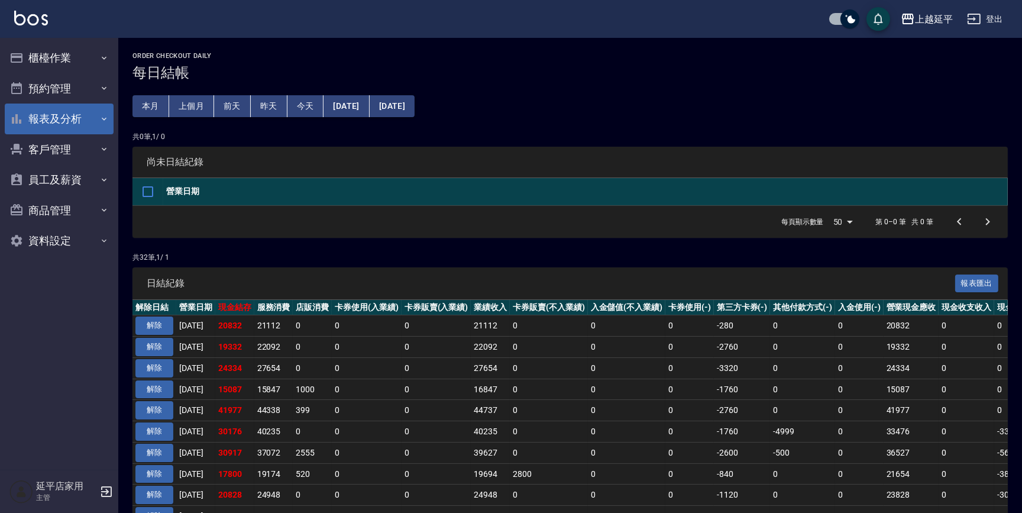
click at [86, 119] on button "報表及分析" at bounding box center [59, 119] width 109 height 31
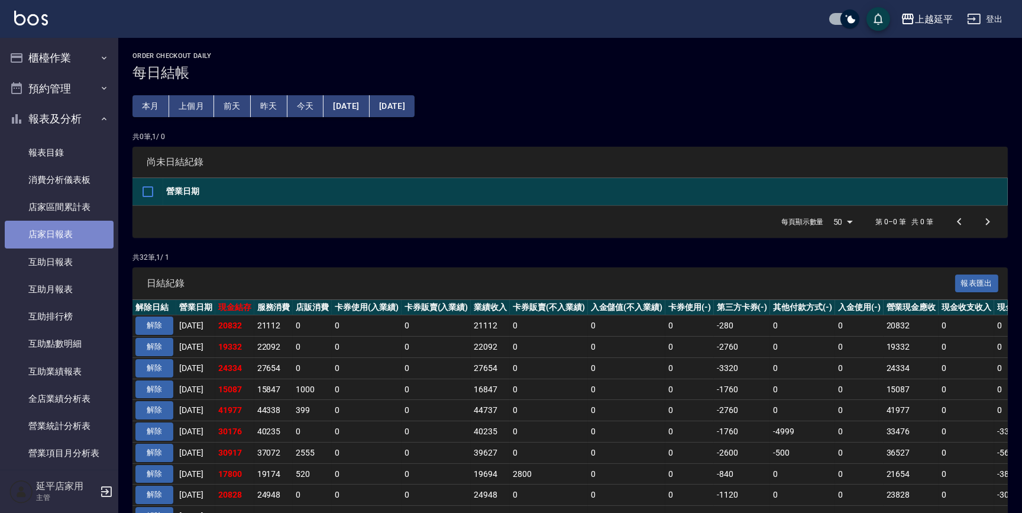
click at [71, 234] on link "店家日報表" at bounding box center [59, 234] width 109 height 27
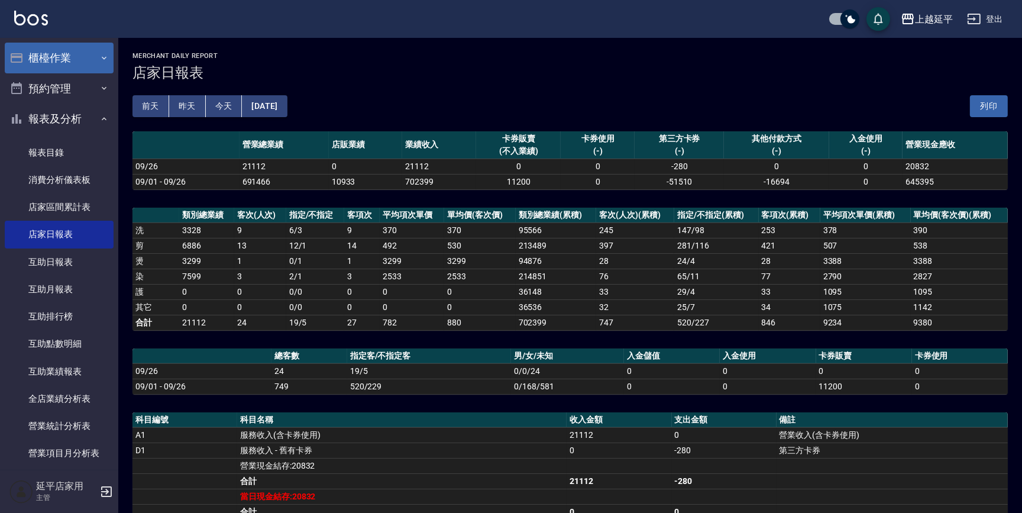
click at [60, 60] on button "櫃檯作業" at bounding box center [59, 58] width 109 height 31
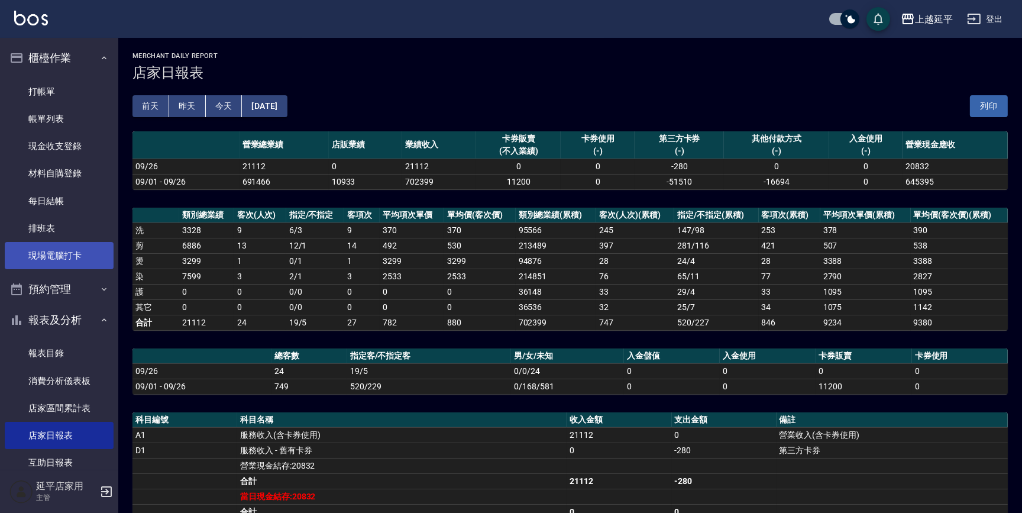
click at [60, 253] on link "現場電腦打卡" at bounding box center [59, 255] width 109 height 27
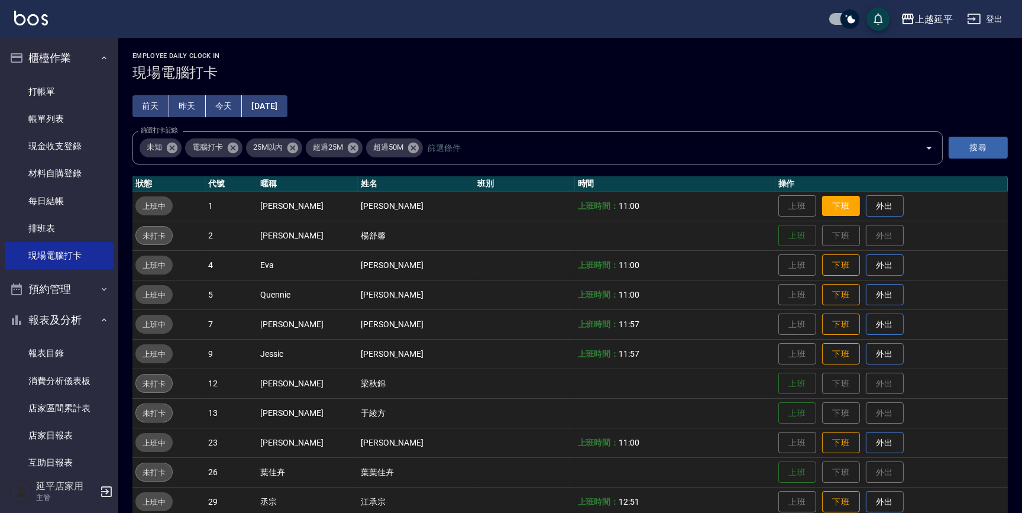
click at [829, 197] on button "下班" at bounding box center [841, 206] width 38 height 21
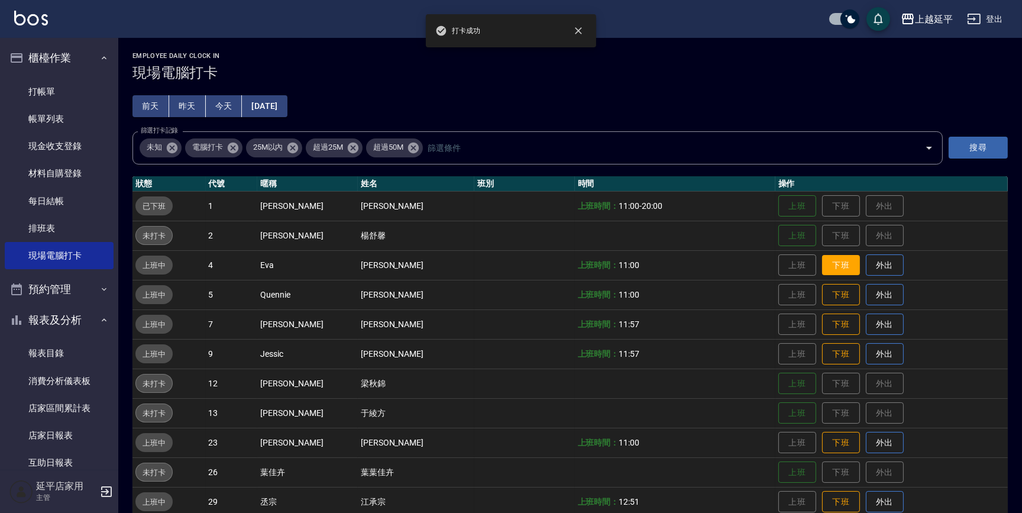
click at [834, 272] on button "下班" at bounding box center [841, 265] width 38 height 21
click at [837, 297] on button "下班" at bounding box center [841, 295] width 38 height 21
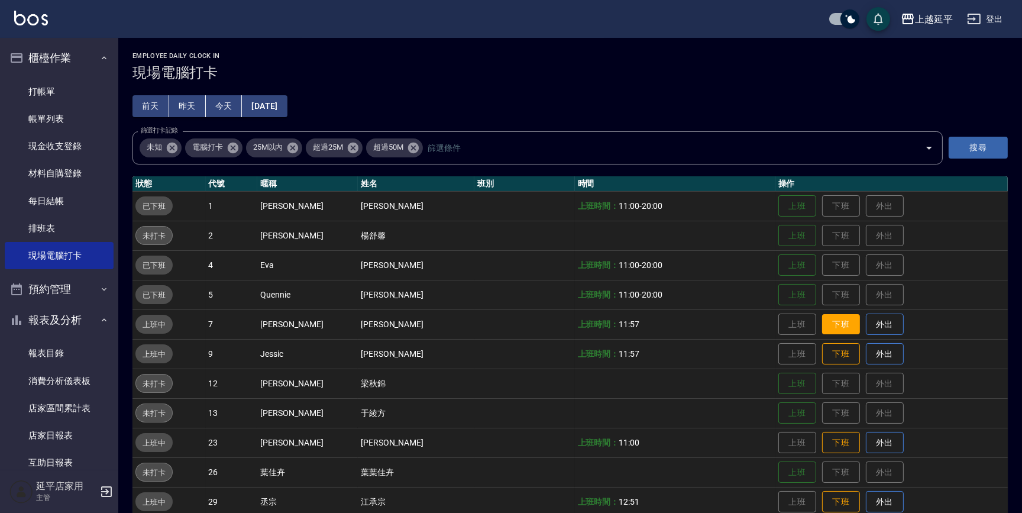
click at [837, 319] on button "下班" at bounding box center [841, 324] width 38 height 21
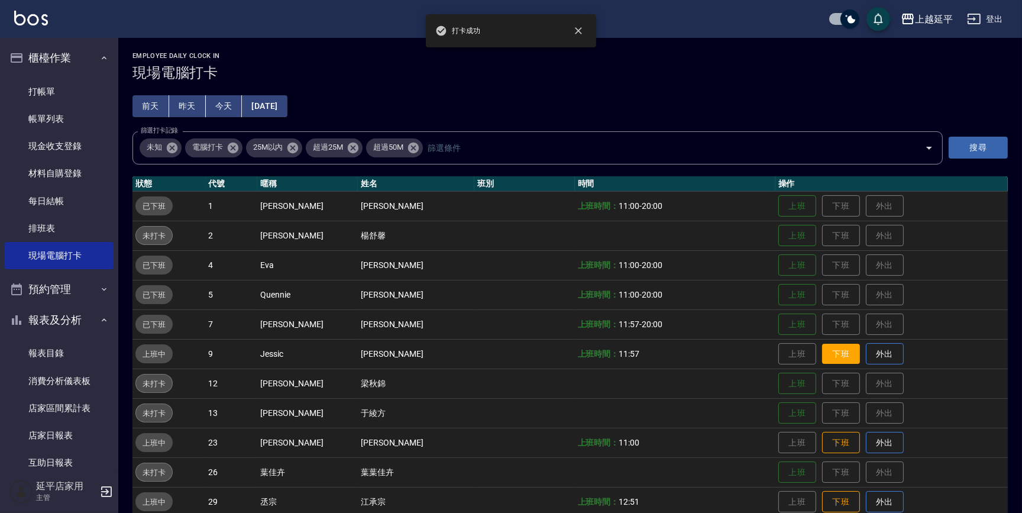
click at [831, 353] on button "下班" at bounding box center [841, 354] width 38 height 21
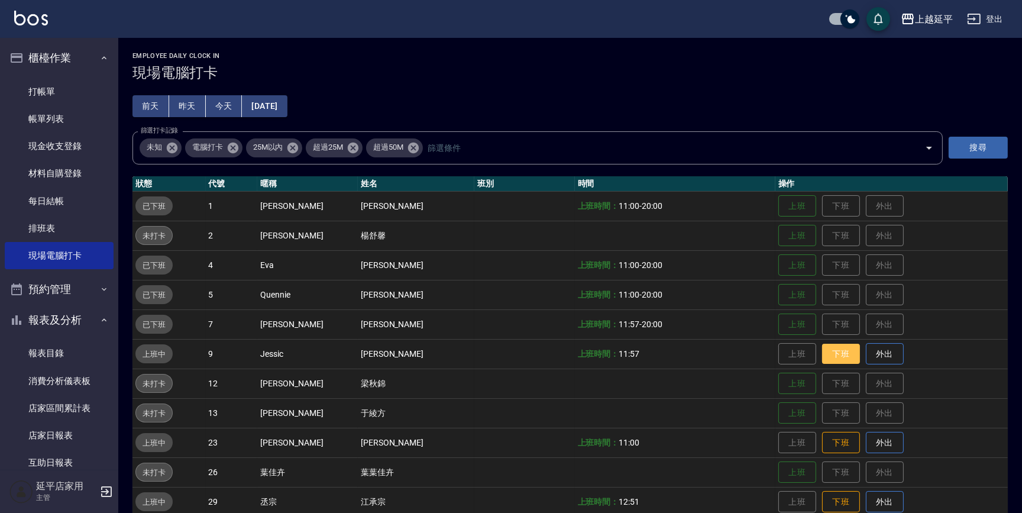
click at [831, 351] on button "下班" at bounding box center [841, 354] width 38 height 21
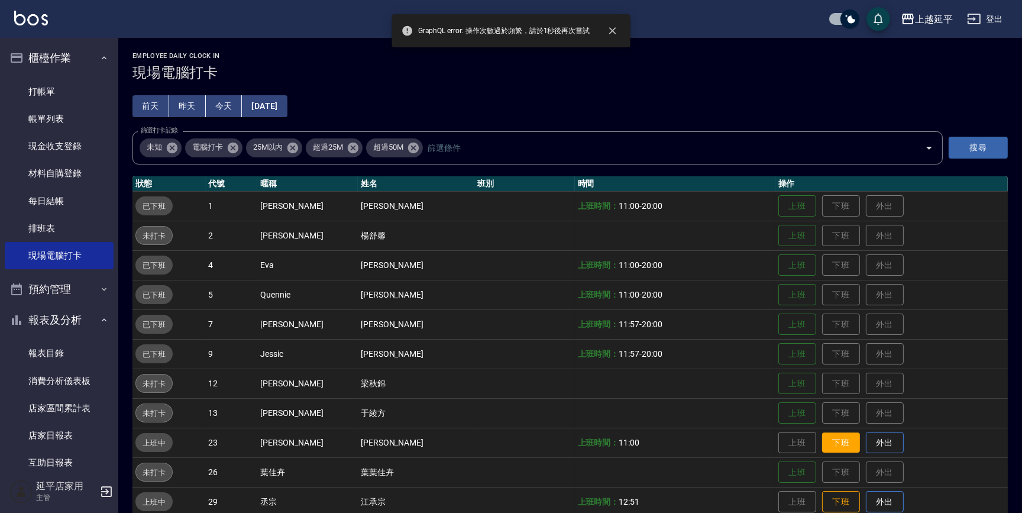
click at [829, 435] on button "下班" at bounding box center [841, 442] width 38 height 21
click at [825, 497] on button "下班" at bounding box center [841, 502] width 38 height 21
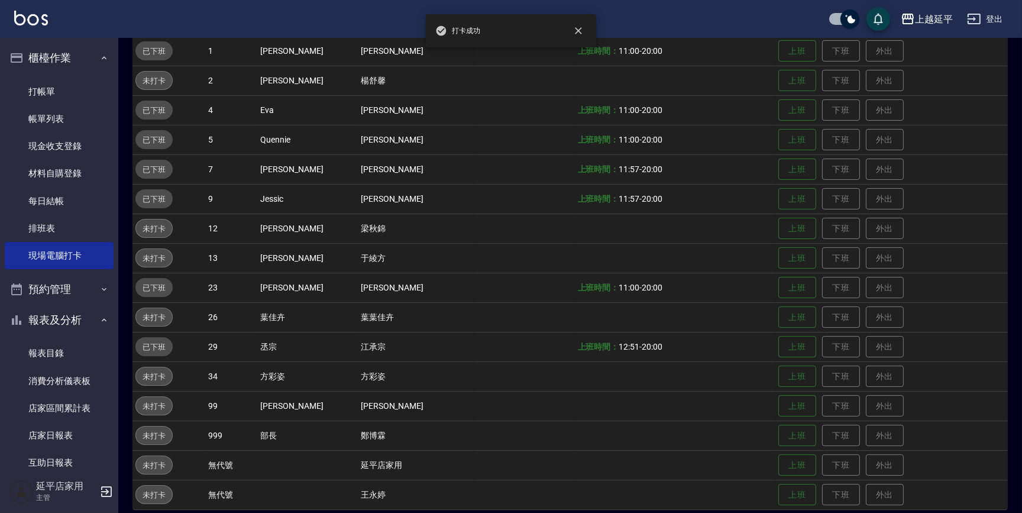
scroll to position [161, 0]
